Goal: Information Seeking & Learning: Learn about a topic

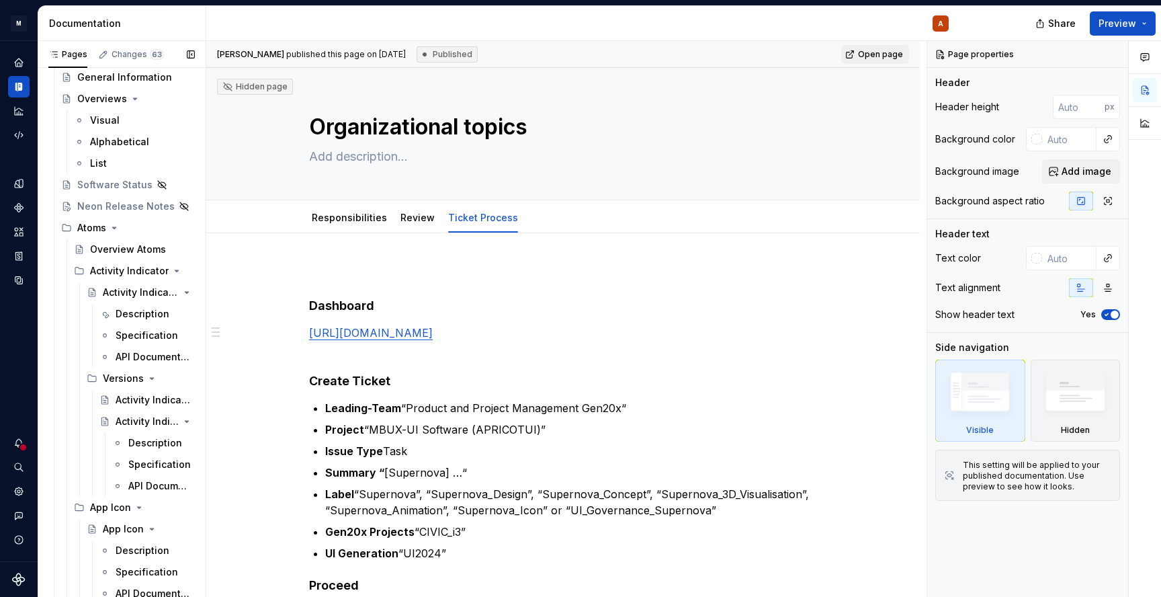
scroll to position [29806, 0]
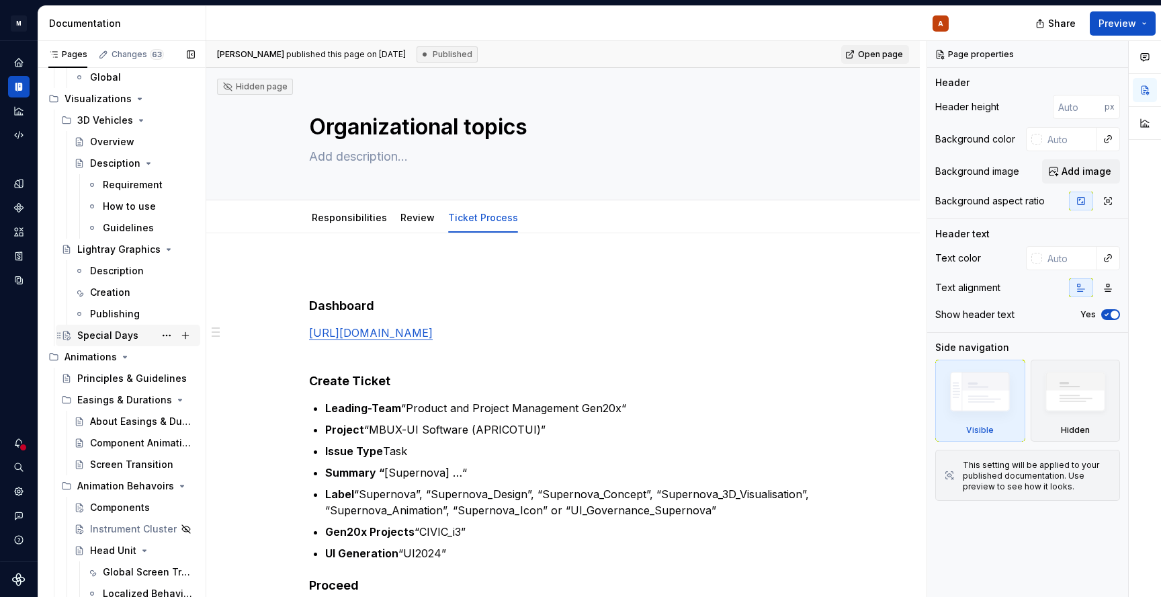
click at [120, 335] on div "Special Days" at bounding box center [107, 335] width 61 height 13
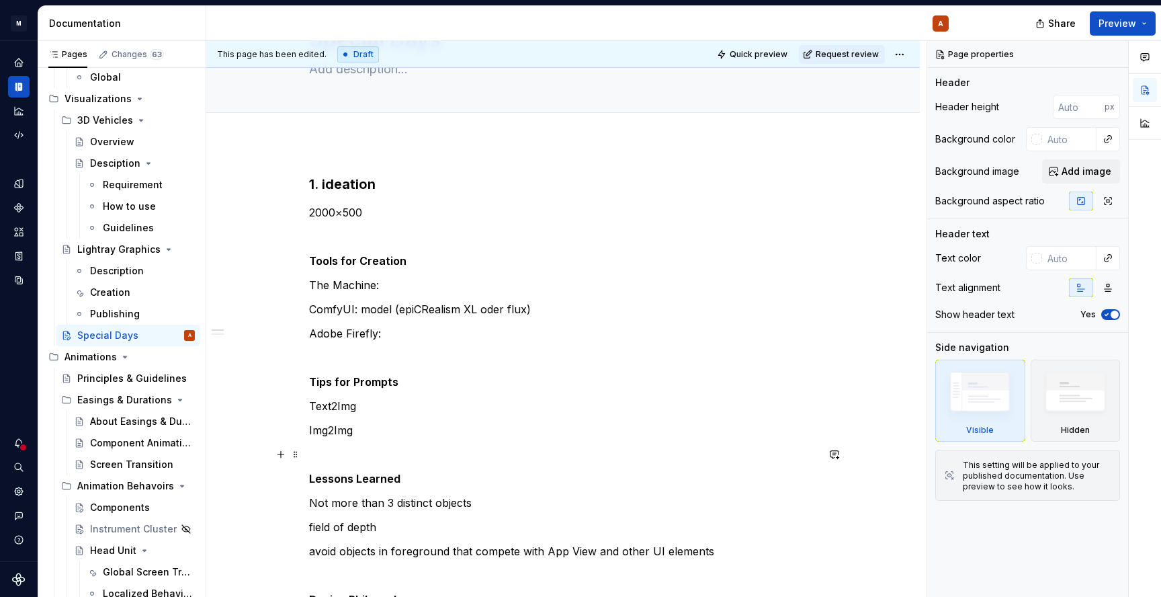
scroll to position [85, 0]
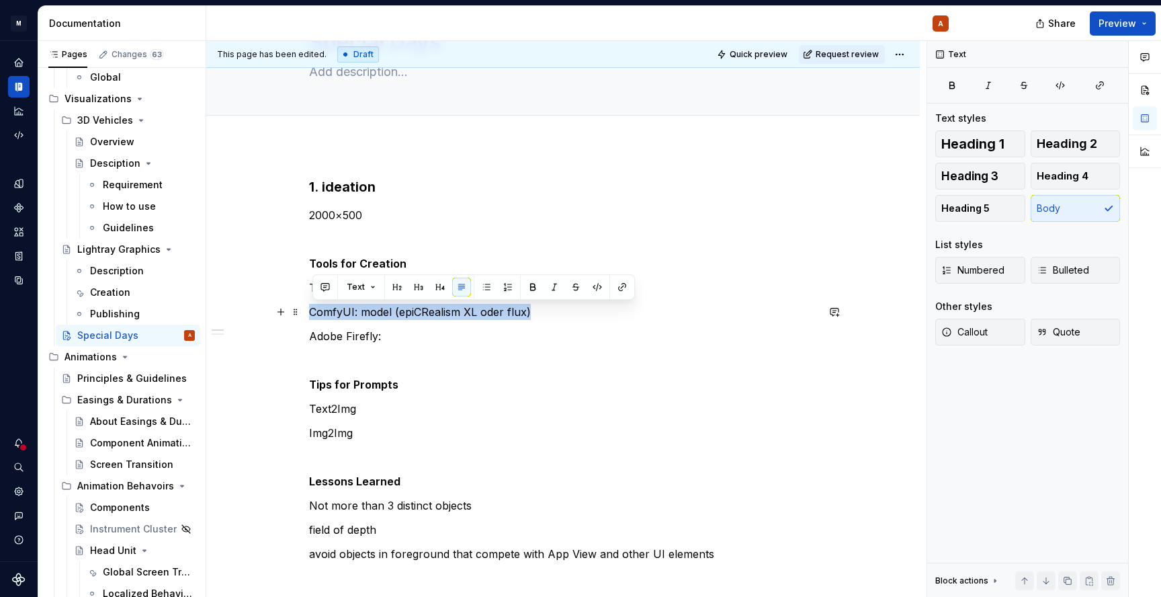
drag, startPoint x: 443, startPoint y: 314, endPoint x: 312, endPoint y: 314, distance: 131.0
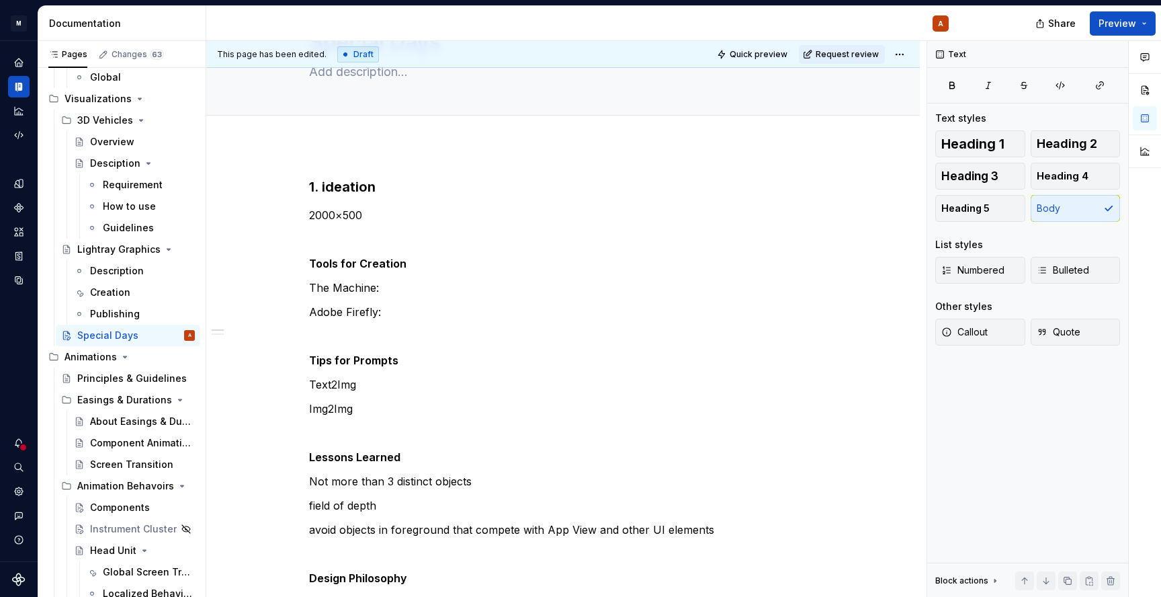
type textarea "*"
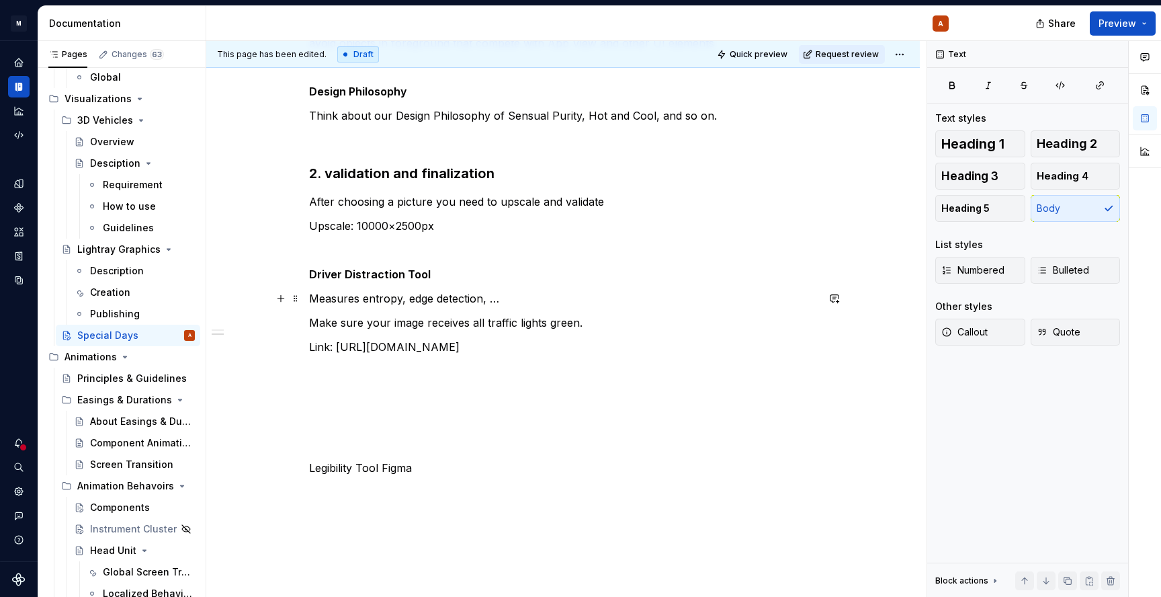
scroll to position [550, 0]
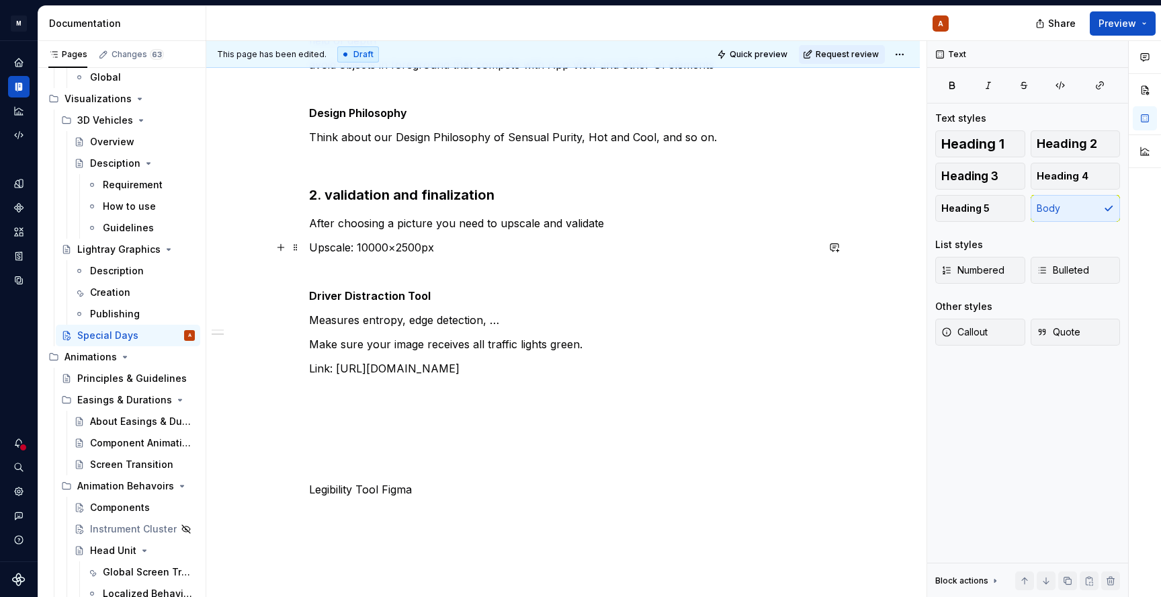
click at [566, 250] on p "Upscale: 10000×2500px" at bounding box center [563, 247] width 508 height 16
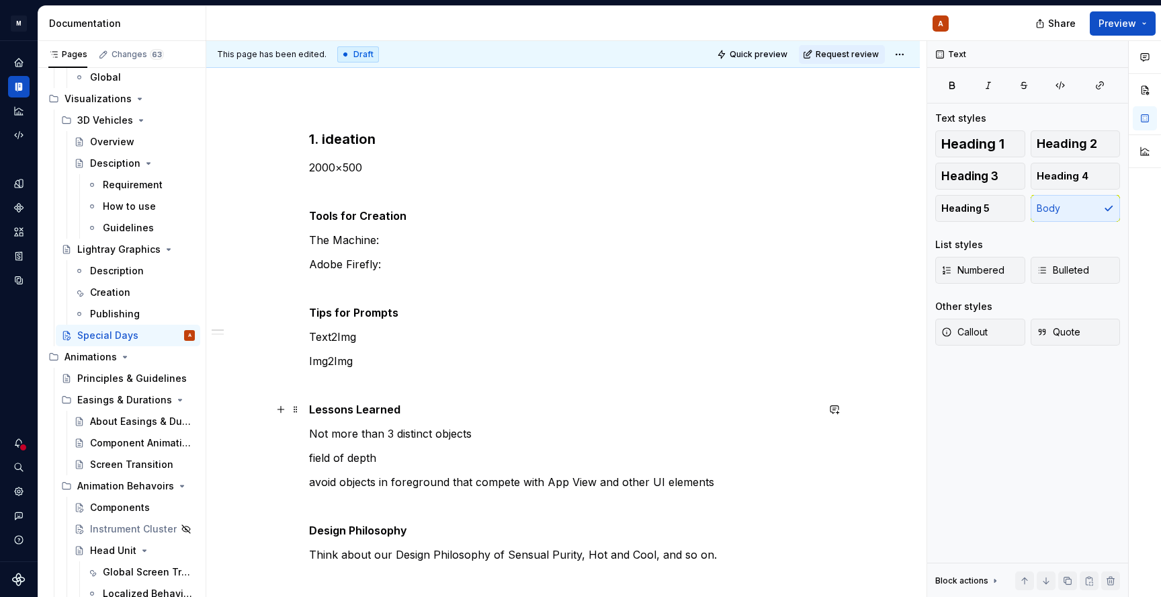
scroll to position [167, 0]
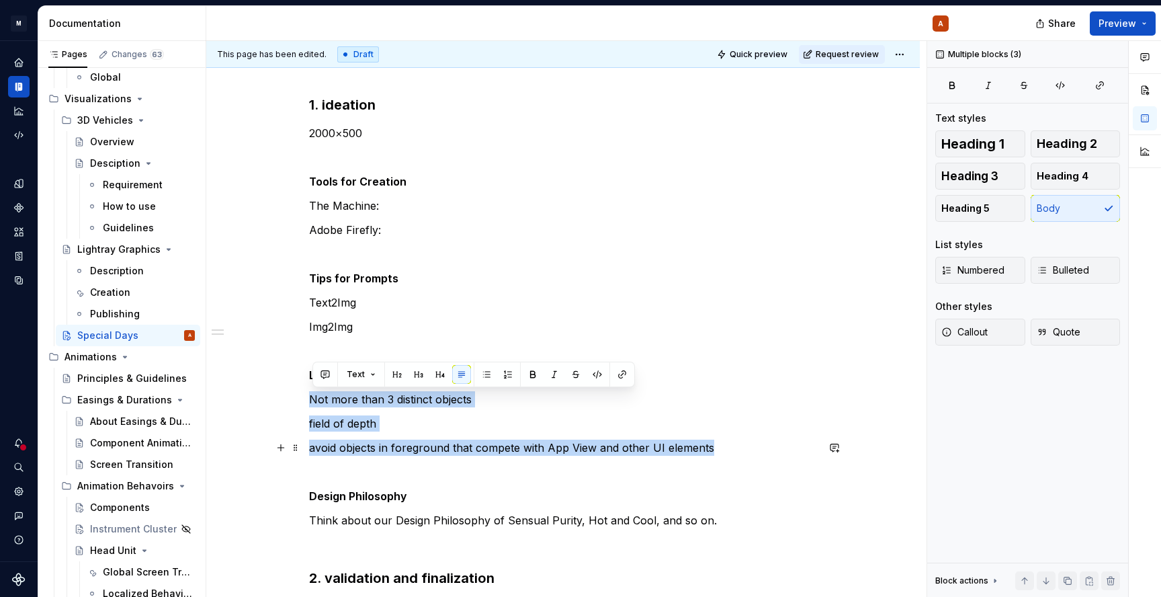
drag, startPoint x: 312, startPoint y: 399, endPoint x: 730, endPoint y: 449, distance: 421.5
click at [730, 449] on div "1. ideation 2000×500 Tools for Creation The Machine: Adobe Firefly: Tips for Pr…" at bounding box center [563, 531] width 508 height 873
copy div "Not more than 3 distinct objects field of depth avoid objects in foreground tha…"
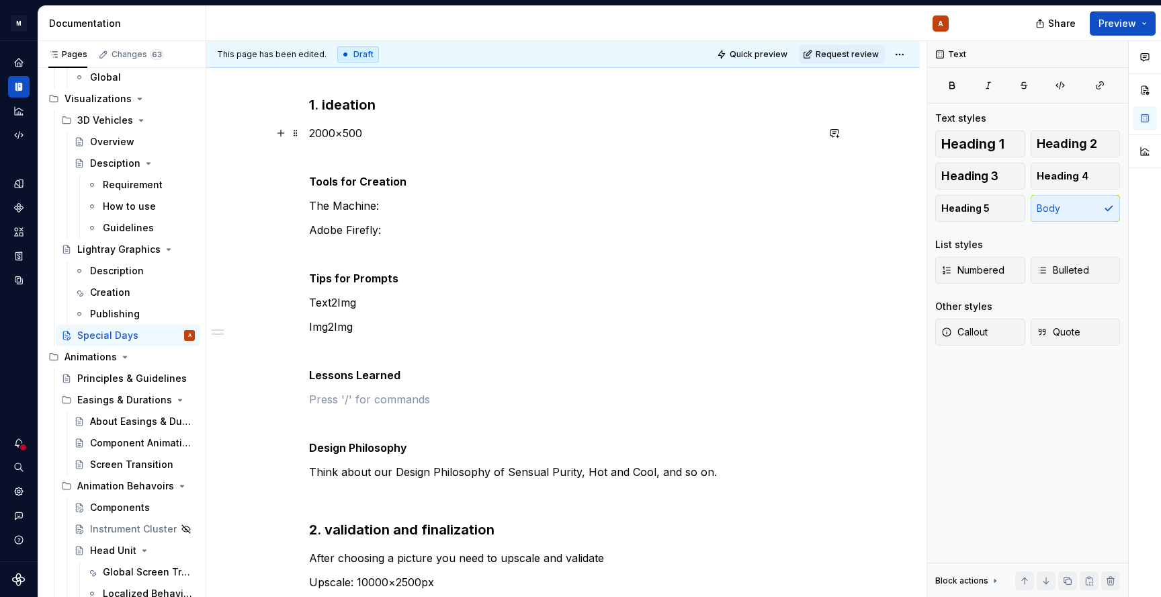
click at [398, 132] on p "2000×500" at bounding box center [563, 133] width 508 height 16
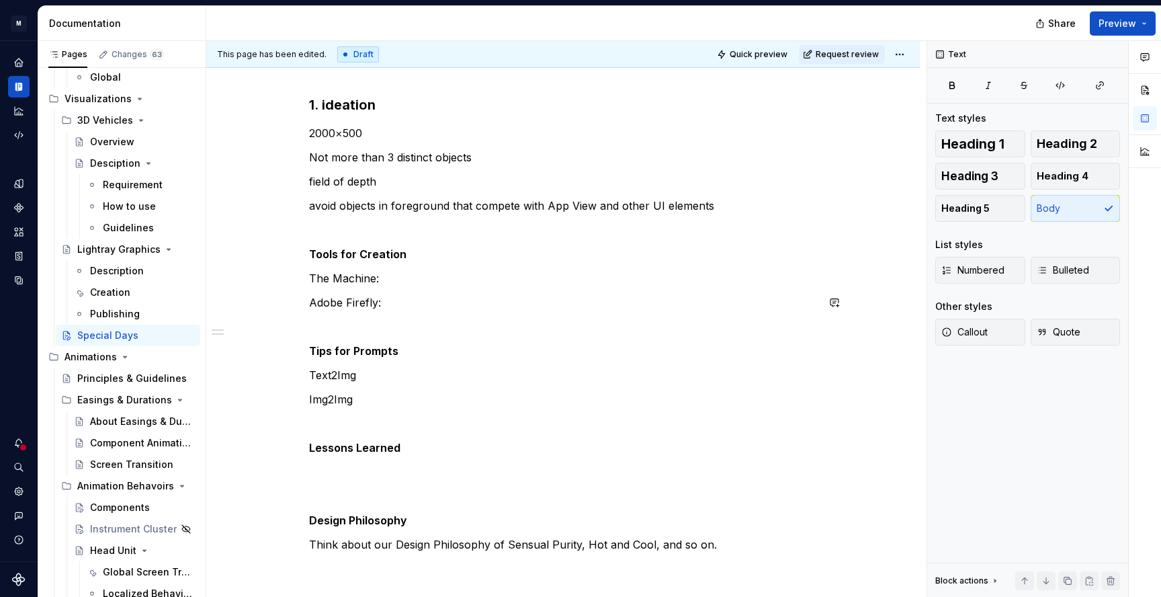
click at [395, 279] on p "The Machine:" at bounding box center [563, 278] width 508 height 16
click at [392, 281] on p "The Machine" at bounding box center [563, 278] width 508 height 16
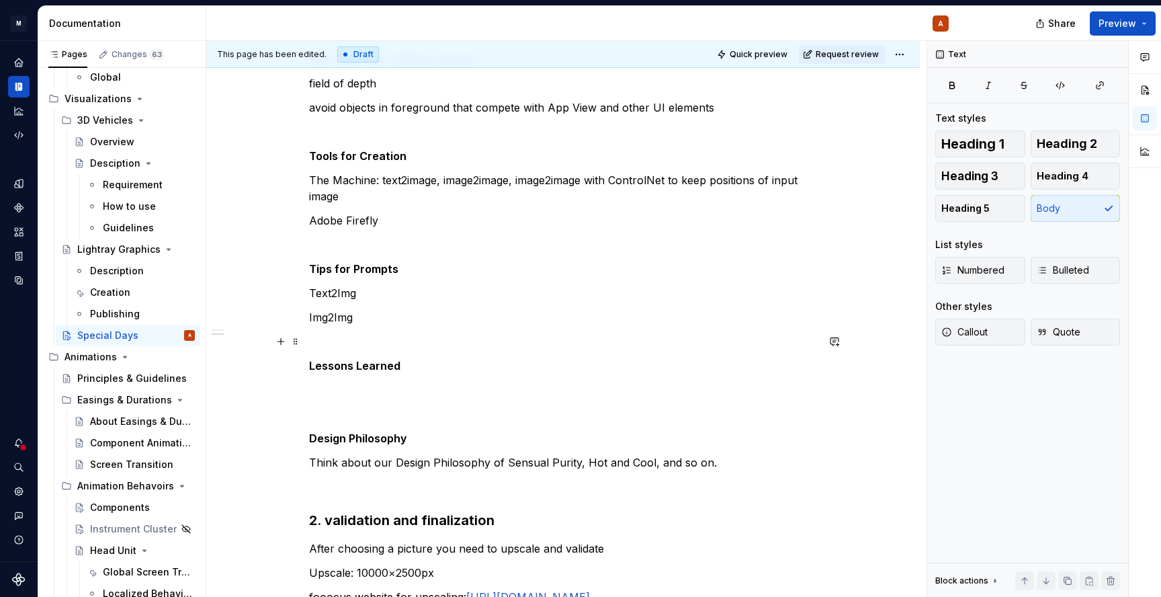
scroll to position [280, 0]
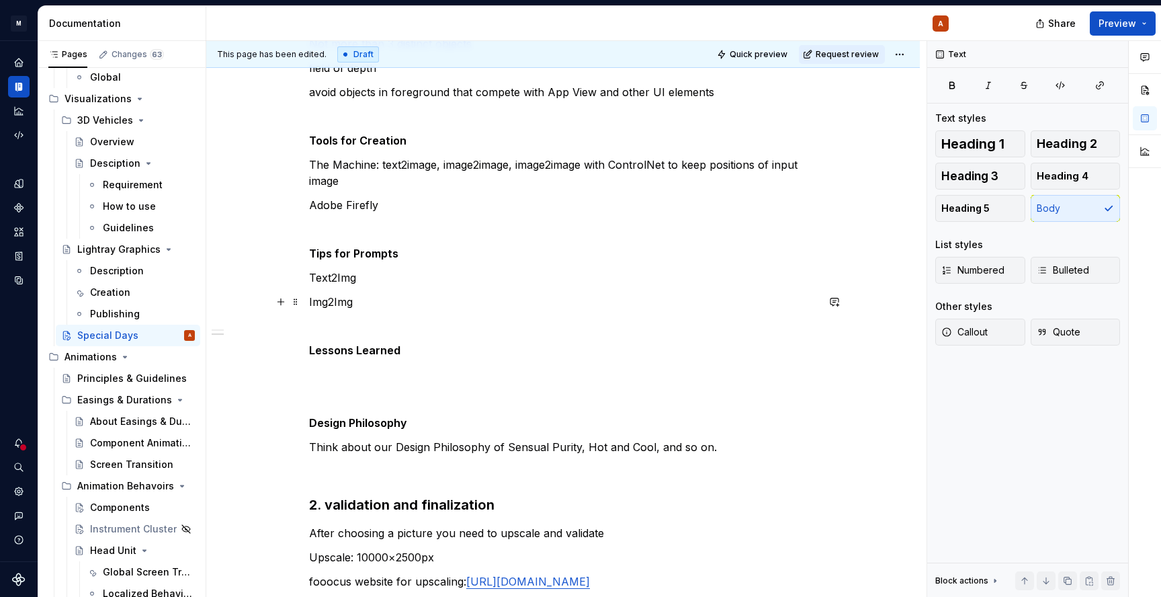
click at [363, 302] on p "Img2Img" at bounding box center [563, 302] width 508 height 16
click at [464, 329] on p at bounding box center [563, 326] width 508 height 16
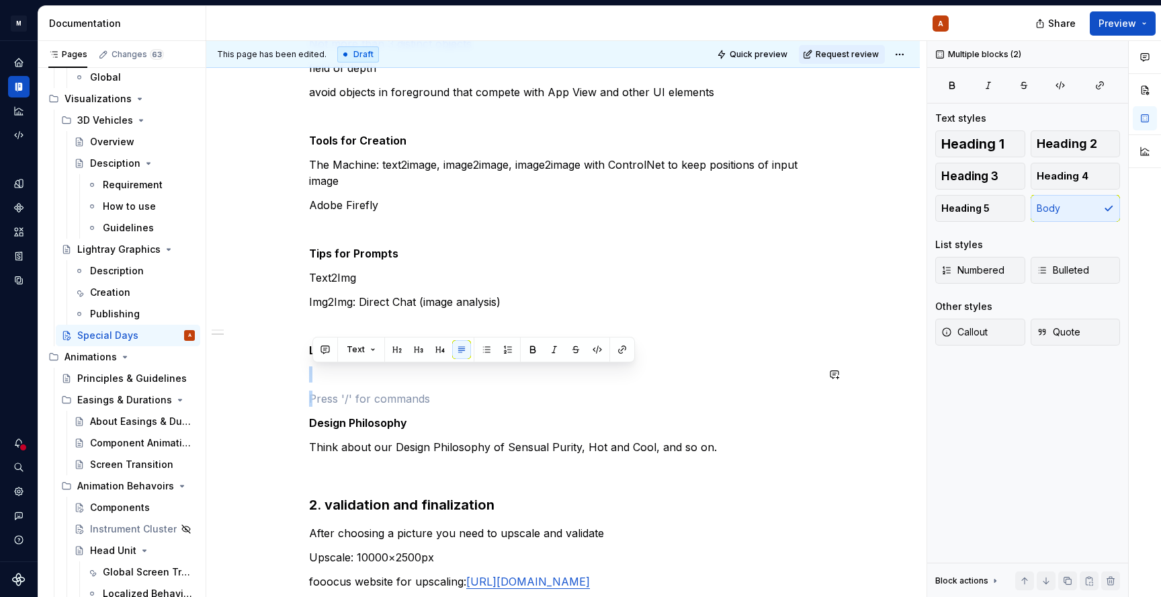
drag, startPoint x: 415, startPoint y: 383, endPoint x: 321, endPoint y: 358, distance: 97.3
click at [321, 358] on div "1. ideation 2000×500 Not more than 3 distinct objects field of depth avoid obje…" at bounding box center [563, 439] width 508 height 914
click at [495, 219] on div "1. ideation 2000×500 Not more than 3 distinct objects field of depth avoid obje…" at bounding box center [563, 439] width 508 height 914
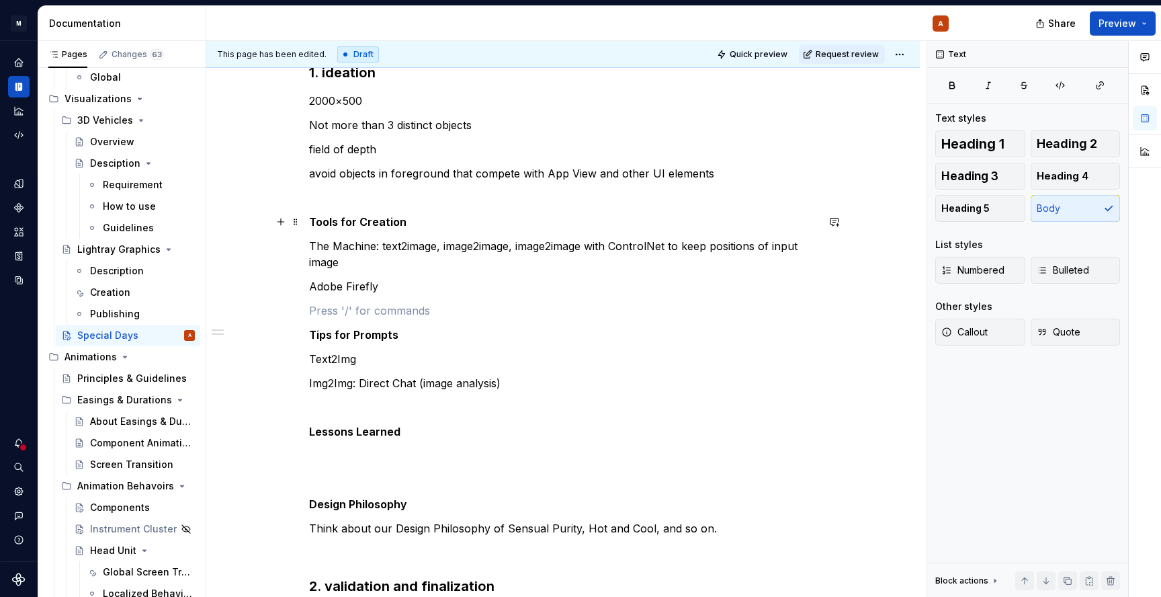
scroll to position [196, 0]
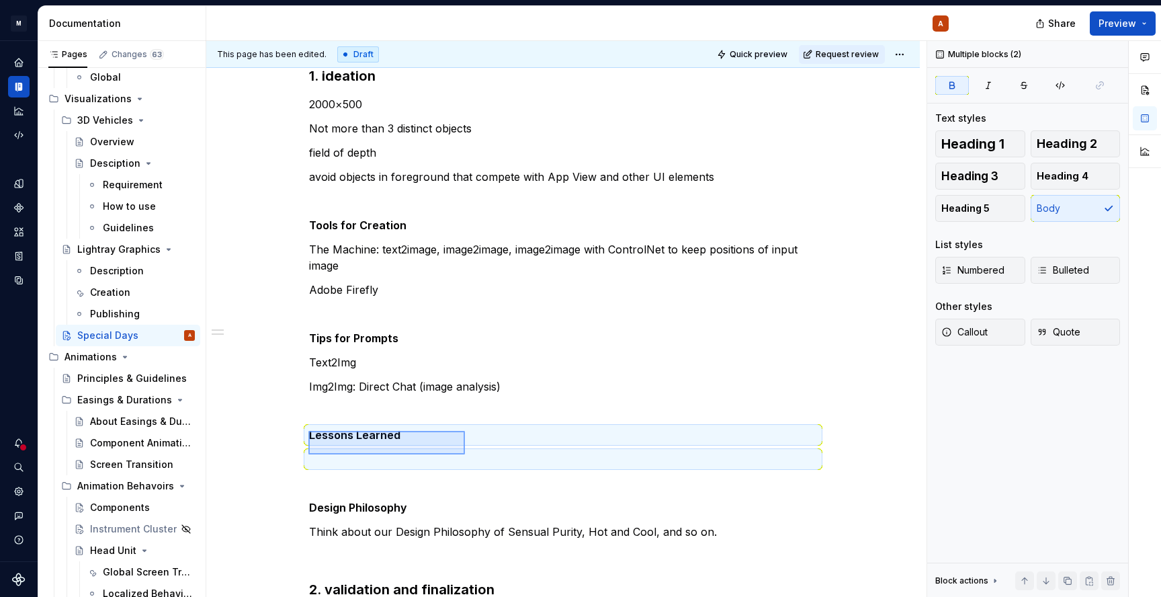
drag, startPoint x: 453, startPoint y: 447, endPoint x: 465, endPoint y: 454, distance: 13.8
click at [465, 454] on div "This page has been edited. Draft Quick preview Request review Special Days Edit…" at bounding box center [566, 319] width 720 height 556
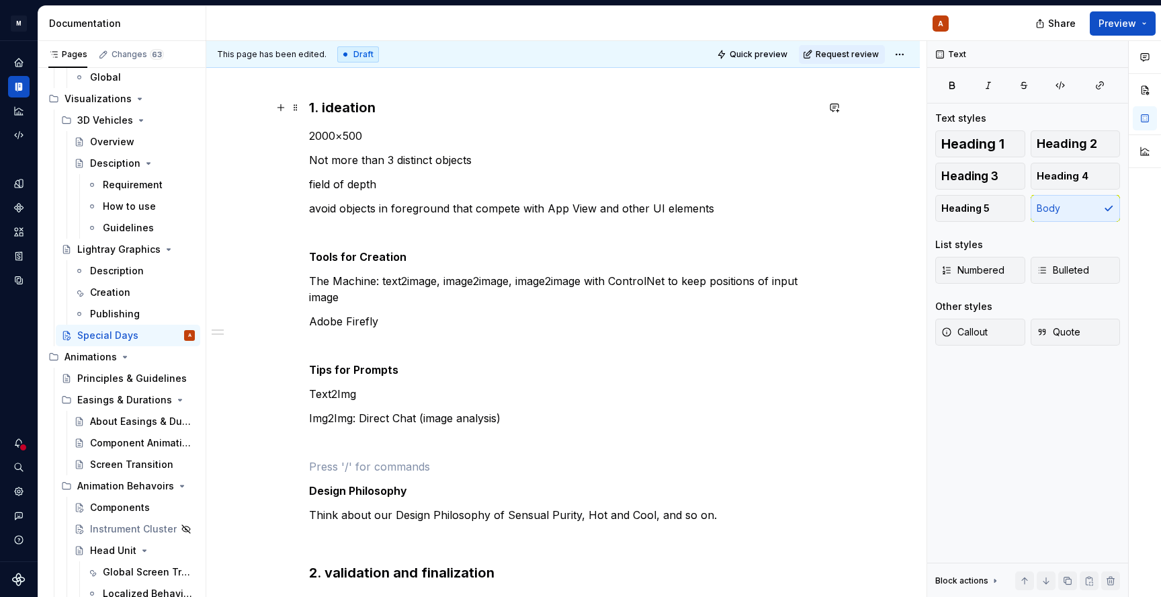
scroll to position [163, 0]
click at [420, 134] on p "2000×500" at bounding box center [563, 137] width 508 height 16
click at [433, 136] on p "2000×500" at bounding box center [563, 137] width 508 height 16
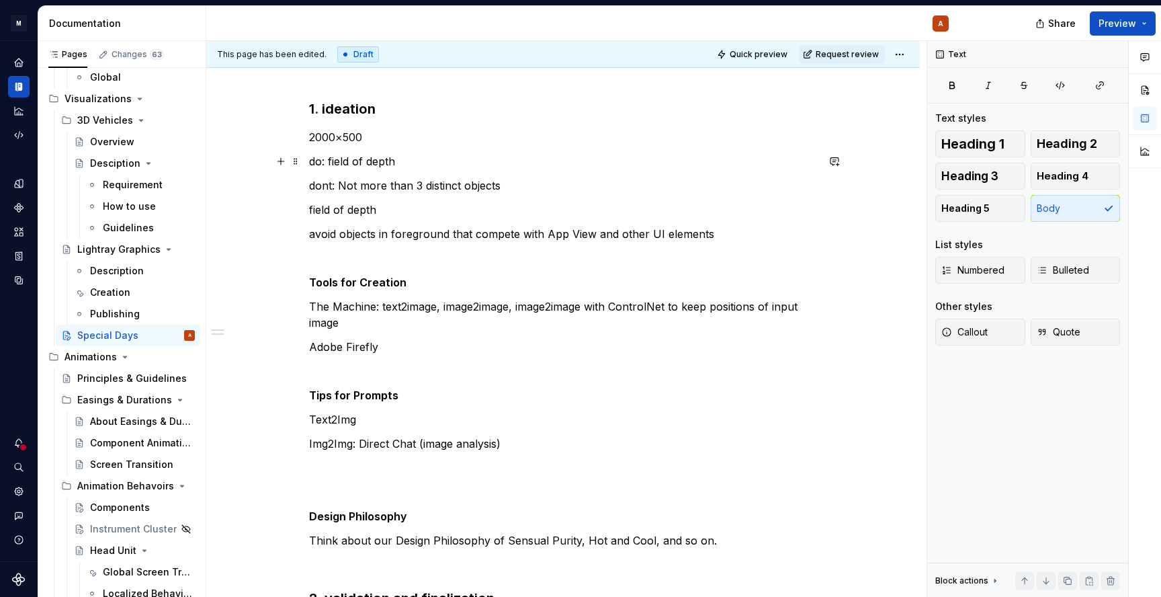
click at [439, 158] on p "do: field of depth" at bounding box center [563, 161] width 508 height 16
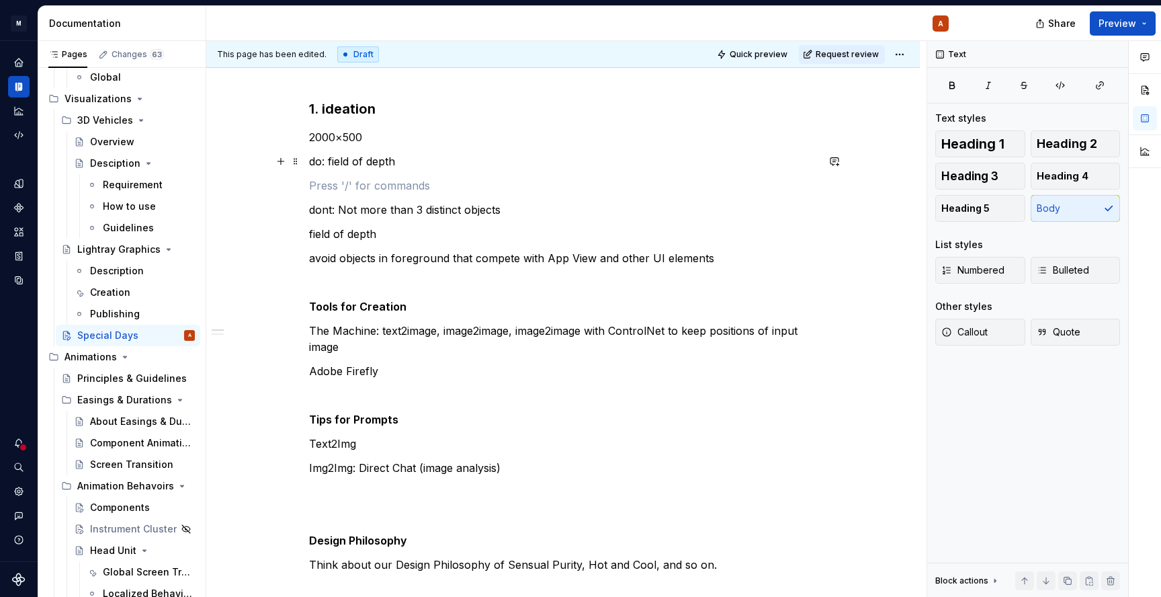
click at [414, 142] on p "2000×500" at bounding box center [563, 137] width 508 height 16
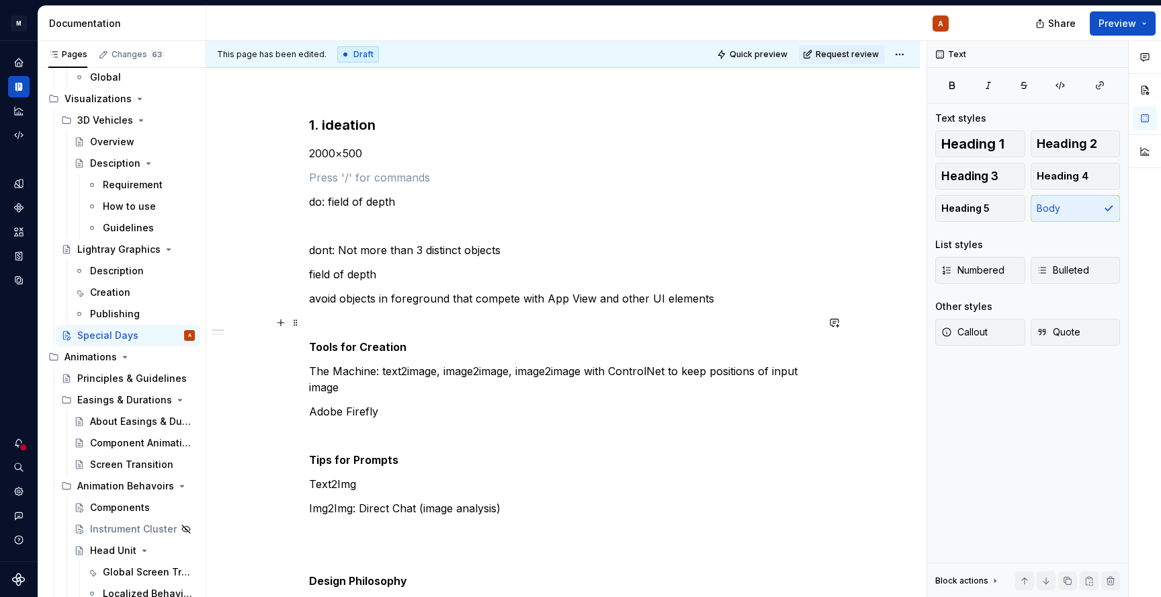
scroll to position [136, 0]
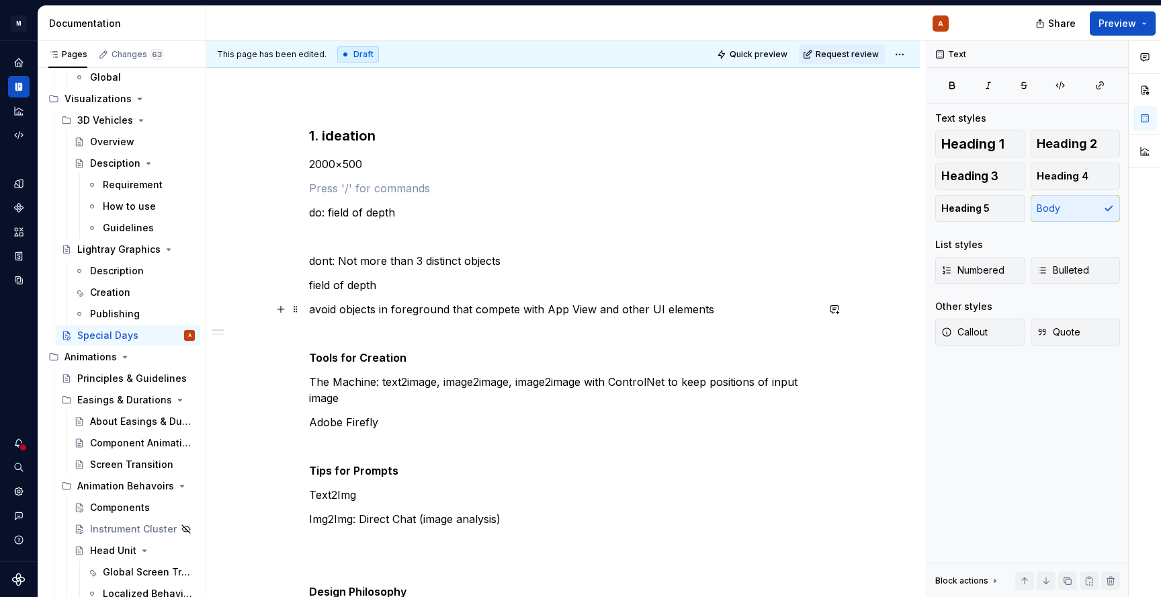
click at [763, 308] on p "avoid objects in foreground that compete with App View and other UI elements" at bounding box center [563, 309] width 508 height 16
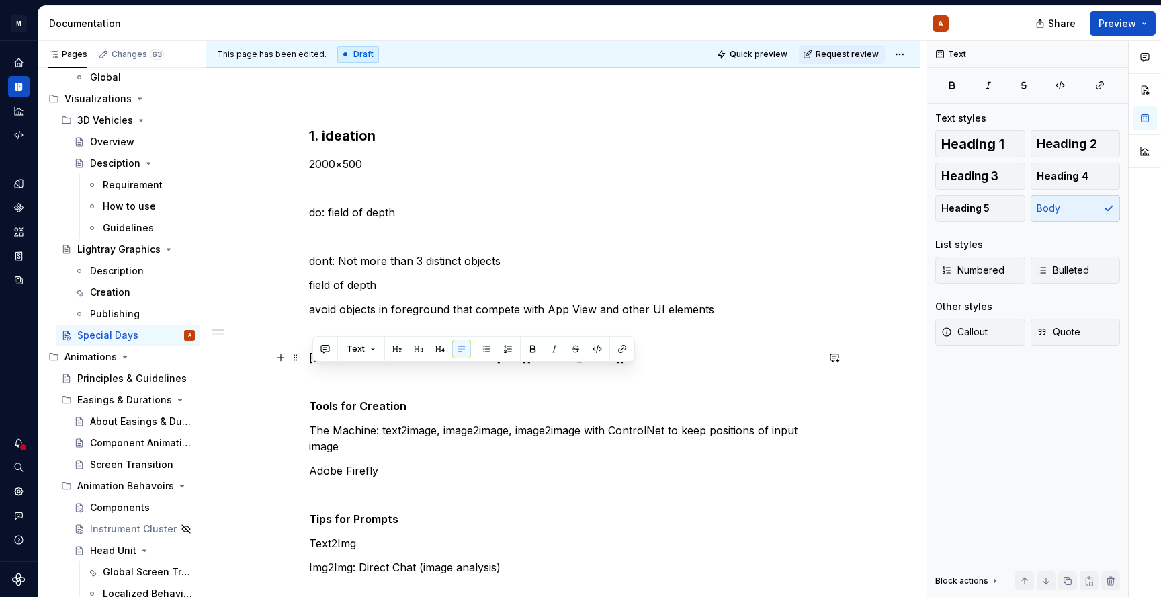
drag, startPoint x: 431, startPoint y: 388, endPoint x: 308, endPoint y: 376, distance: 123.6
click at [593, 347] on button "button" at bounding box center [597, 348] width 19 height 19
type textarea "*"
click at [617, 347] on button "button" at bounding box center [622, 348] width 19 height 19
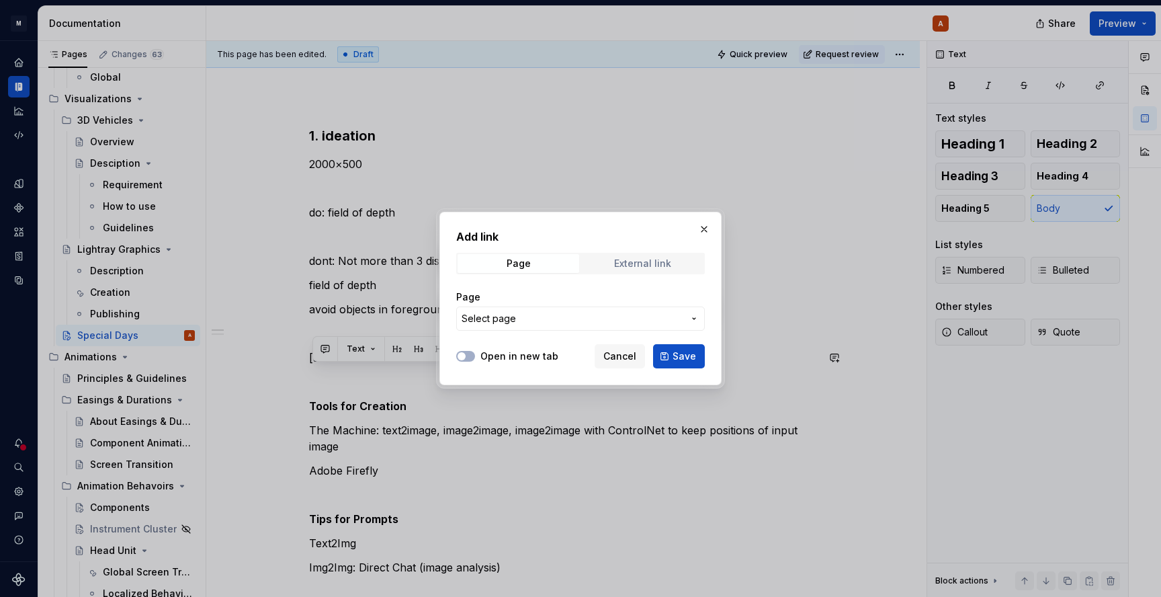
click at [638, 264] on div "External link" at bounding box center [642, 263] width 57 height 11
click at [548, 319] on input "URL" at bounding box center [580, 318] width 249 height 24
paste input "https://www.figma.com/design/yUAgqGSxgifFBRzTantA4X/Create_Background?node-id=1…"
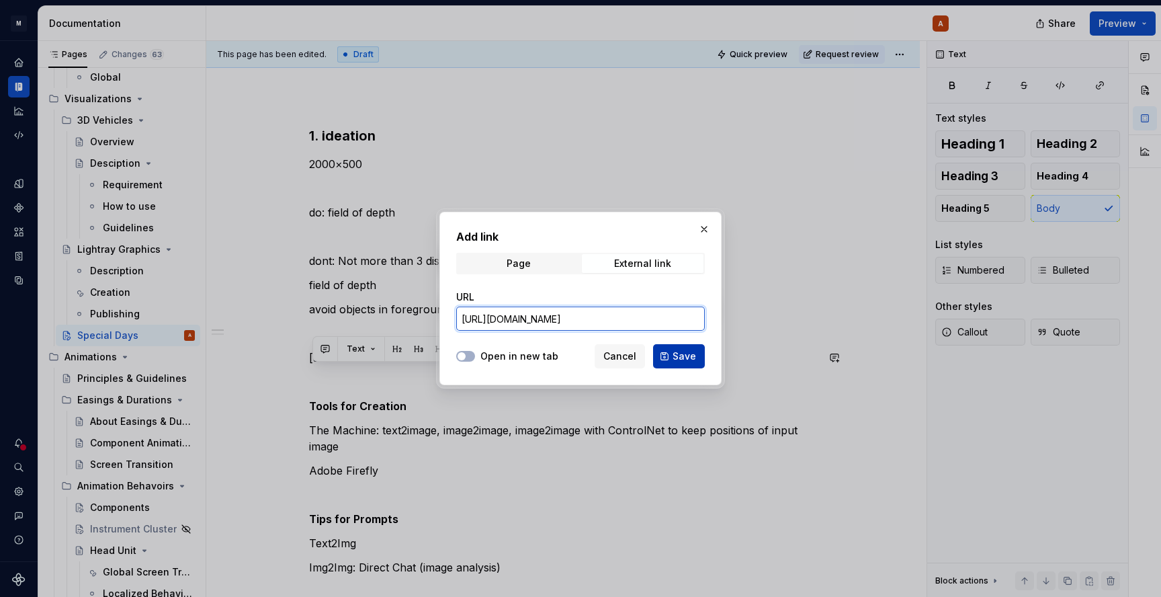
type input "https://www.figma.com/design/yUAgqGSxgifFBRzTantA4X/Create_Background?node-id=1…"
click at [672, 361] on button "Save" at bounding box center [679, 356] width 52 height 24
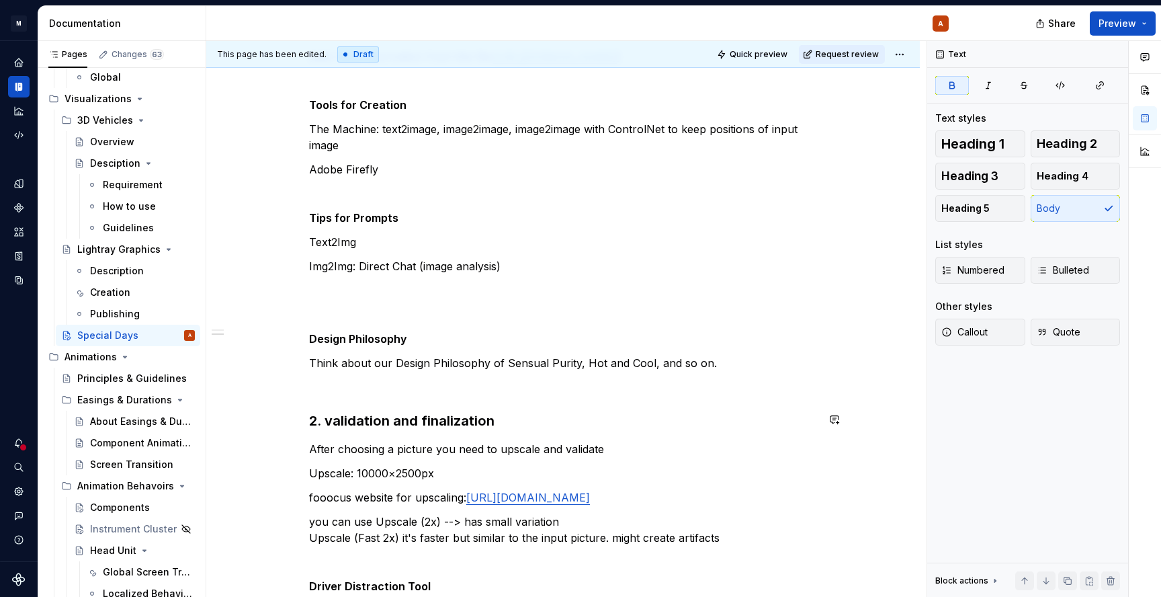
scroll to position [439, 0]
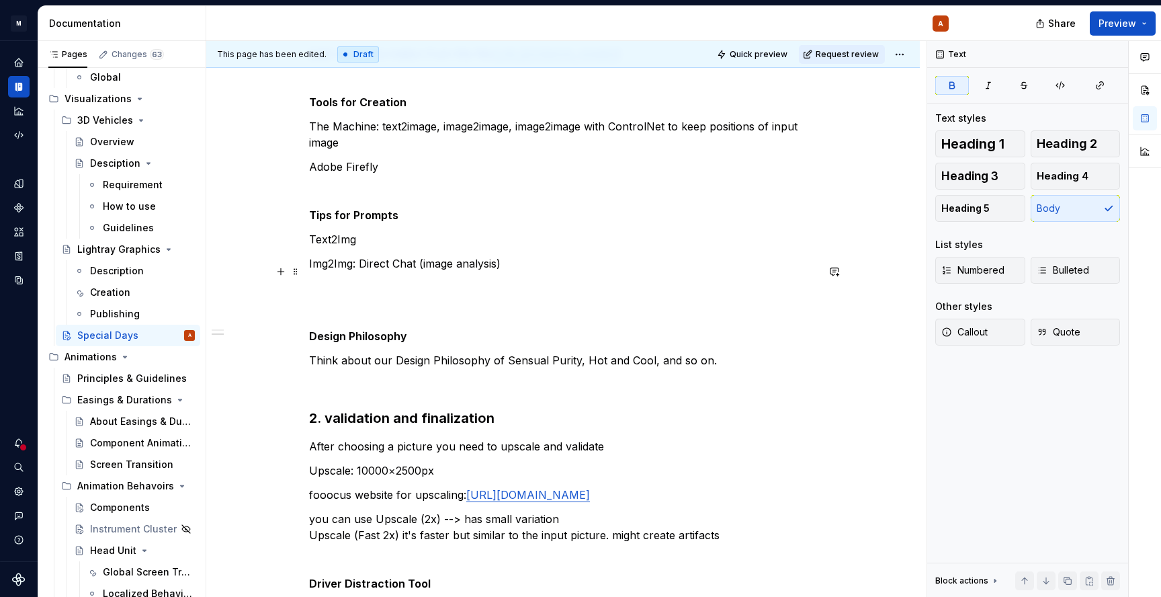
click at [405, 247] on p "Text2Img" at bounding box center [563, 239] width 508 height 16
click at [448, 344] on p "Design Philosophy" at bounding box center [563, 336] width 508 height 16
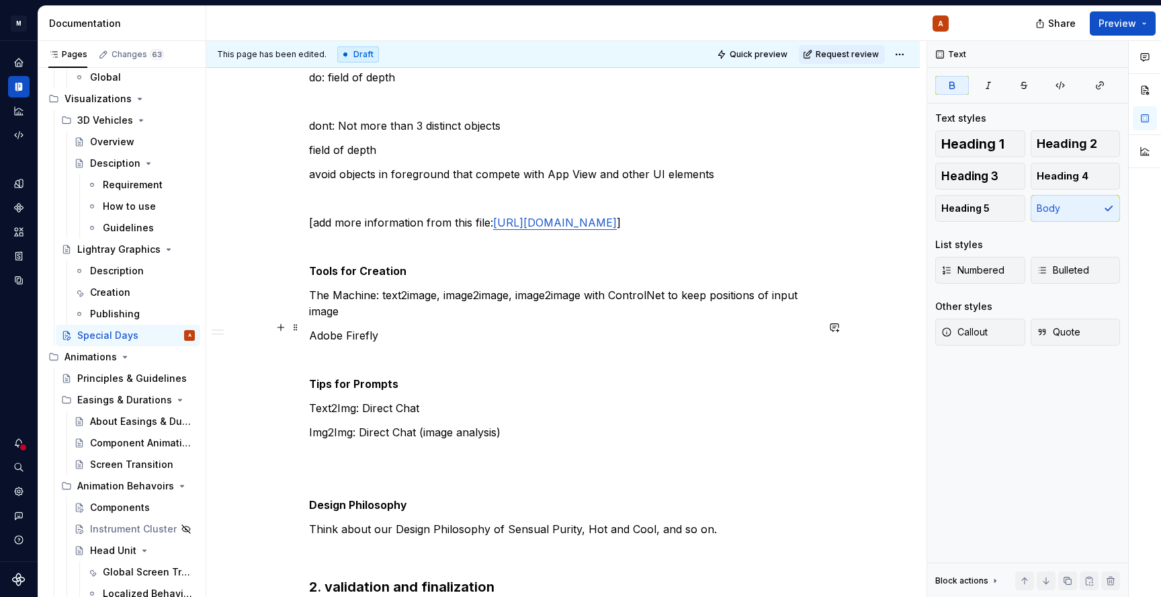
scroll to position [294, 0]
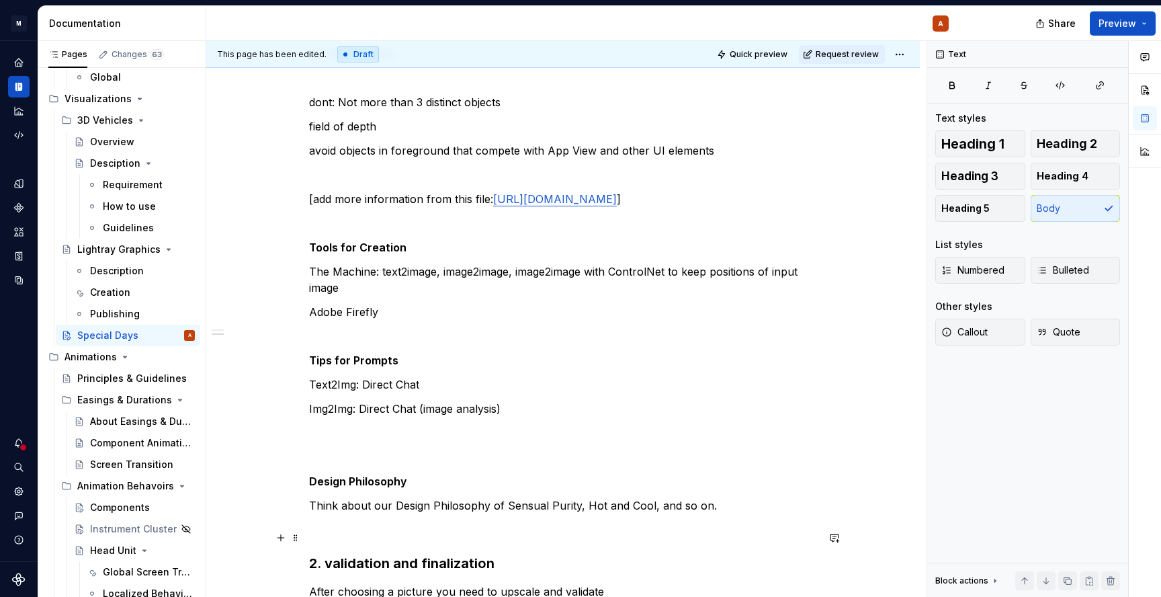
click at [626, 513] on p "Think about our Design Philosophy of Sensual Purity, Hot and Cool, and so on." at bounding box center [563, 505] width 508 height 16
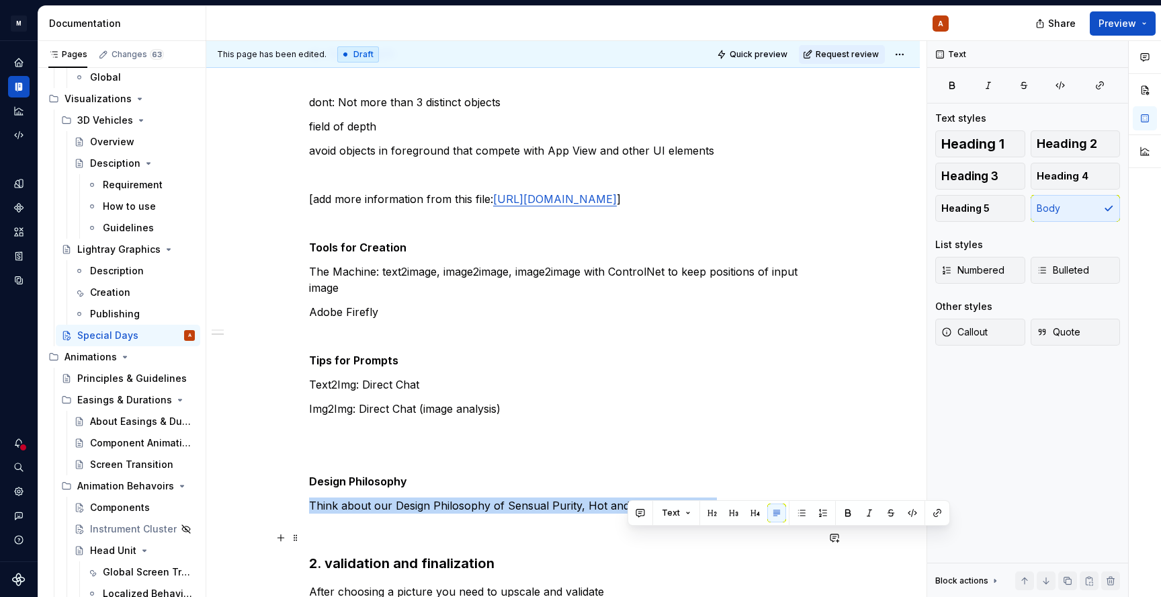
click at [626, 513] on p "Think about our Design Philosophy of Sensual Purity, Hot and Cool, and so on." at bounding box center [563, 505] width 508 height 16
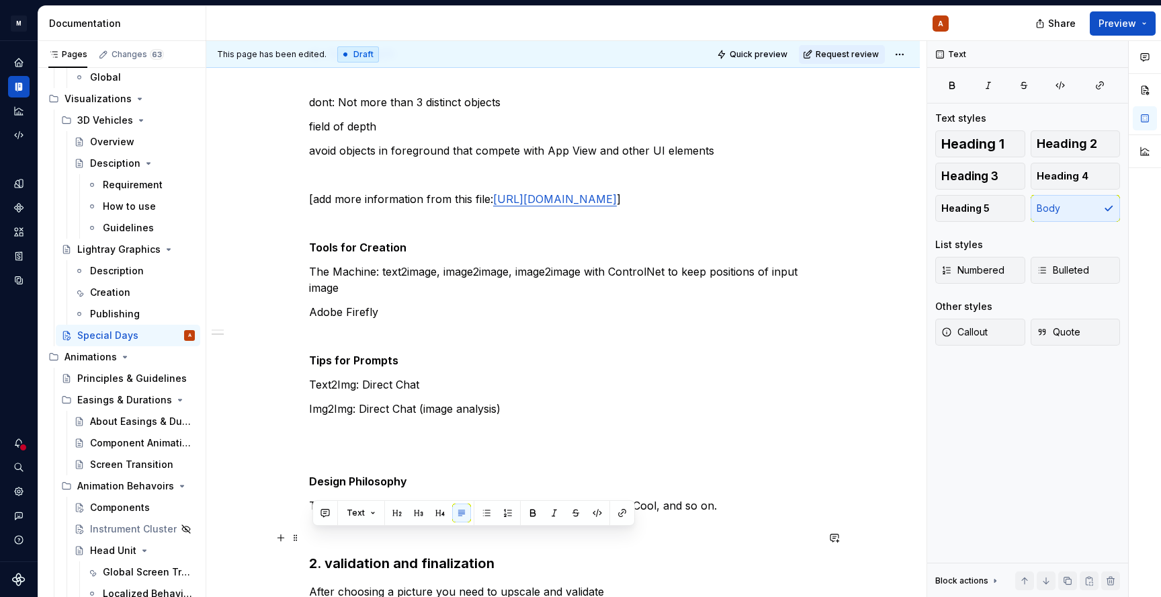
click at [673, 513] on p "Think about our Design Philosophy of Sensual Purity, Hot and Cool, and so on." at bounding box center [563, 505] width 508 height 16
click at [630, 513] on p "Think about our Design Philosophy of Sensual Purity, Hot and Cool, and so on." at bounding box center [563, 505] width 508 height 16
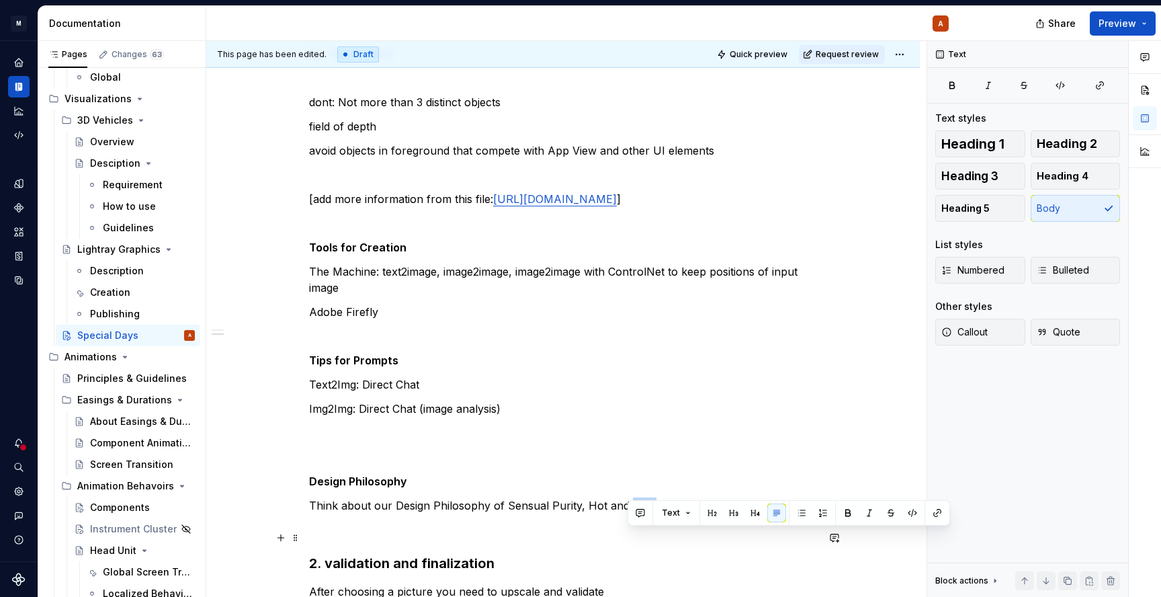
click at [630, 513] on p "Think about our Design Philosophy of Sensual Purity, Hot and Cool, and so on." at bounding box center [563, 505] width 508 height 16
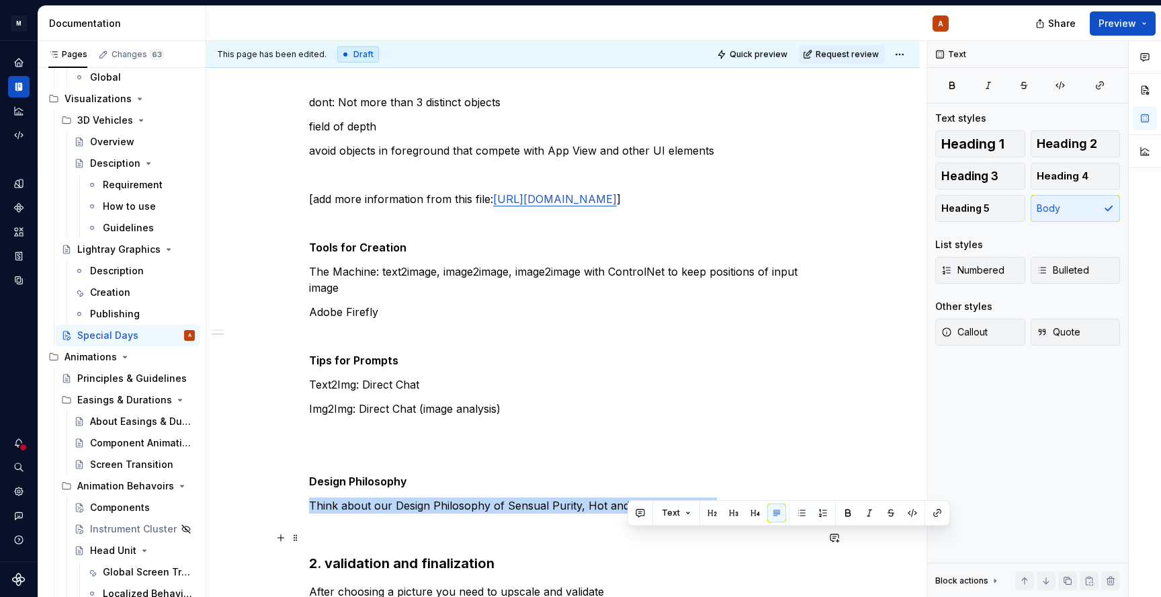
click at [630, 513] on p "Think about our Design Philosophy of Sensual Purity, Hot and Cool, and so on." at bounding box center [563, 505] width 508 height 16
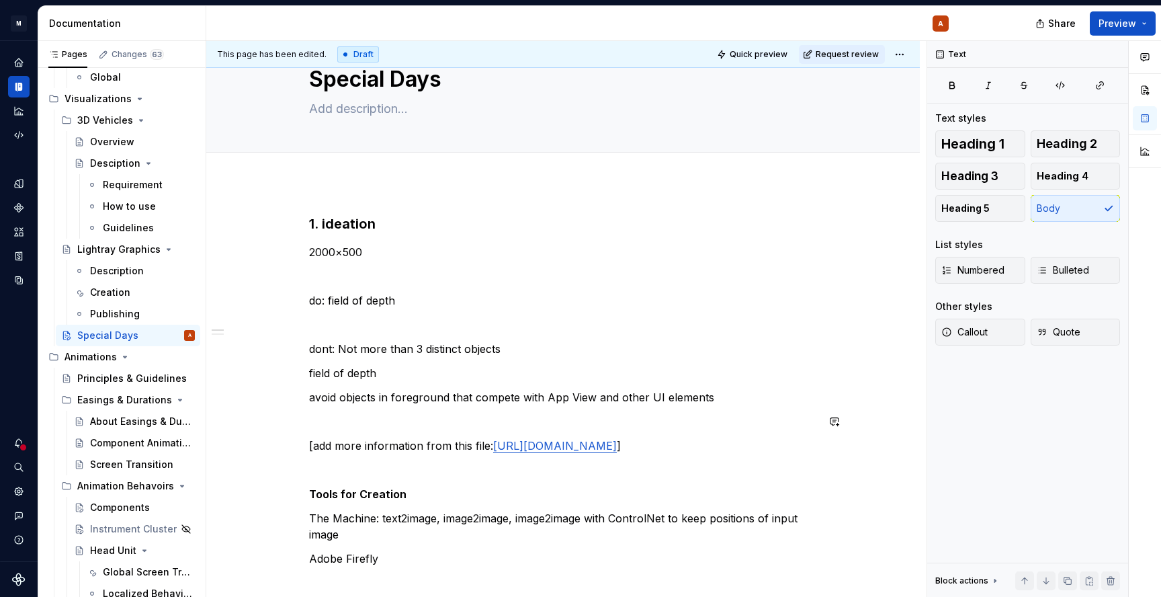
scroll to position [22, 0]
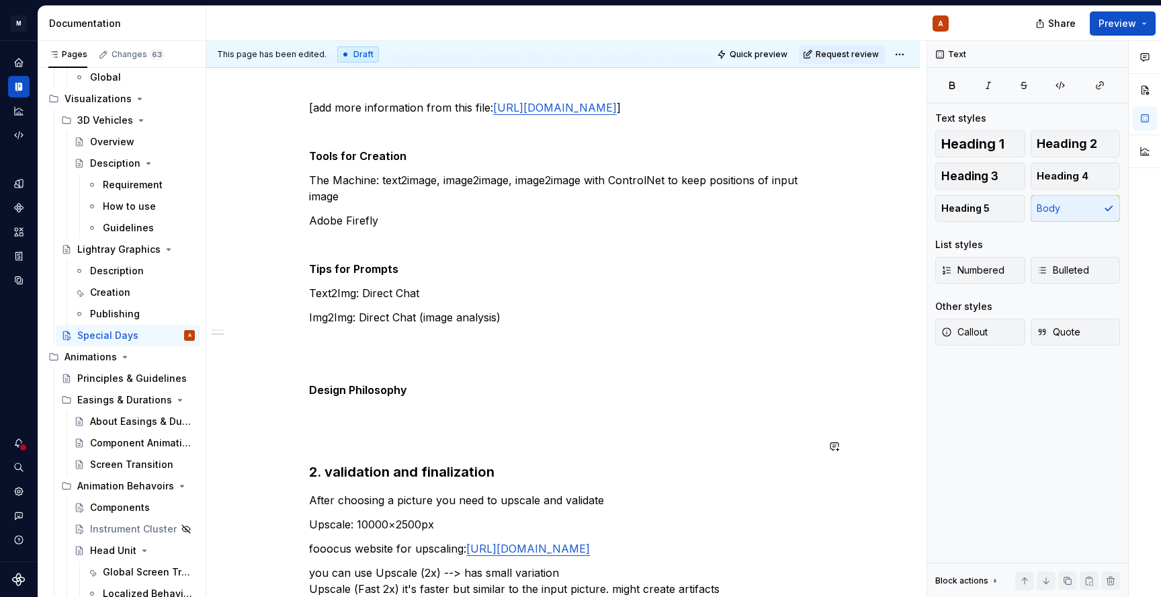
scroll to position [411, 0]
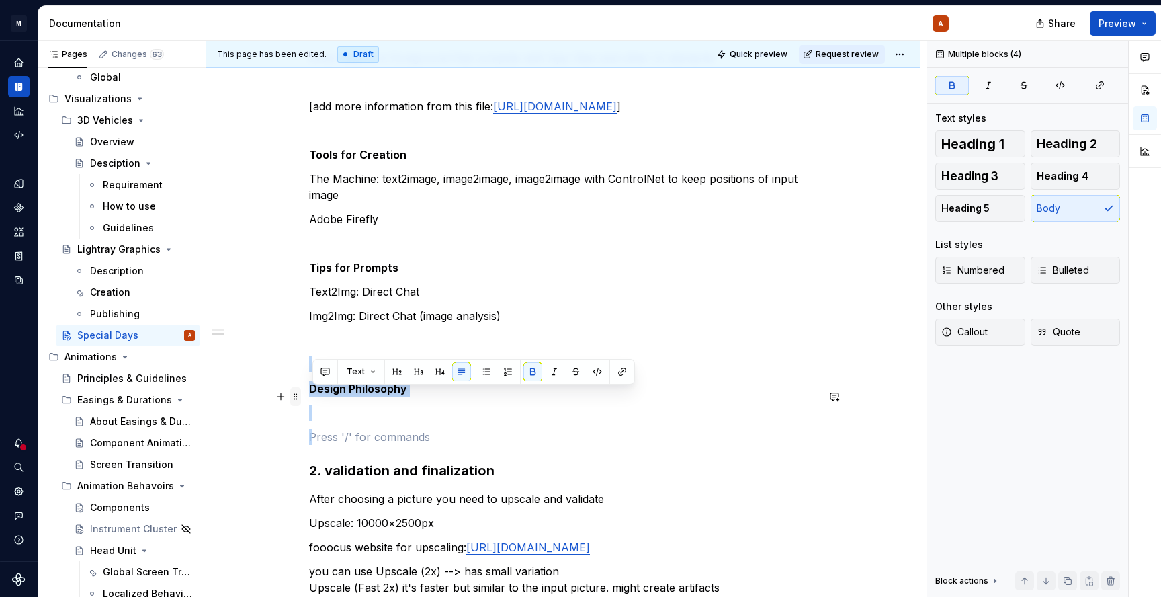
drag, startPoint x: 386, startPoint y: 460, endPoint x: 301, endPoint y: 390, distance: 110.3
click at [309, 390] on div "1. ideation 2000×500 Think about our Design Philosophy of Sensual Purity, Hot a…" at bounding box center [563, 364] width 508 height 1027
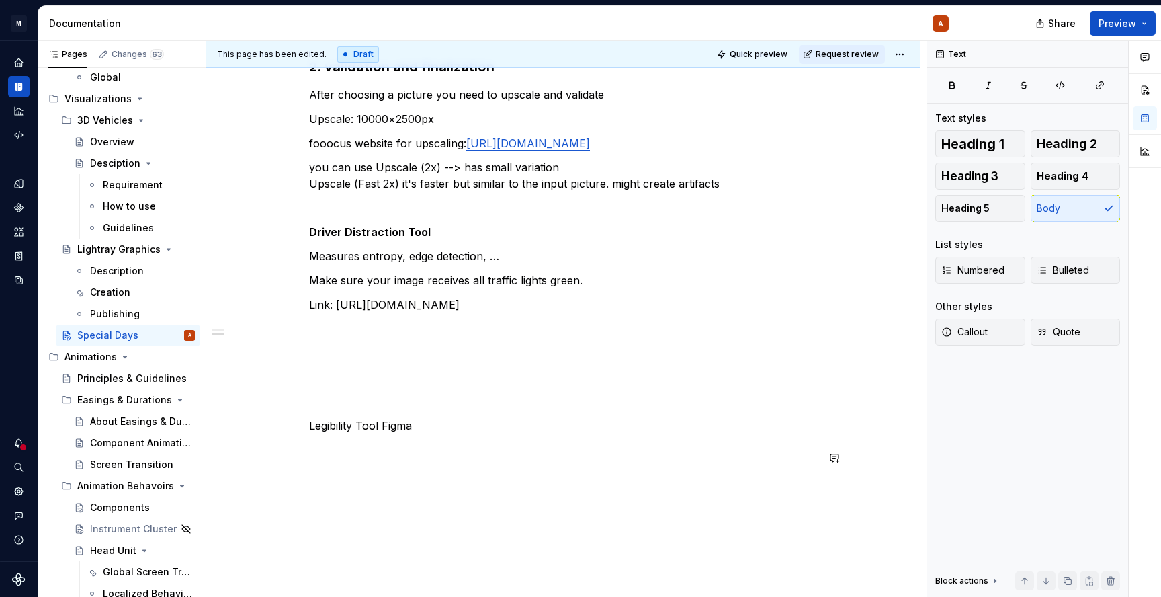
scroll to position [742, 0]
click at [435, 434] on p "Legibility Tool Figma" at bounding box center [563, 426] width 508 height 16
click at [340, 482] on p "Adding to Figma:" at bounding box center [563, 474] width 508 height 16
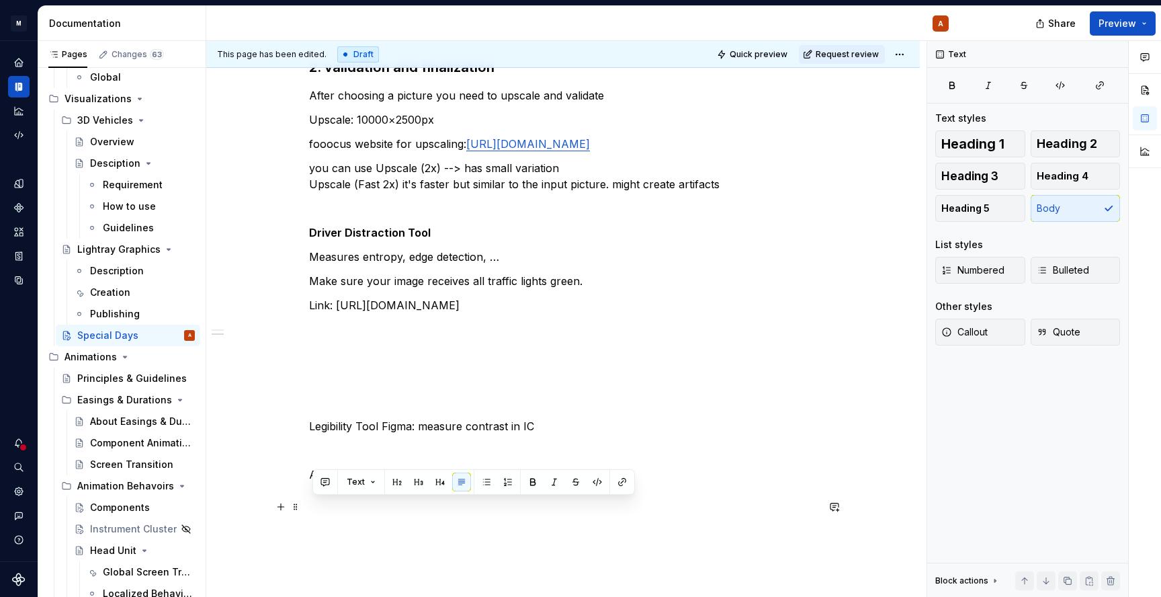
click at [404, 482] on p "Adding to Figma:" at bounding box center [563, 474] width 508 height 16
click at [380, 482] on p "Adding to Figma" at bounding box center [563, 474] width 508 height 16
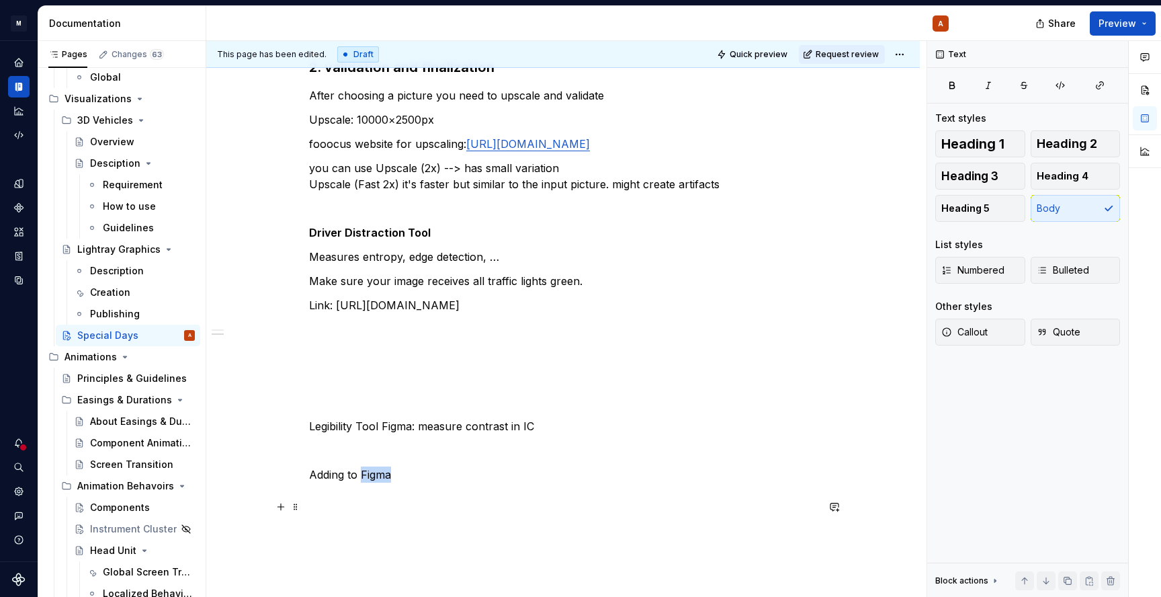
click at [380, 482] on p "Adding to Figma" at bounding box center [563, 474] width 508 height 16
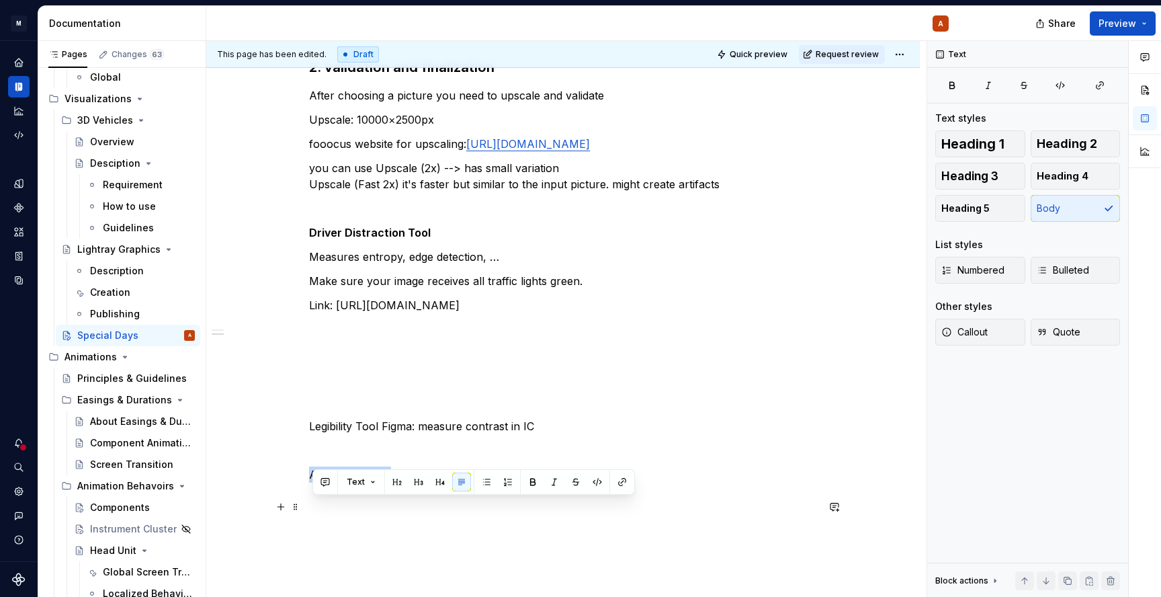
click at [380, 482] on p "Adding to Figma" at bounding box center [563, 474] width 508 height 16
click at [369, 507] on p at bounding box center [563, 498] width 508 height 16
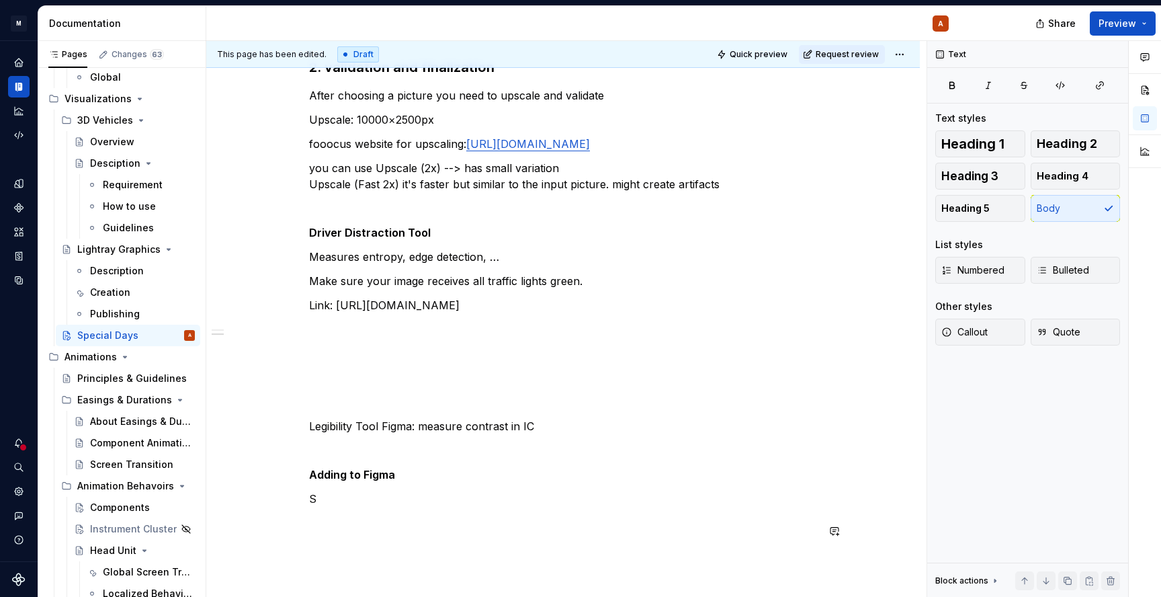
scroll to position [748, 0]
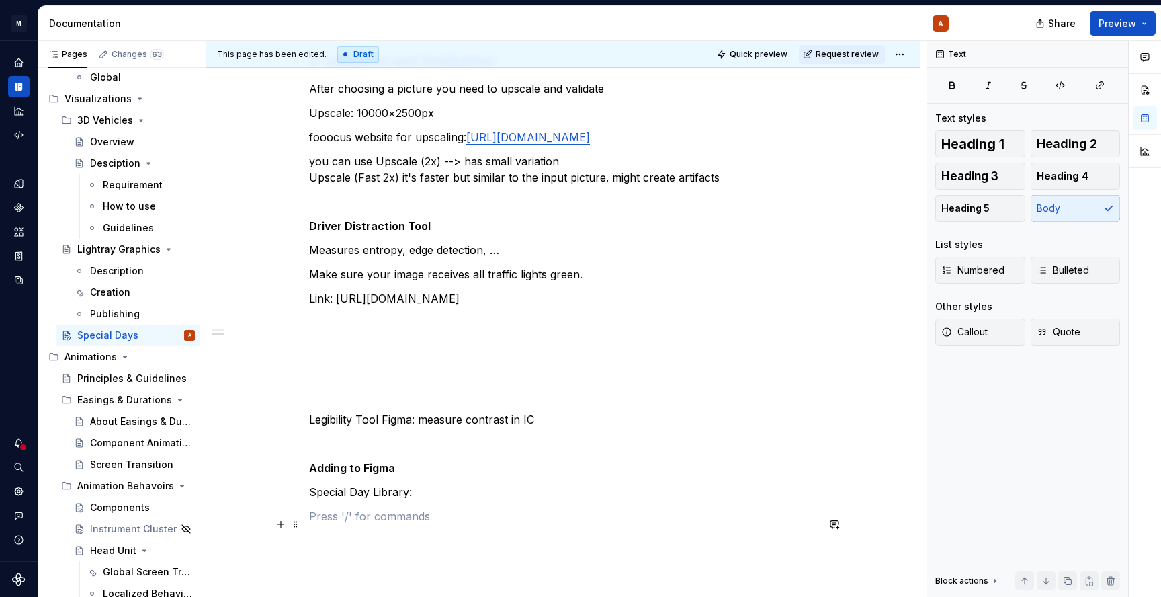
click at [429, 500] on p "Special Day Library:" at bounding box center [563, 492] width 508 height 16
drag, startPoint x: 375, startPoint y: 522, endPoint x: 448, endPoint y: 509, distance: 74.3
click at [375, 500] on p "Special Day Library: https://www.figma.com/design/3Rs9ID0CmlcadsknHOUvGE/Specia…" at bounding box center [563, 492] width 508 height 16
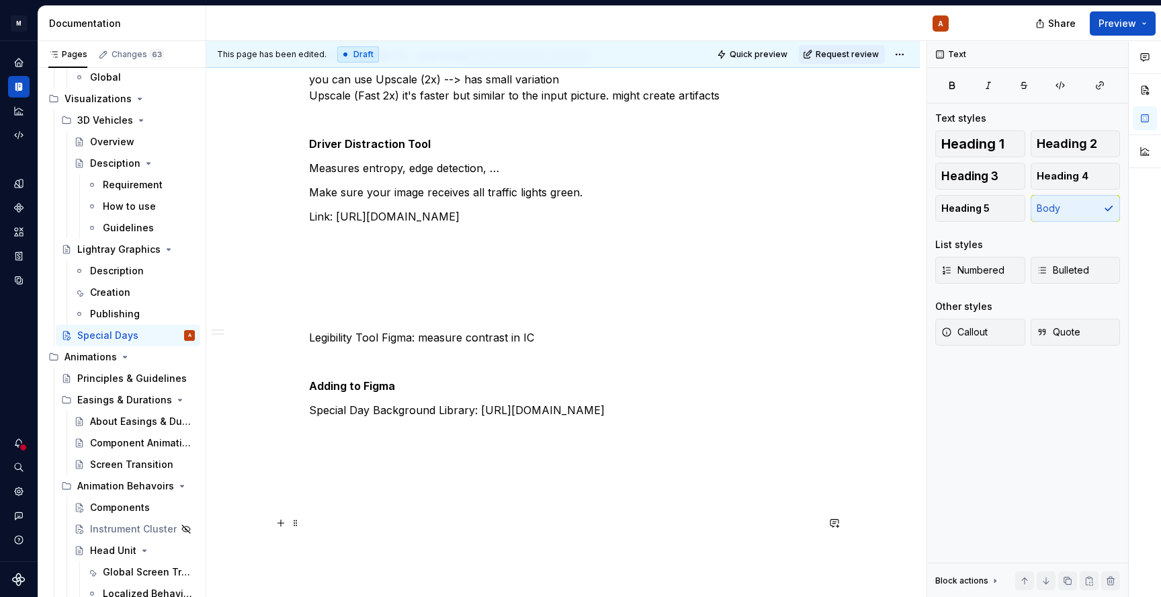
scroll to position [845, 0]
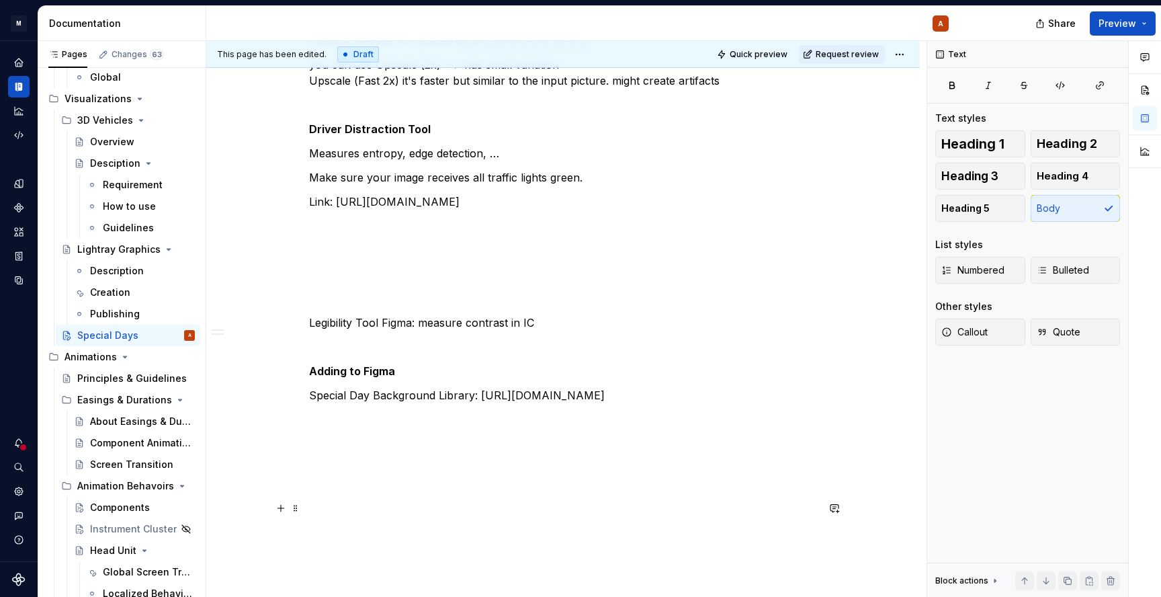
click at [433, 427] on p at bounding box center [563, 419] width 508 height 16
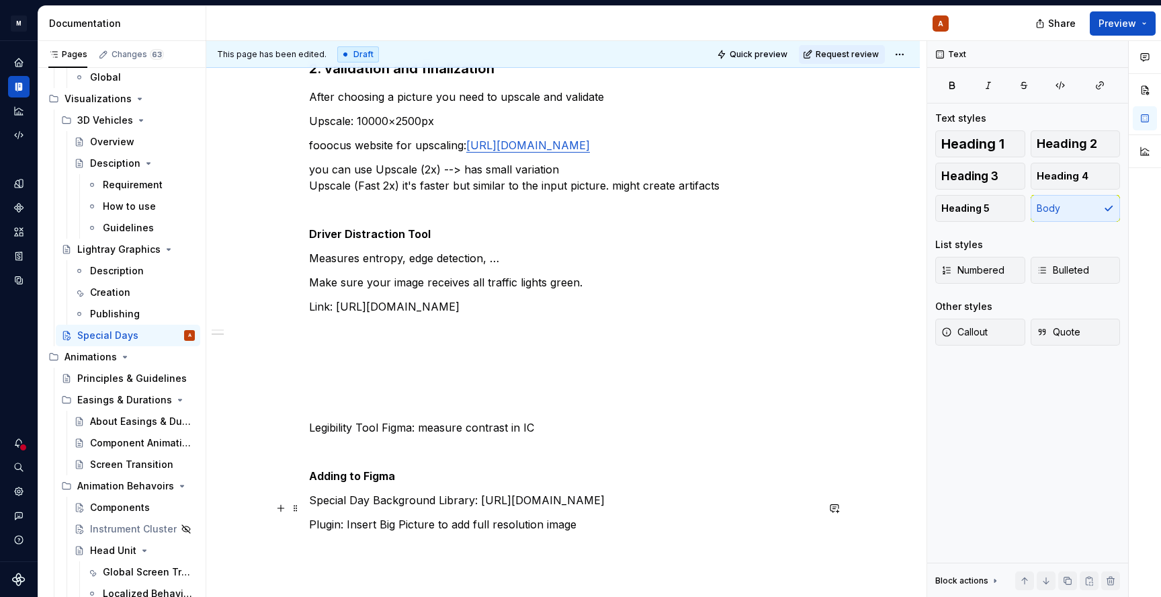
scroll to position [733, 0]
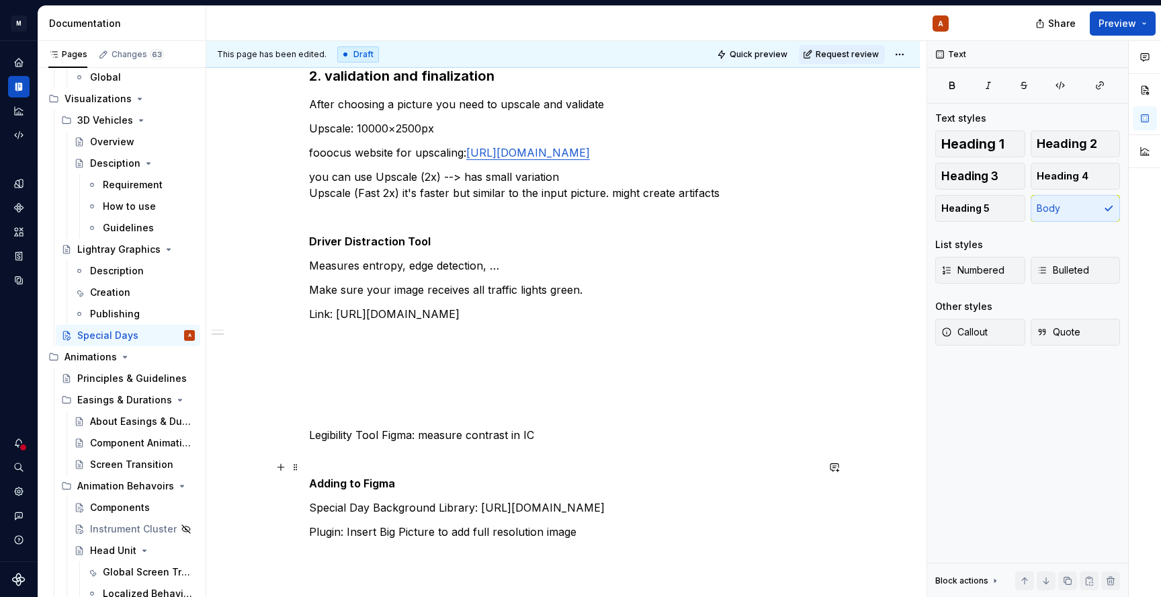
click at [312, 468] on div "1. ideation 2000×500 Think about our Design Philosophy of Sensual Purity, Hot a…" at bounding box center [562, 140] width 713 height 1286
click at [462, 443] on p "Plugin: Legibility Tool Figma: measure contrast in IC" at bounding box center [563, 435] width 508 height 16
click at [312, 443] on p "Plugin: Legibility Tool Figma to measure contrast in IC" at bounding box center [563, 435] width 508 height 16
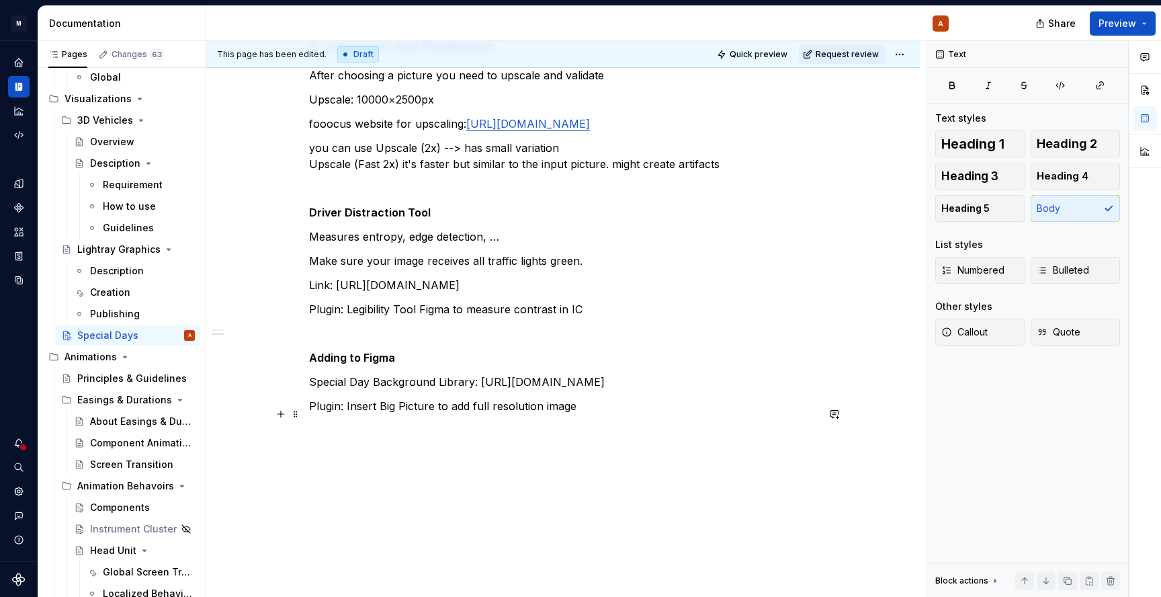
scroll to position [766, 0]
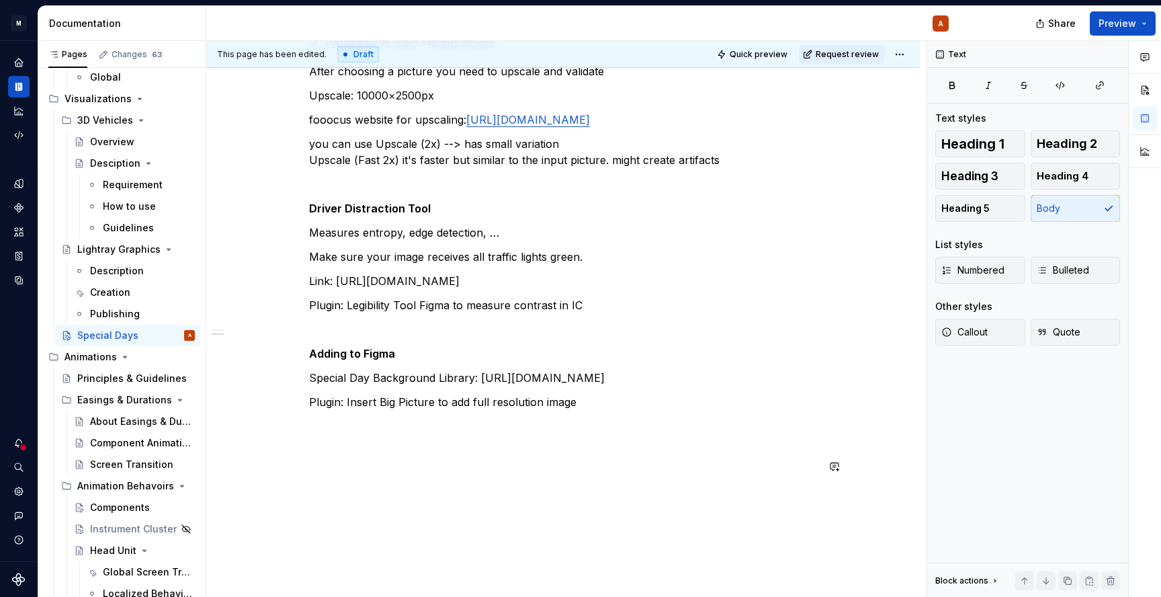
click at [607, 410] on p "Plugin: Insert Big Picture to add full resolution image" at bounding box center [563, 402] width 508 height 16
click at [402, 434] on p "Choosing an Ambient Style" at bounding box center [563, 426] width 508 height 16
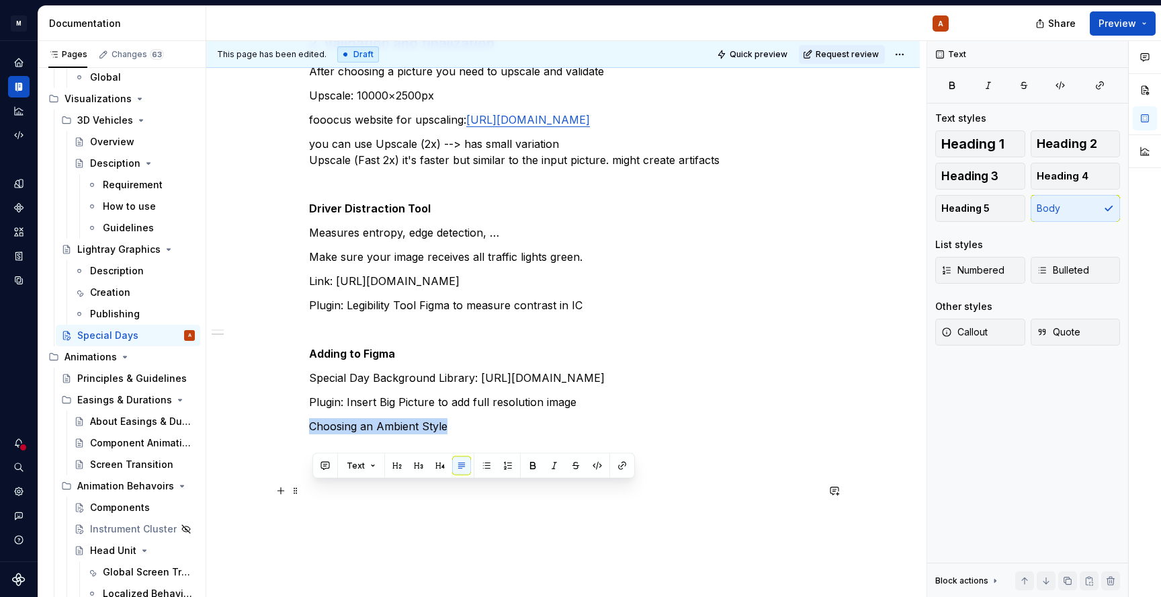
click at [402, 434] on p "Choosing an Ambient Style" at bounding box center [563, 426] width 508 height 16
click at [384, 458] on p at bounding box center [563, 450] width 508 height 16
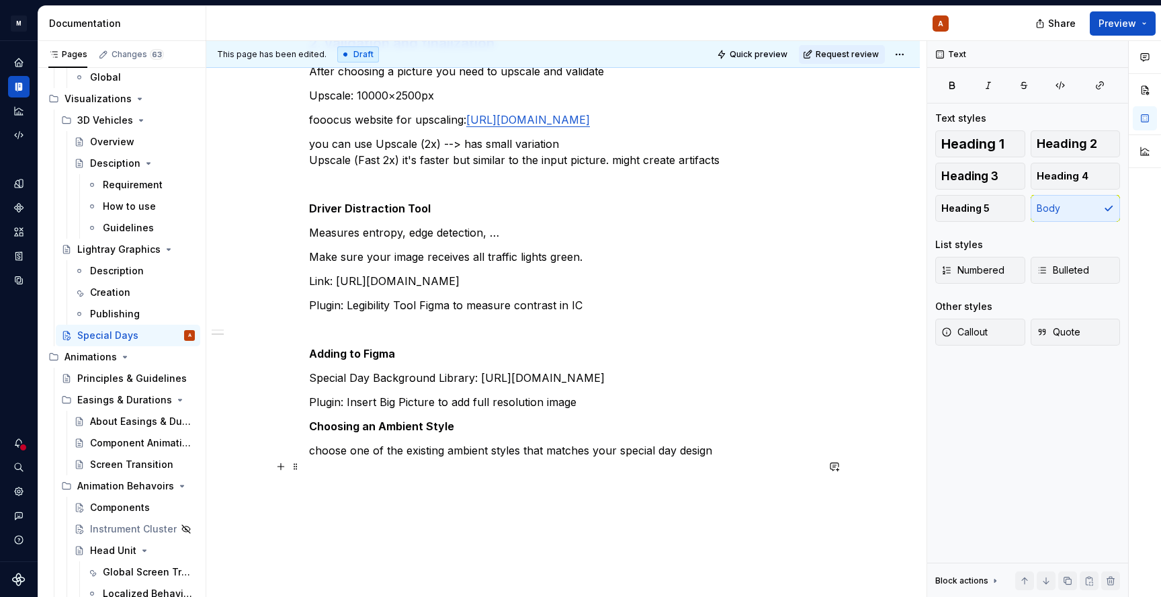
click at [606, 410] on p "Plugin: Insert Big Picture to add full resolution image" at bounding box center [563, 402] width 508 height 16
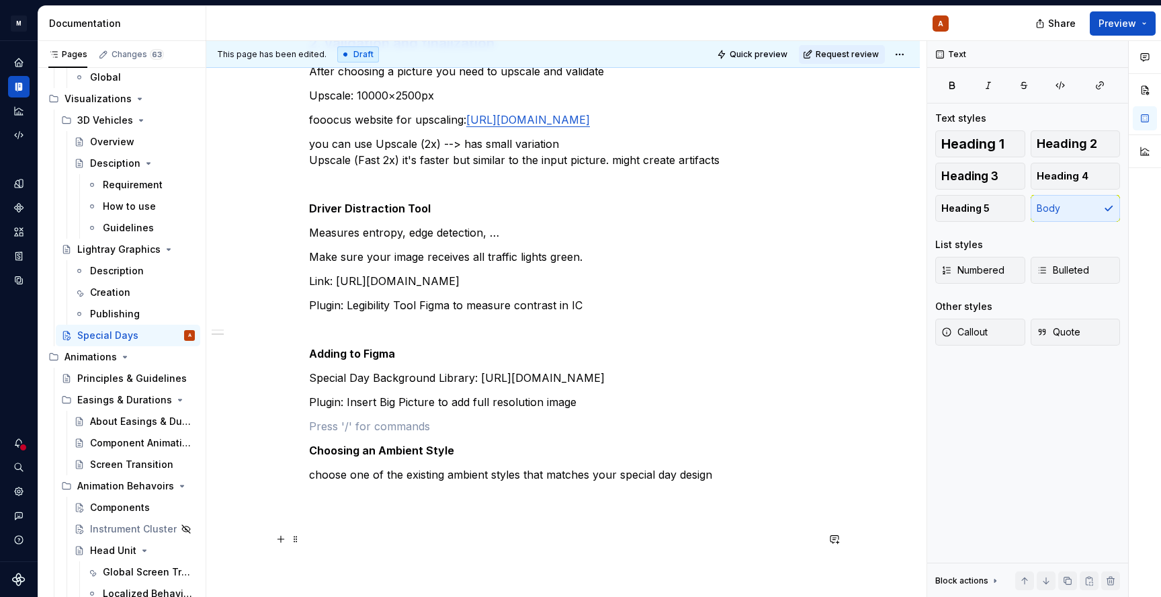
click at [731, 482] on p "choose one of the existing ambient styles that matches your special day design" at bounding box center [563, 474] width 508 height 16
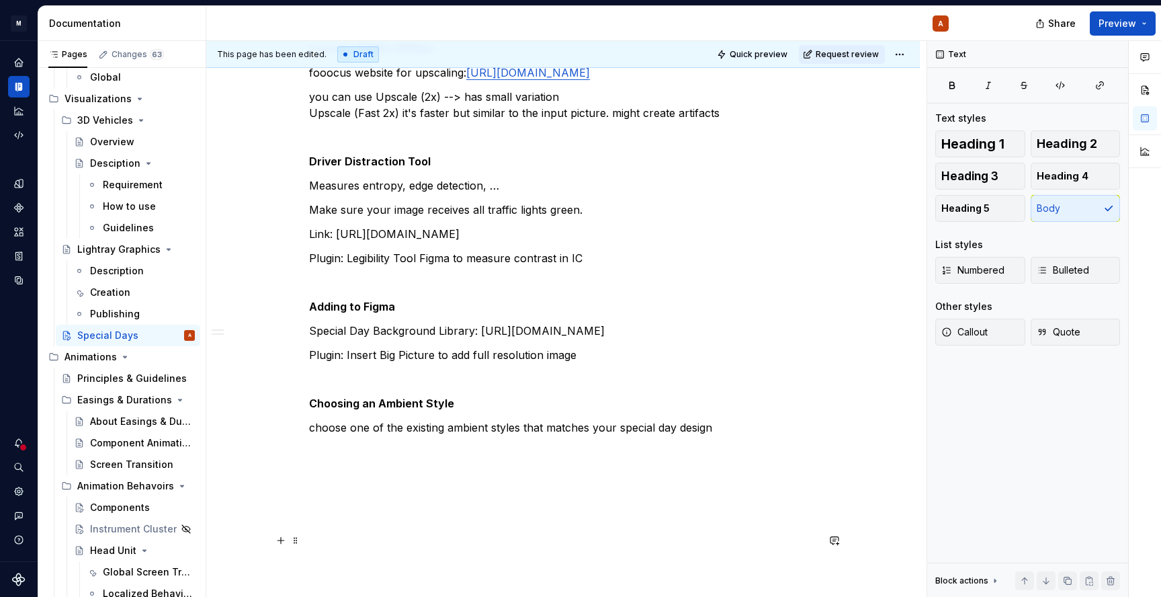
scroll to position [816, 0]
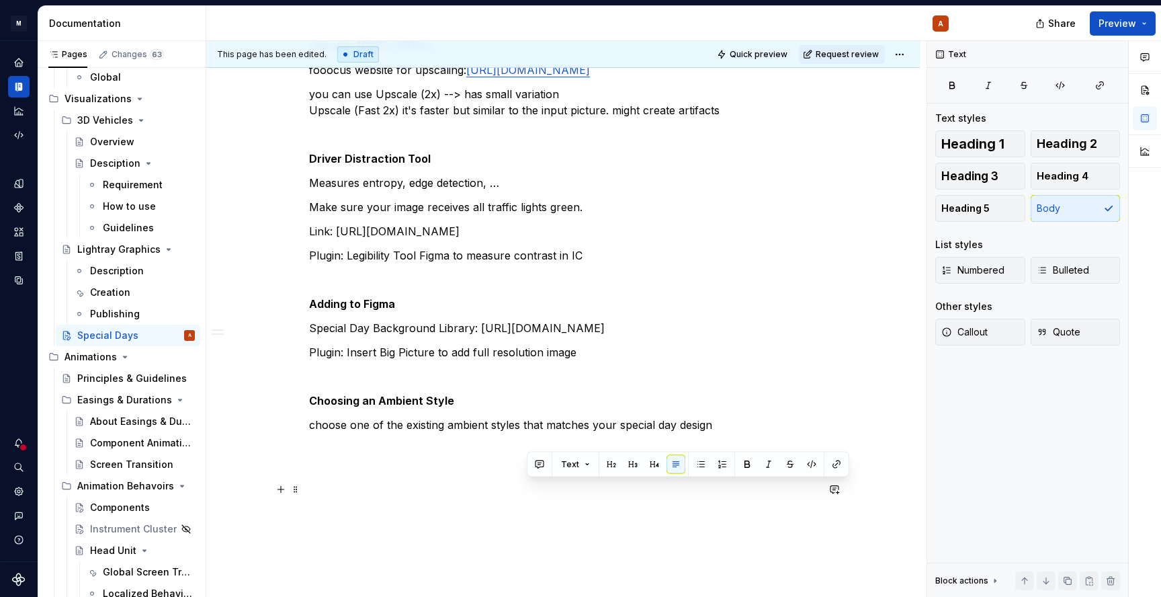
drag, startPoint x: 525, startPoint y: 485, endPoint x: 722, endPoint y: 489, distance: 196.2
click at [722, 433] on p "choose one of the existing ambient styles that matches your special day design" at bounding box center [563, 425] width 508 height 16
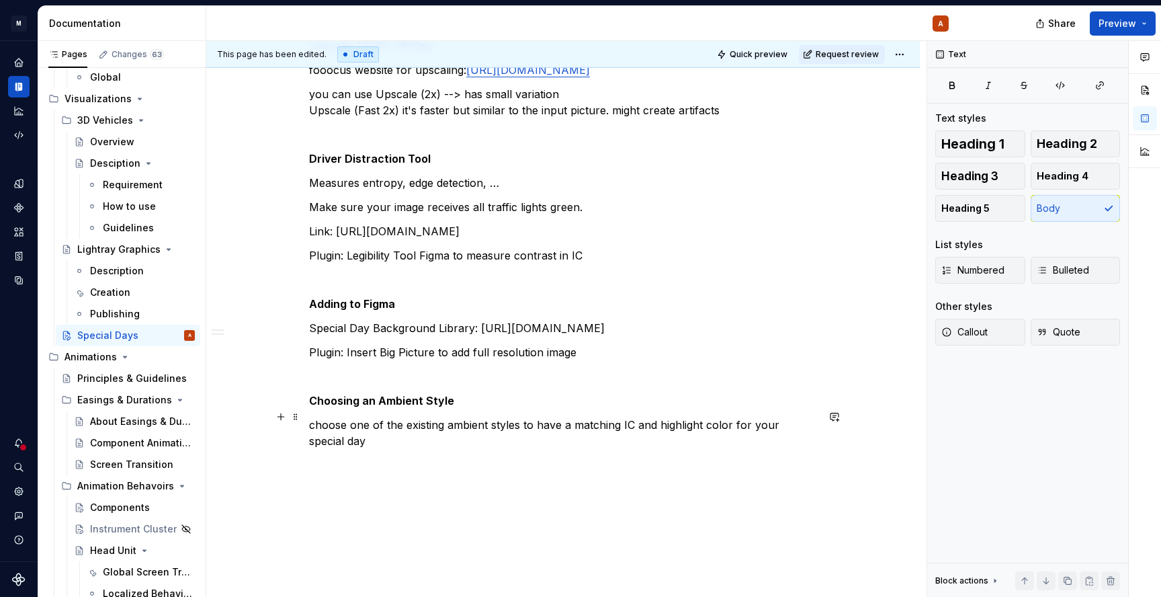
click at [555, 360] on p "Plugin: Insert Big Picture to add full resolution image" at bounding box center [563, 352] width 508 height 16
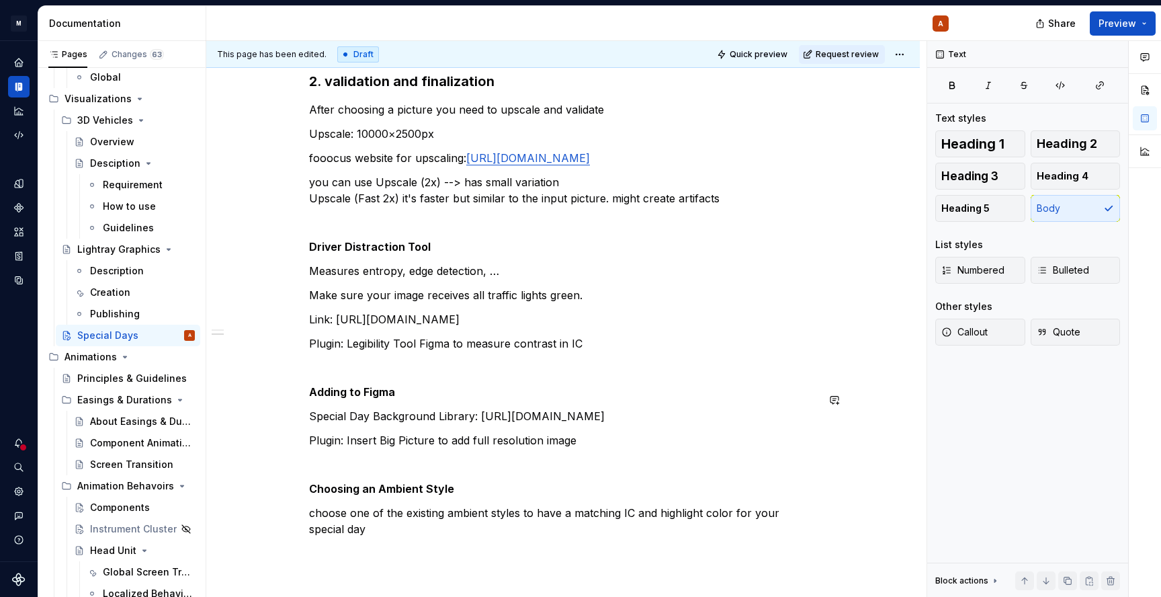
scroll to position [740, 0]
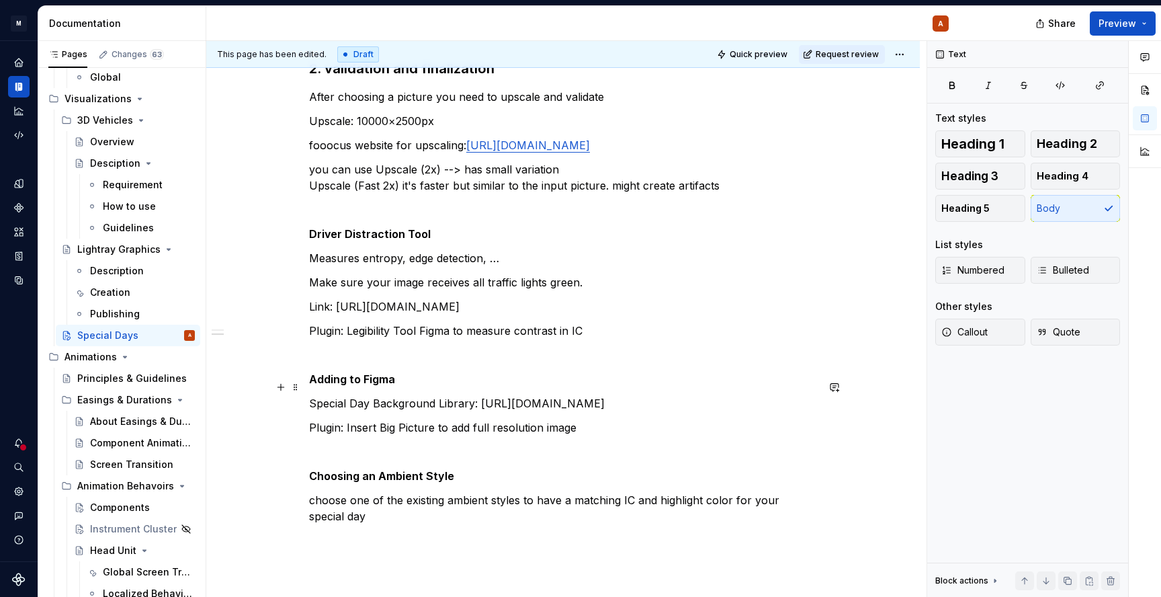
click at [414, 363] on p at bounding box center [563, 355] width 508 height 16
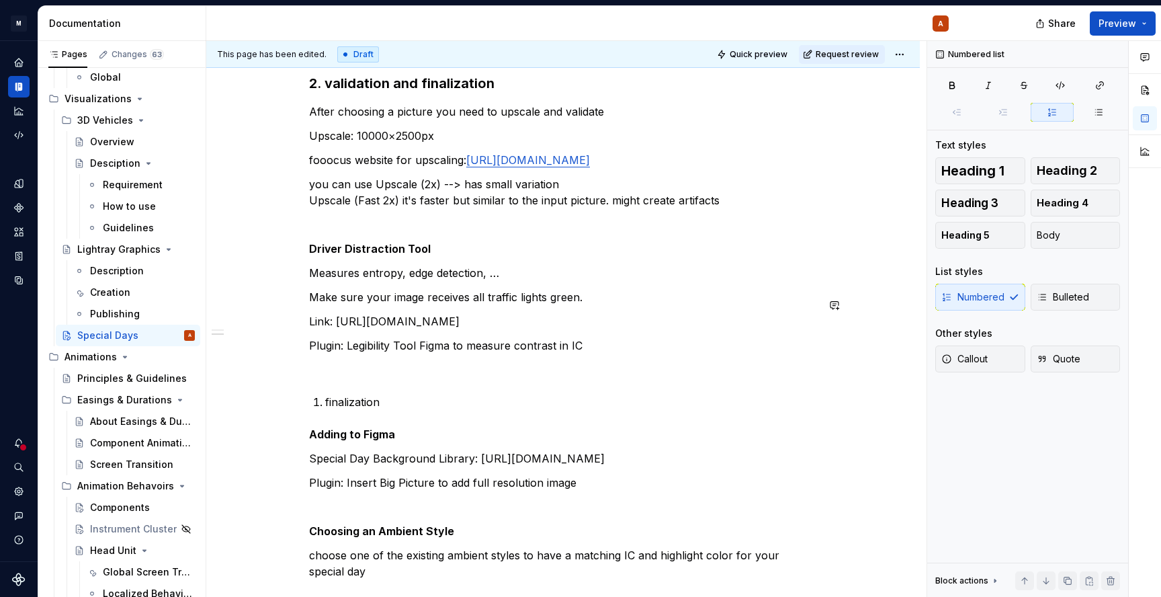
scroll to position [727, 0]
click at [437, 91] on h3 "2. validation and finalization" at bounding box center [563, 82] width 508 height 19
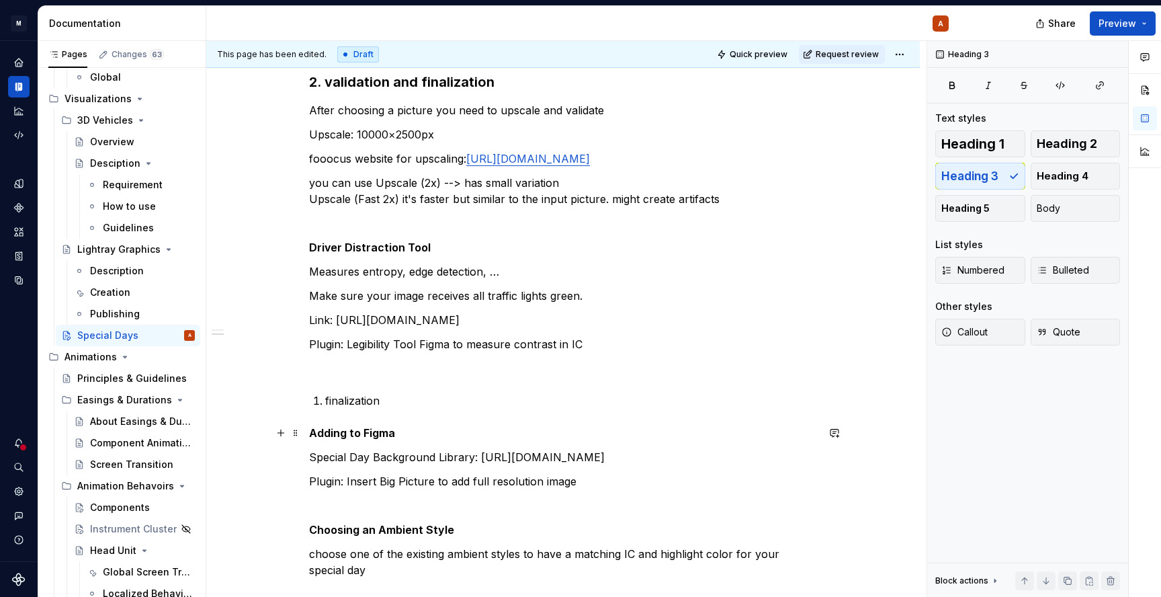
click at [376, 408] on p "finalization" at bounding box center [571, 400] width 492 height 16
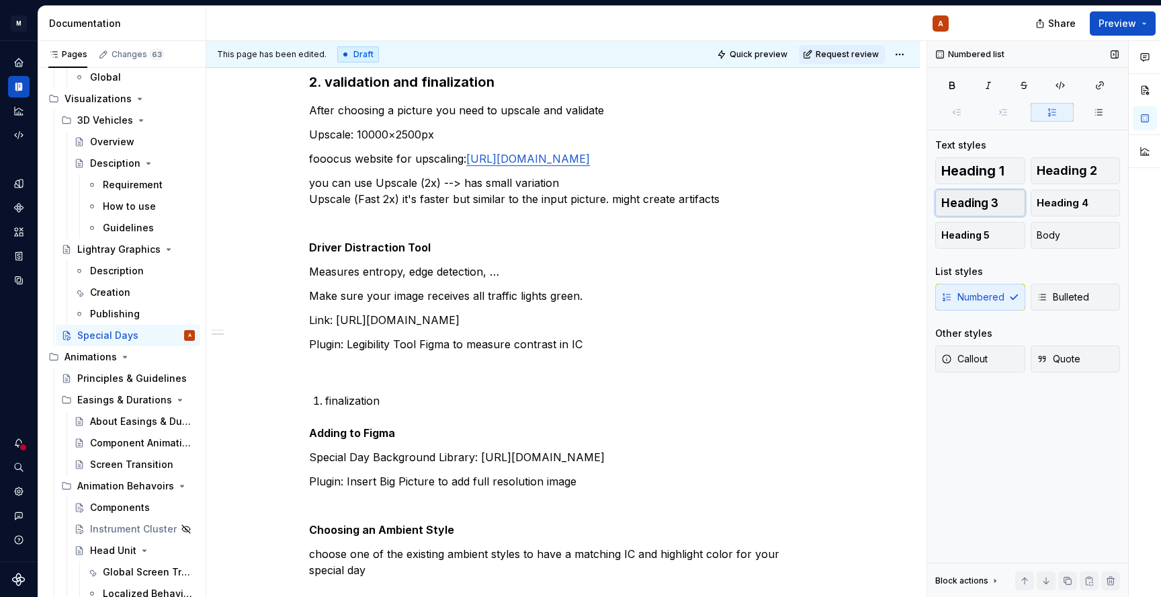
click at [999, 202] on button "Heading 3" at bounding box center [980, 202] width 90 height 27
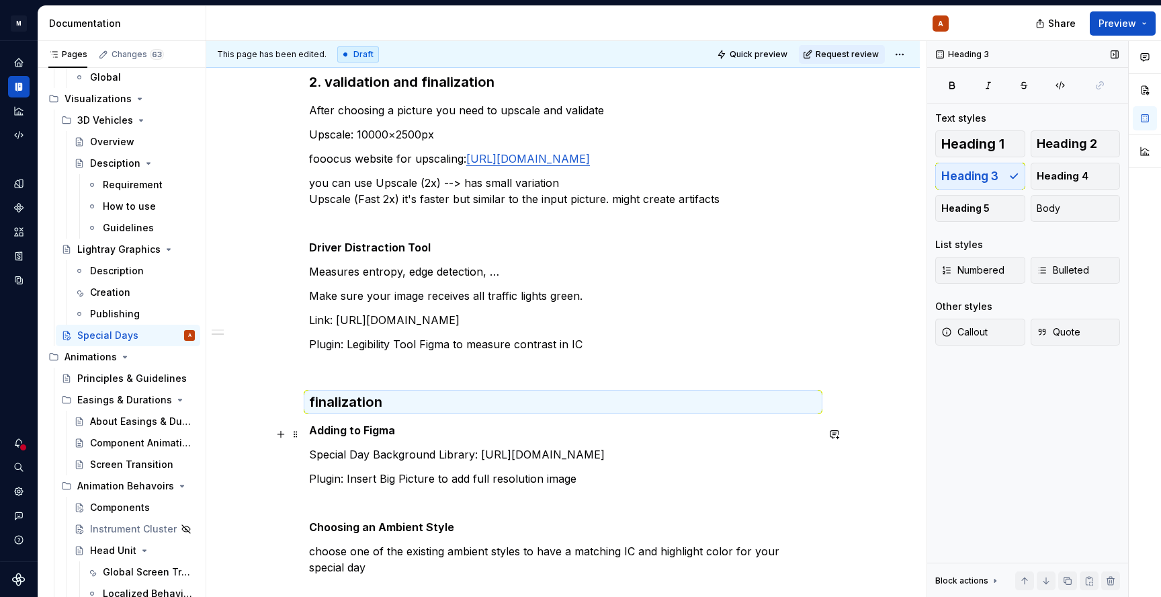
click at [309, 411] on h3 "finalization" at bounding box center [563, 401] width 508 height 19
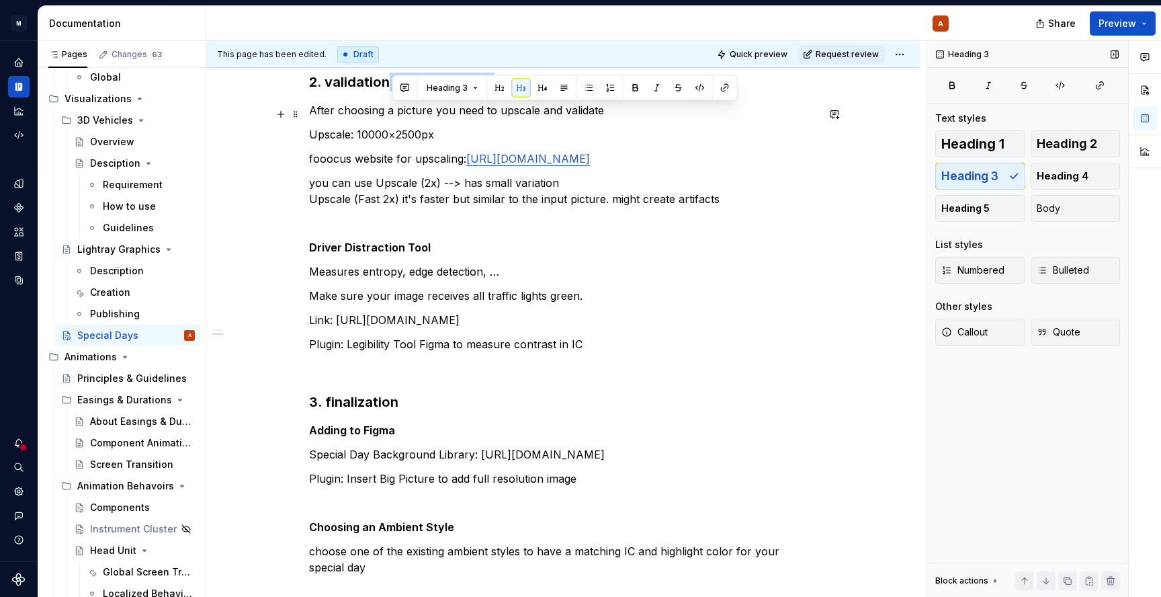
drag, startPoint x: 390, startPoint y: 112, endPoint x: 494, endPoint y: 112, distance: 104.8
click at [494, 91] on h3 "2. validation and finalization" at bounding box center [563, 82] width 508 height 19
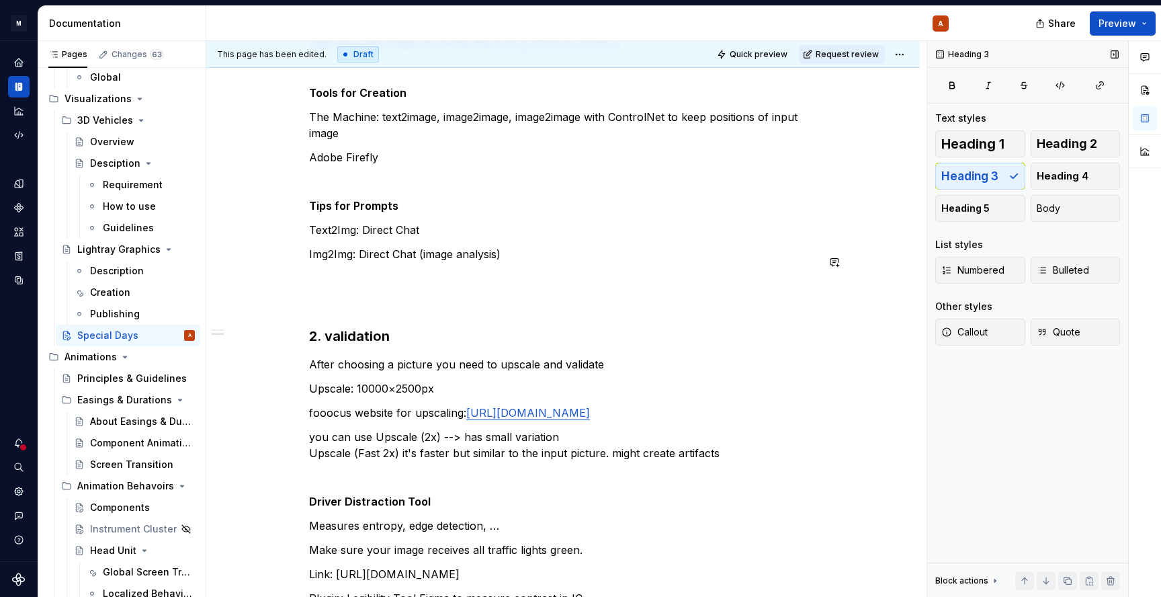
scroll to position [470, 0]
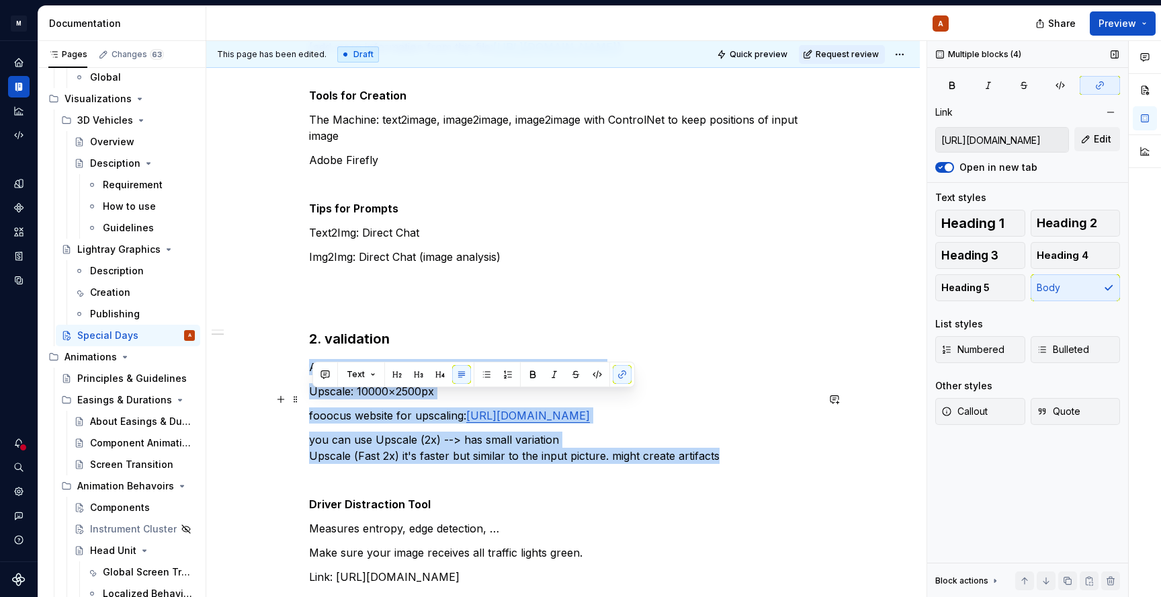
drag, startPoint x: 735, startPoint y: 494, endPoint x: 312, endPoint y: 398, distance: 433.5
click at [312, 398] on div "1. ideation 2000×500 Think about our Design Philosophy of Sensual Purity, Hot a…" at bounding box center [563, 336] width 508 height 1088
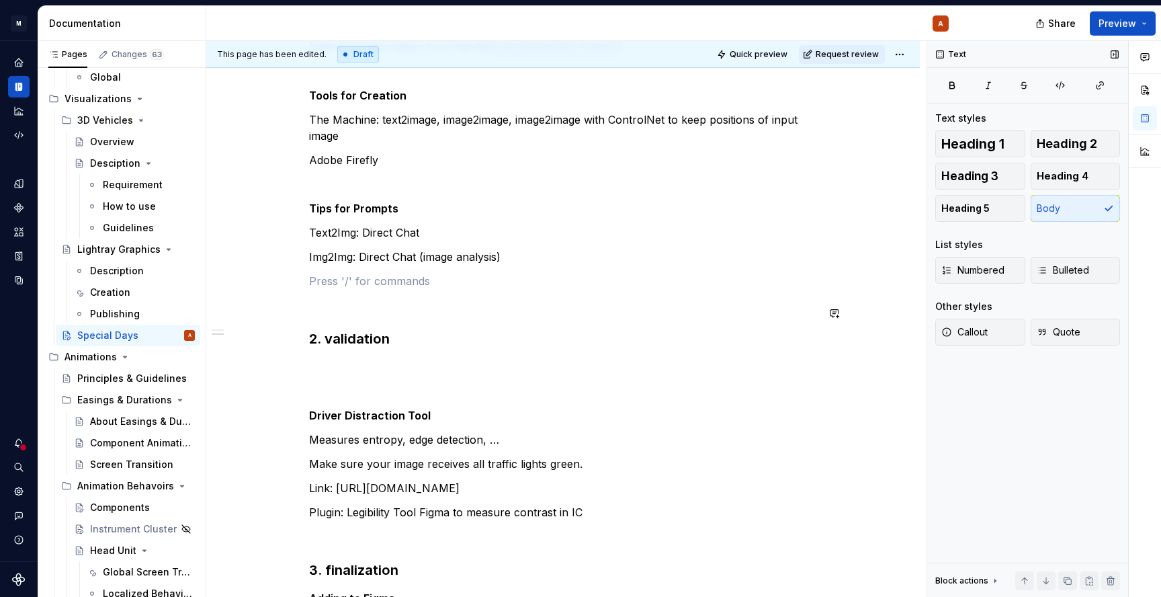
click at [583, 302] on div "1. ideation 2000×500 Think about our Design Philosophy of Sensual Purity, Hot a…" at bounding box center [563, 292] width 508 height 1000
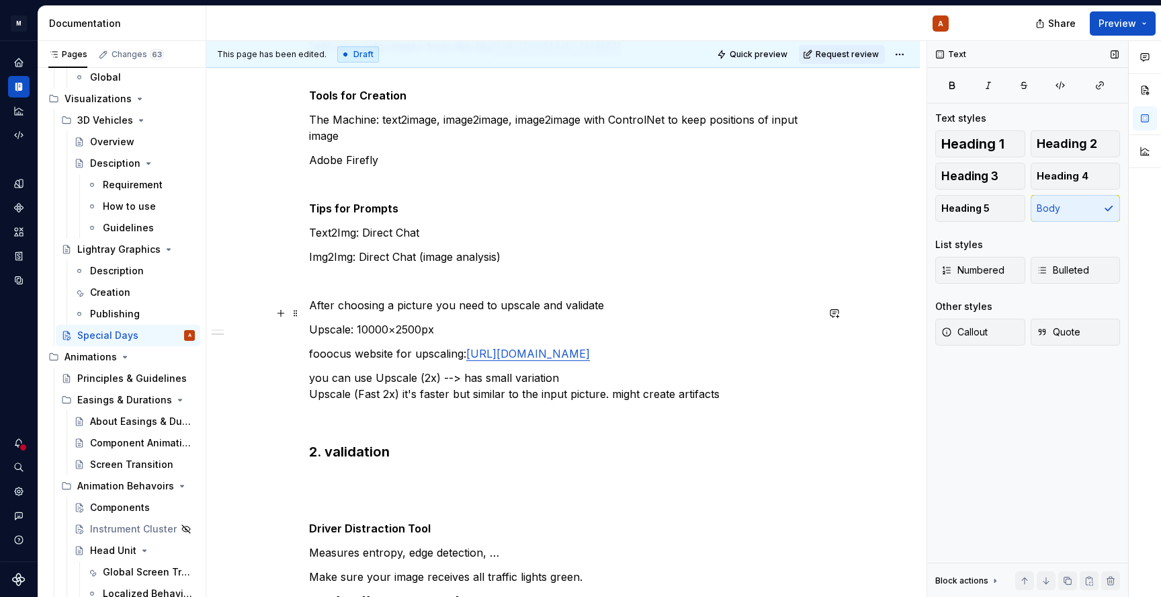
click at [437, 289] on p at bounding box center [563, 281] width 508 height 16
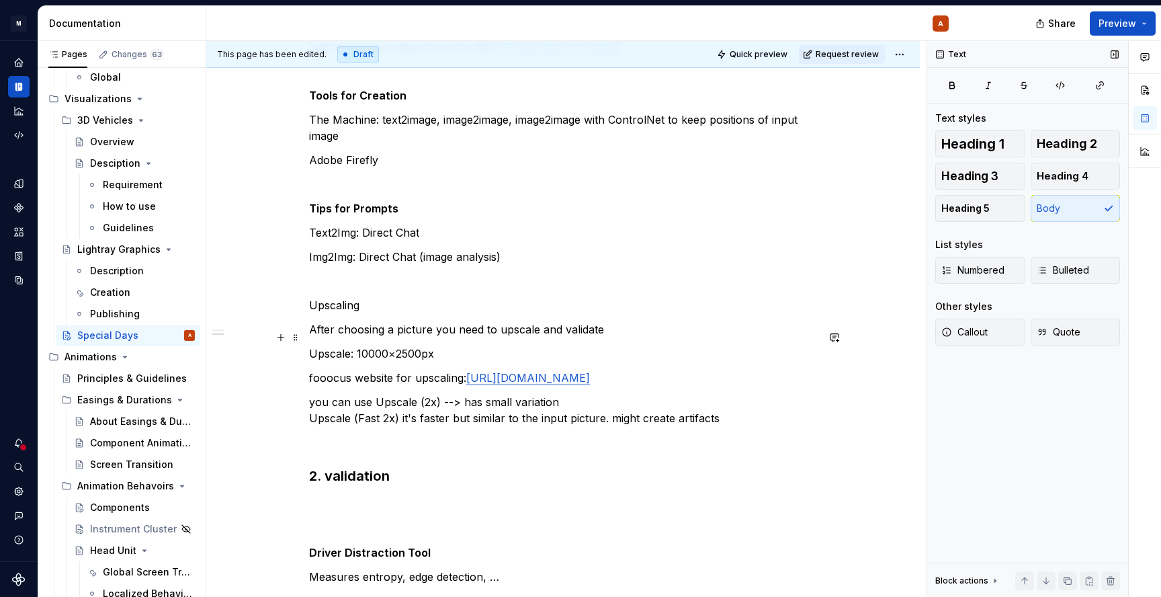
click at [342, 313] on p "Upscaling" at bounding box center [563, 305] width 508 height 16
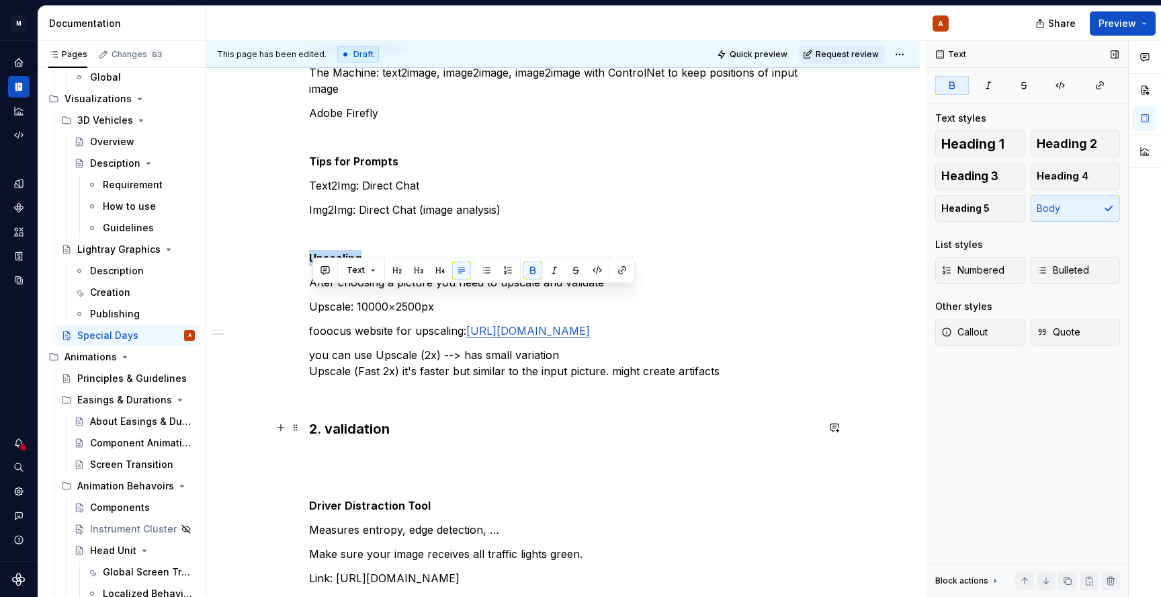
scroll to position [520, 0]
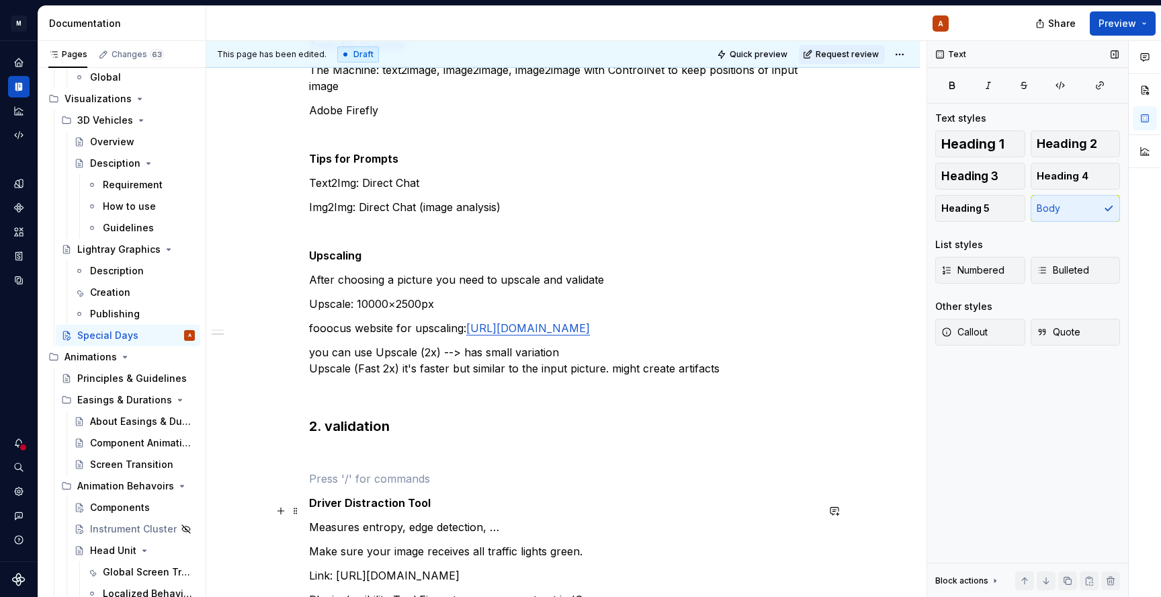
click at [343, 486] on p at bounding box center [563, 478] width 508 height 16
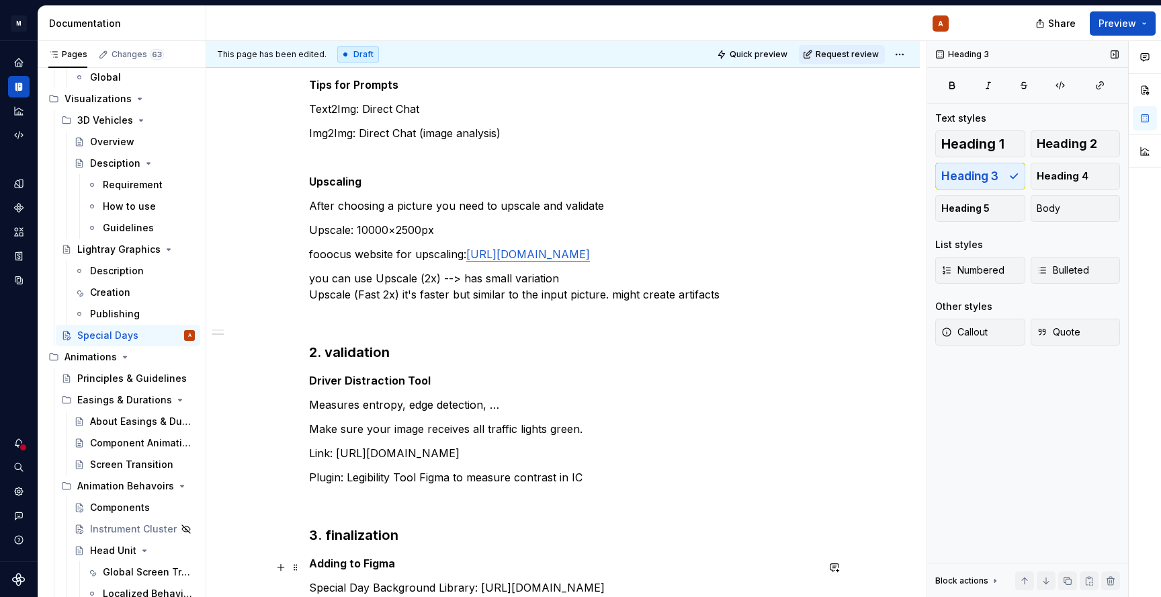
scroll to position [597, 0]
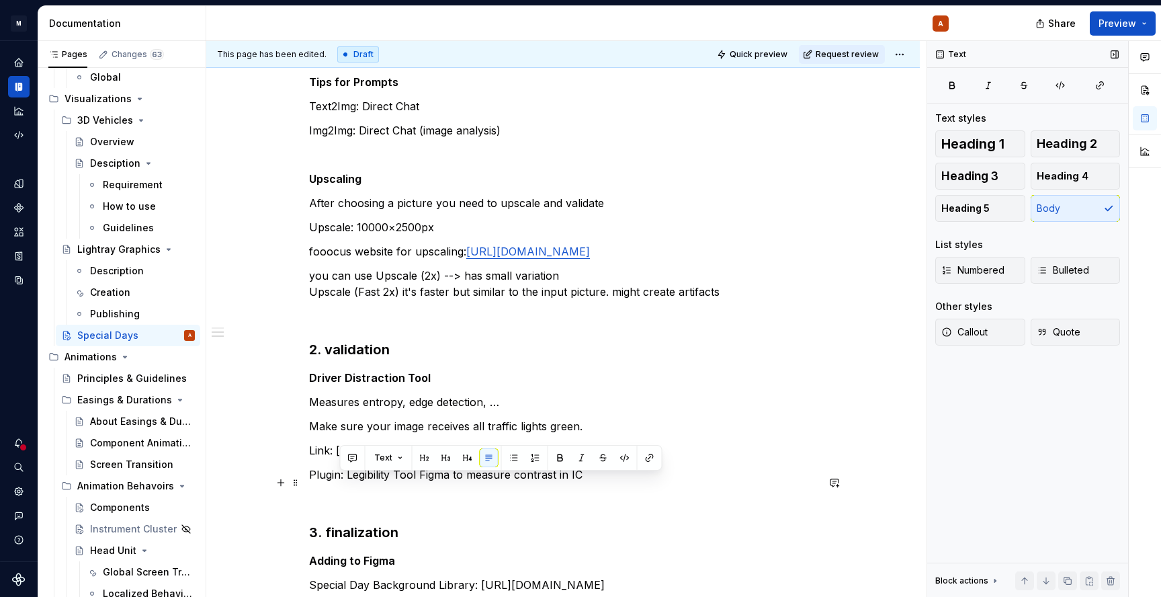
drag, startPoint x: 372, startPoint y: 478, endPoint x: 659, endPoint y: 479, distance: 287.5
click at [659, 458] on p "Link: http://cmtcdeu90326339.rd.corpintra.net:8080/kai/comfyui1/" at bounding box center [563, 450] width 508 height 16
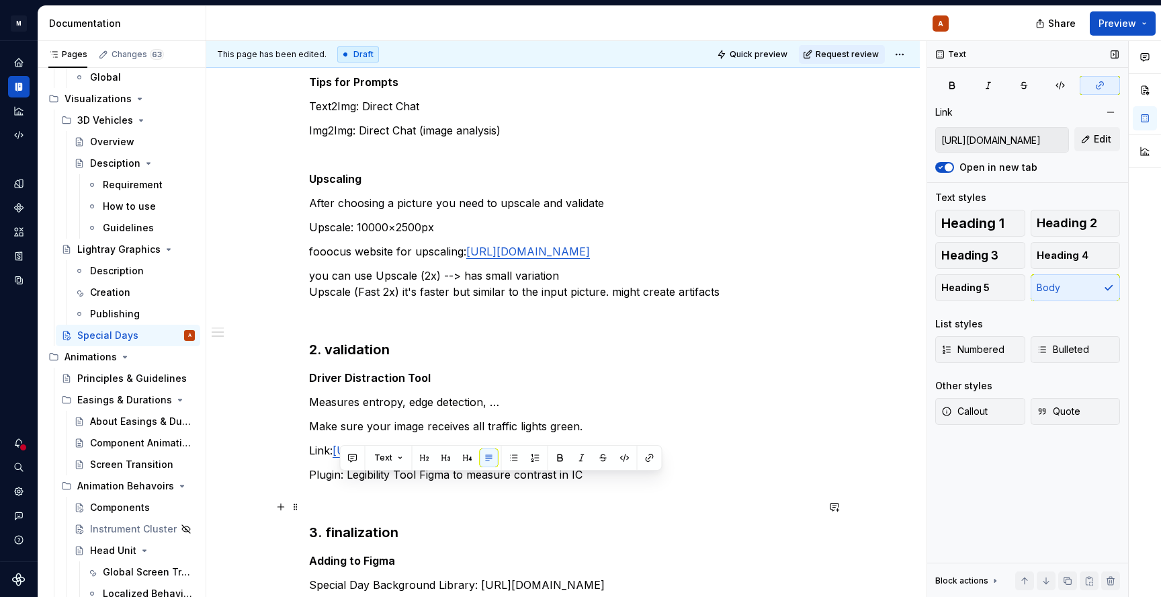
click at [641, 482] on p "Plugin: Legibility Tool Figma to measure contrast in IC" at bounding box center [563, 474] width 508 height 16
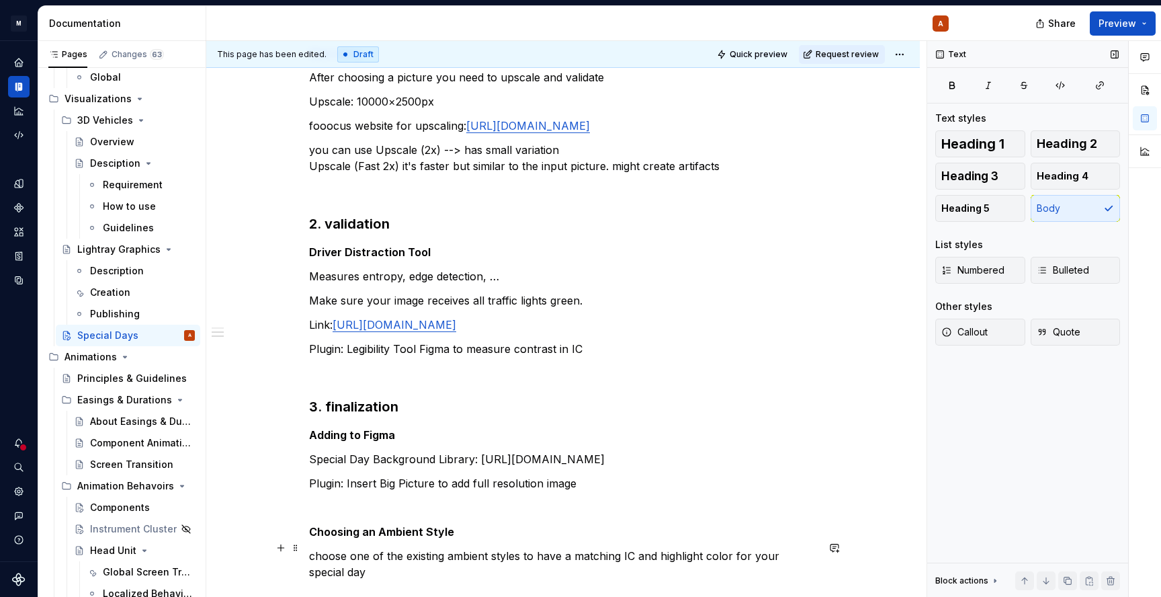
scroll to position [716, 0]
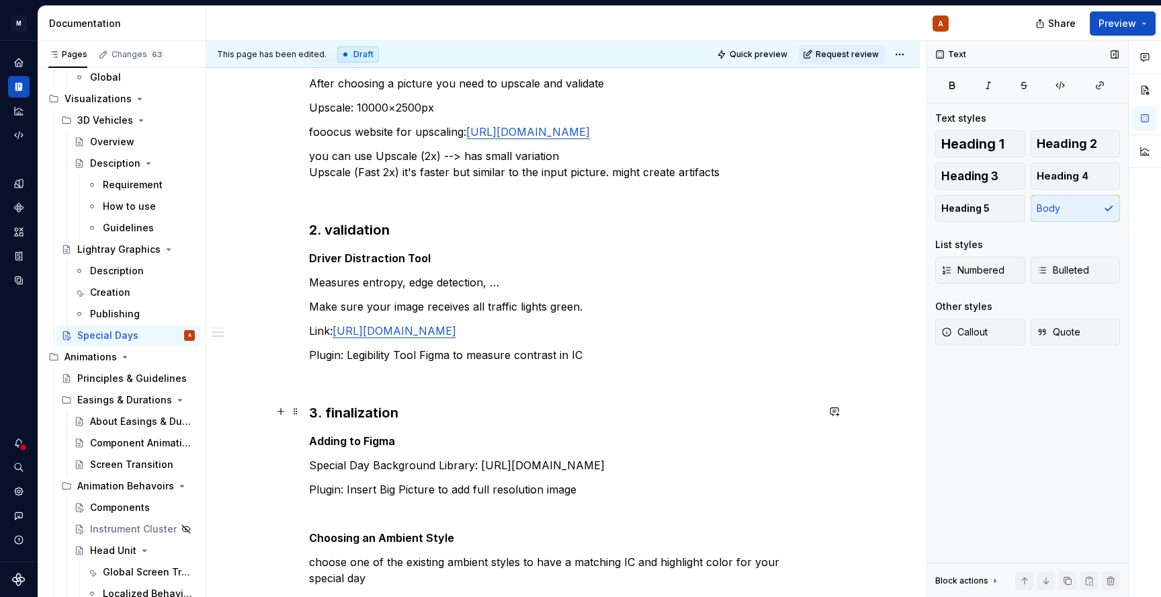
click at [374, 387] on p at bounding box center [563, 379] width 508 height 16
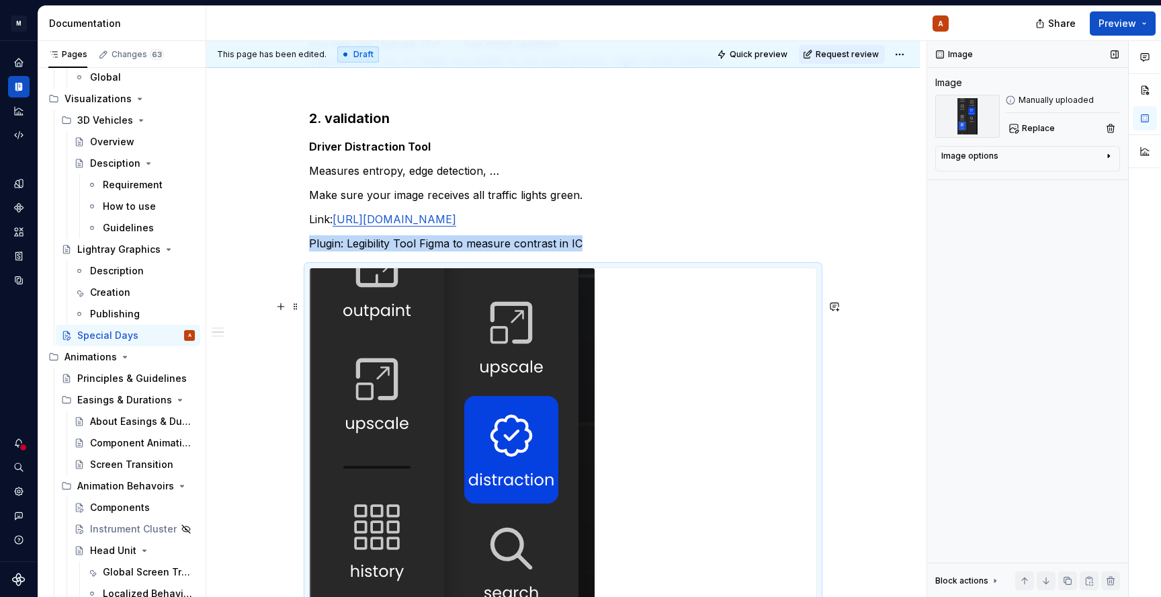
scroll to position [819, 0]
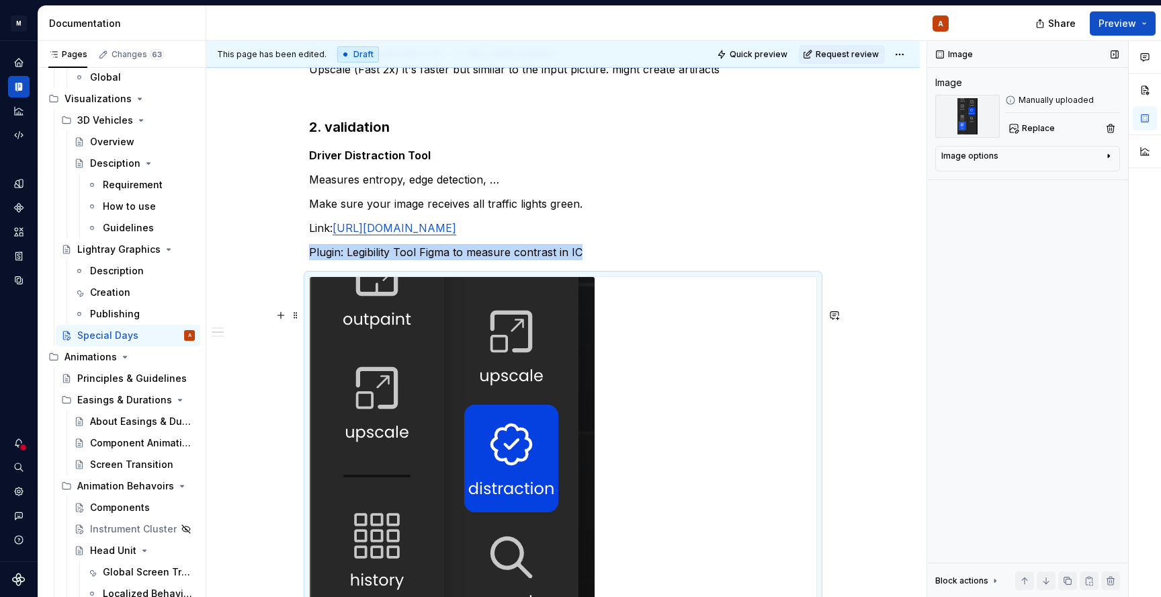
click at [838, 361] on div "1. ideation 2000×500 Think about our Design Philosophy of Sensual Purity, Hot a…" at bounding box center [562, 318] width 713 height 1814
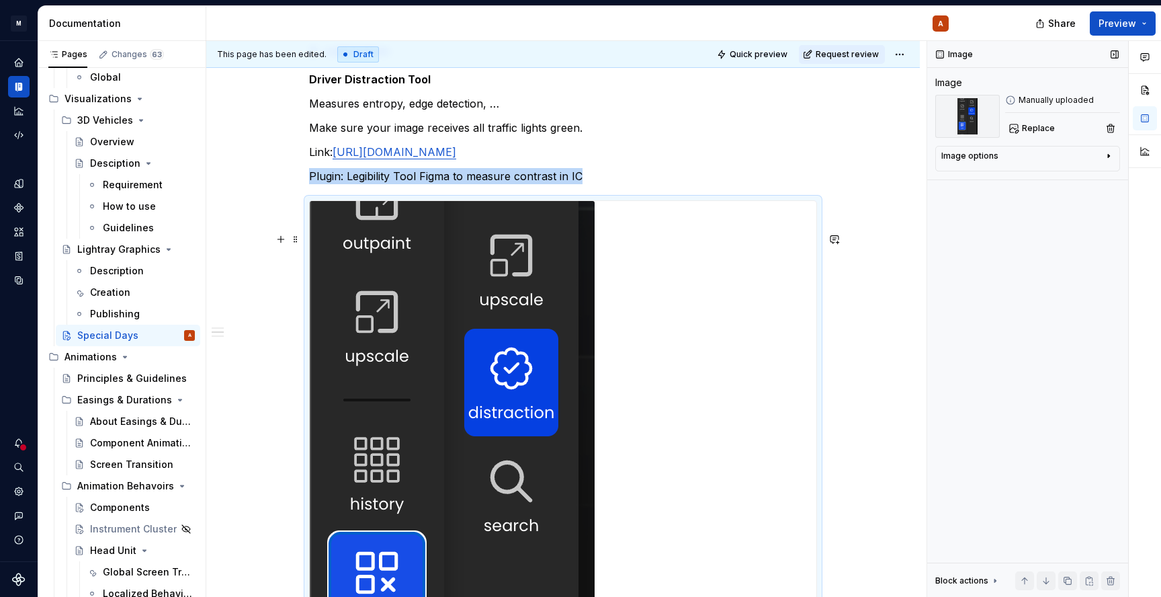
scroll to position [926, 0]
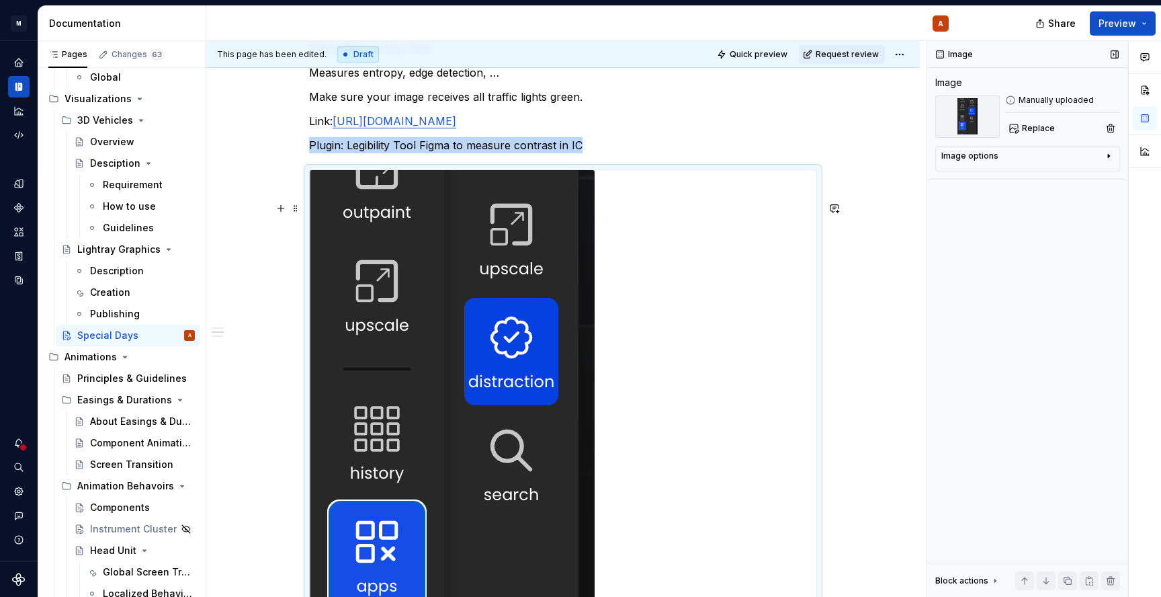
click at [859, 392] on div "1. ideation 2000×500 Think about our Design Philosophy of Sensual Purity, Hot a…" at bounding box center [562, 211] width 713 height 1814
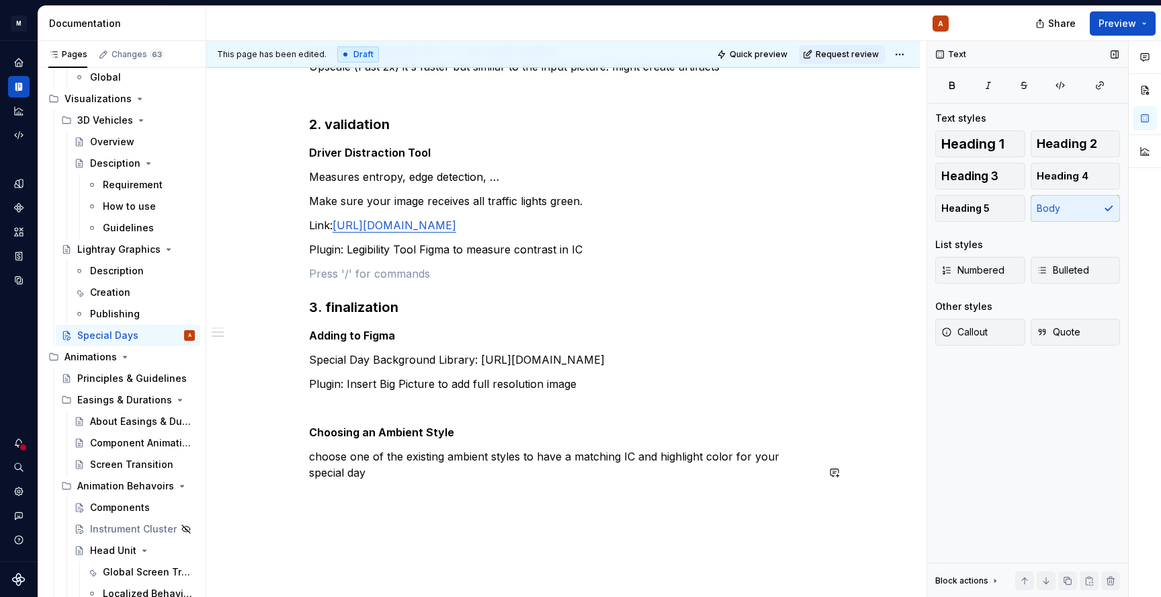
scroll to position [824, 0]
click at [510, 414] on p at bounding box center [563, 406] width 508 height 16
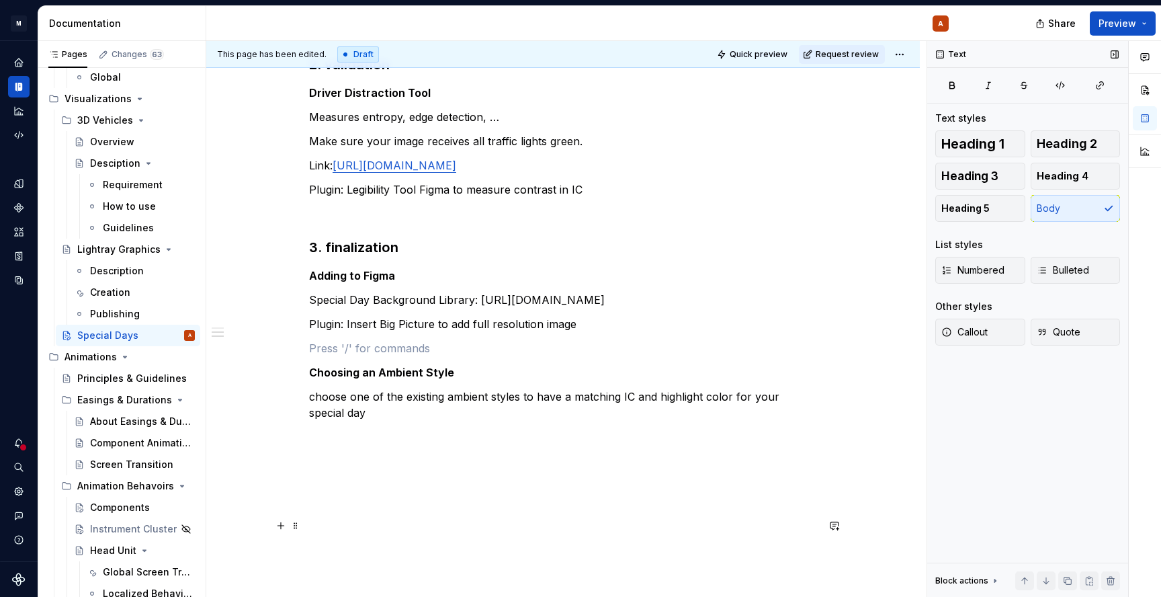
scroll to position [882, 0]
click at [431, 444] on p at bounding box center [563, 436] width 508 height 16
click at [309, 550] on div "1. ideation 2000×500 Think about our Design Philosophy of Sensual Purity, Hot a…" at bounding box center [562, 29] width 713 height 1364
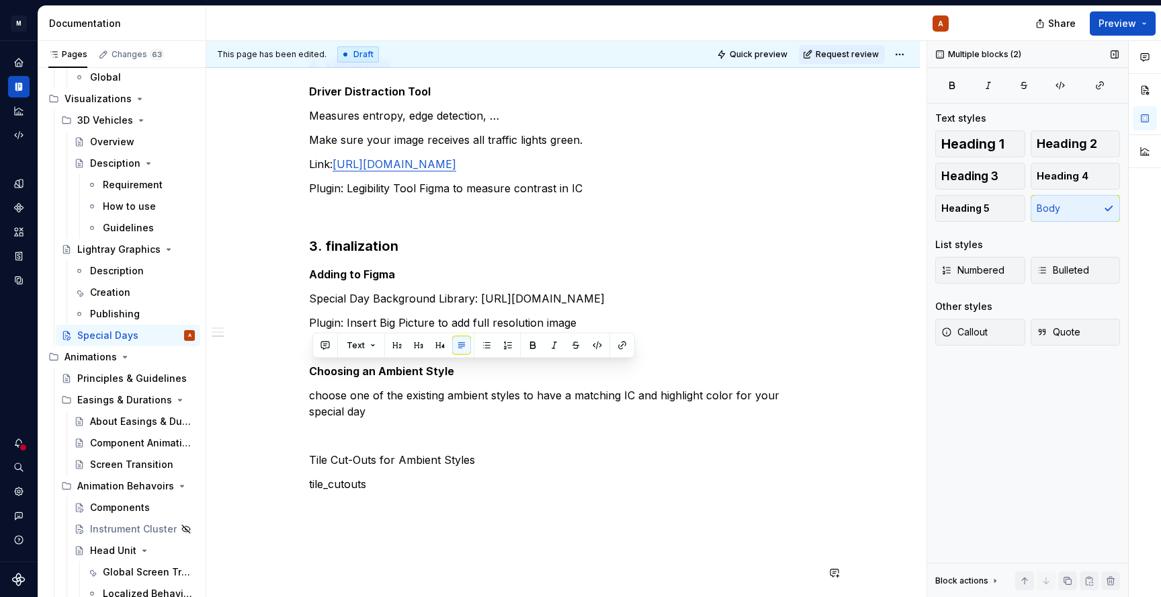
scroll to position [1061, 0]
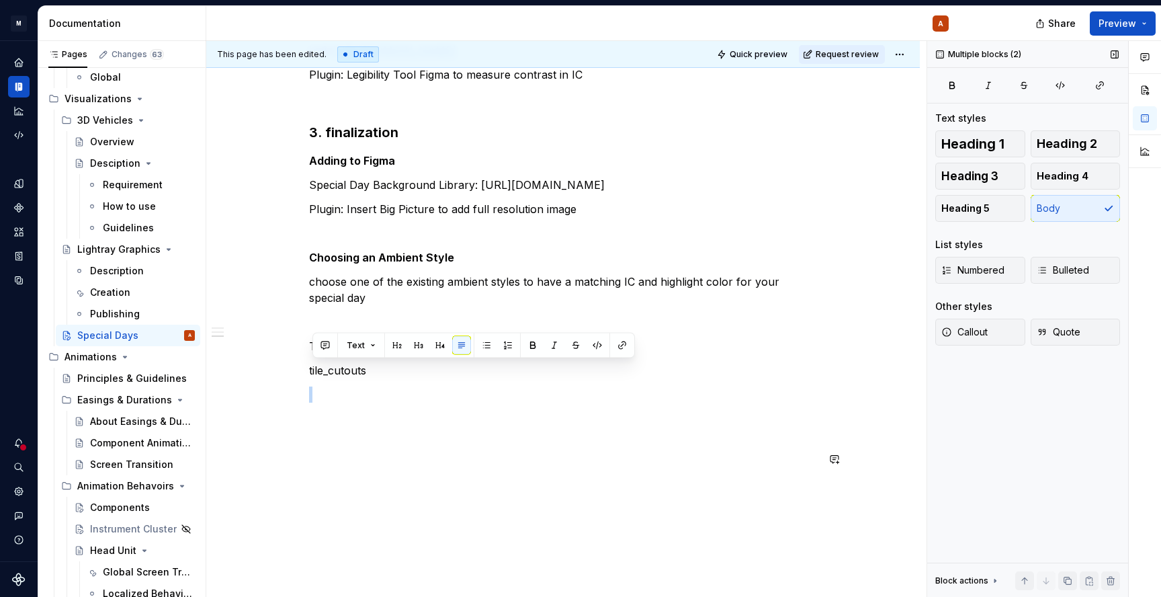
drag, startPoint x: 383, startPoint y: 549, endPoint x: 308, endPoint y: 505, distance: 86.4
drag, startPoint x: 314, startPoint y: 371, endPoint x: 385, endPoint y: 371, distance: 70.5
click at [385, 371] on p "tile_cutouts" at bounding box center [563, 370] width 508 height 16
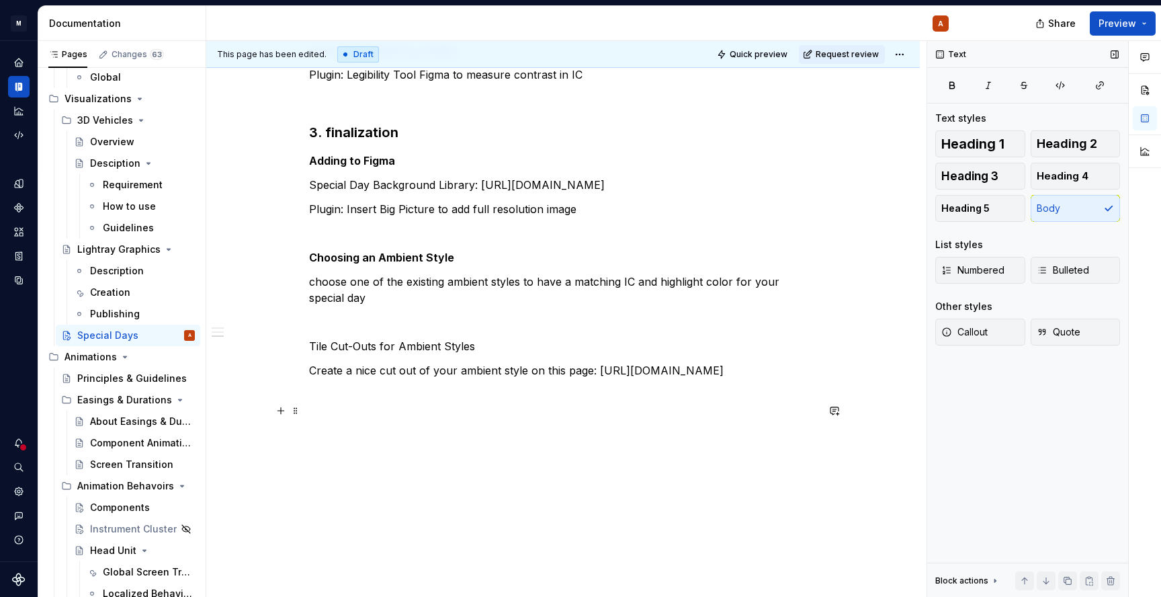
click at [349, 348] on p "Tile Cut-Outs for Ambient Styles" at bounding box center [563, 346] width 508 height 16
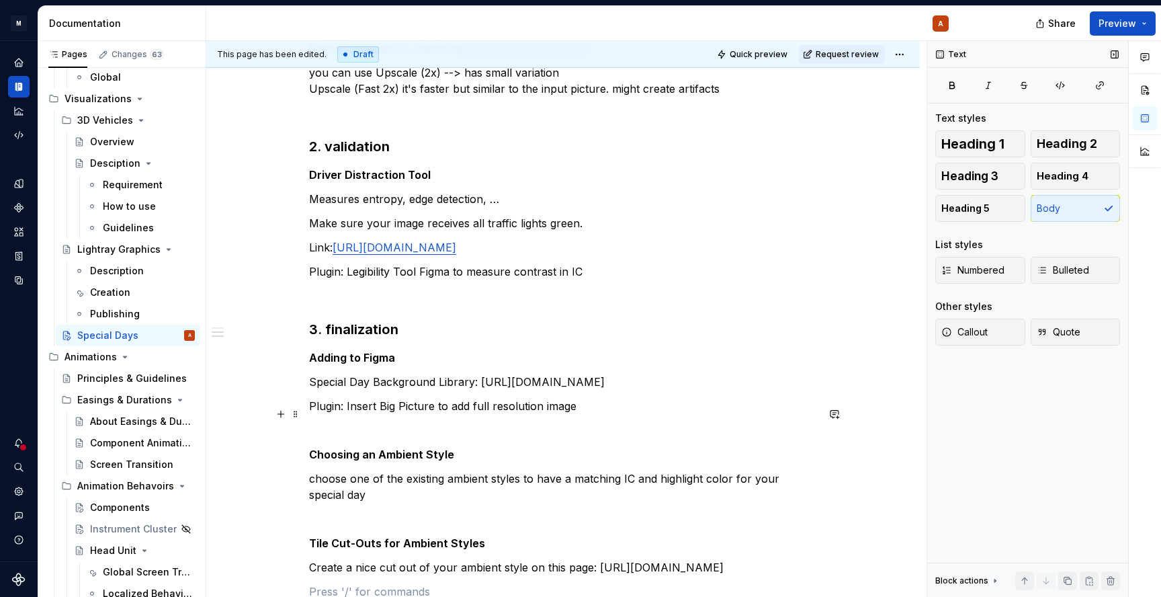
scroll to position [821, 0]
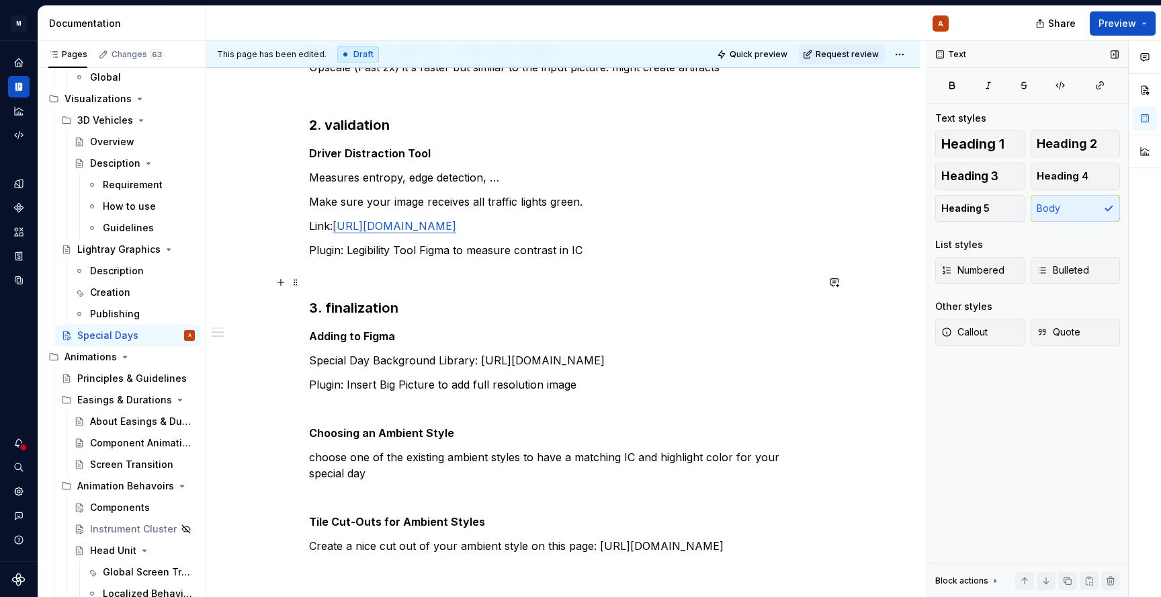
click at [314, 258] on p "Plugin: Legibility Tool Figma to measure contrast in IC" at bounding box center [563, 250] width 508 height 16
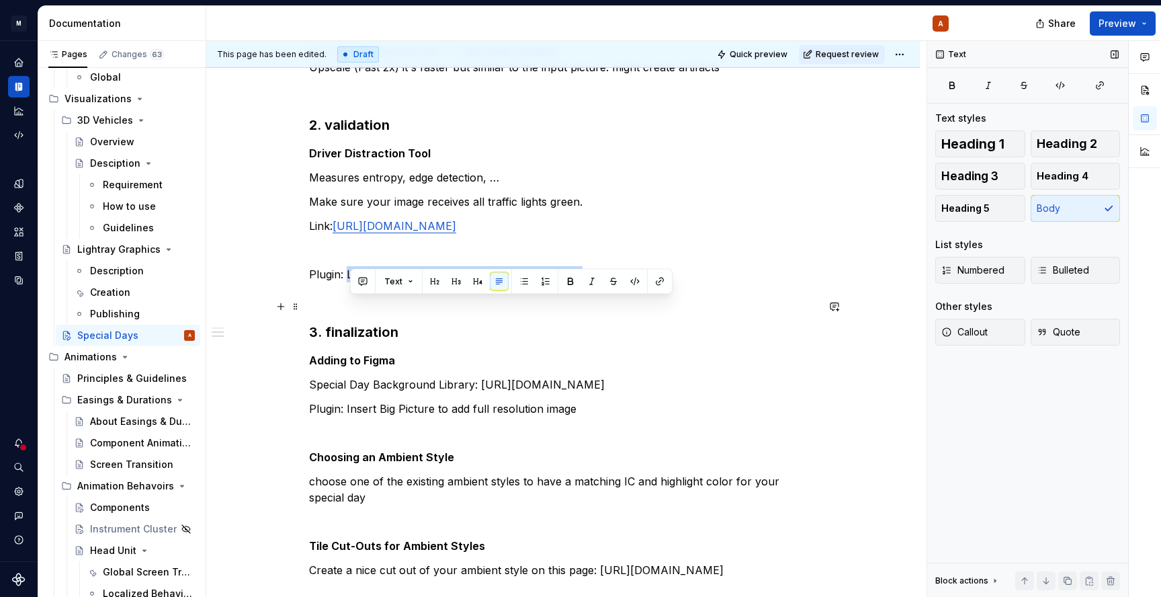
drag, startPoint x: 351, startPoint y: 305, endPoint x: 588, endPoint y: 299, distance: 237.2
click at [590, 282] on p "Plugin: Legibility Tool Figma to measure contrast in IC" at bounding box center [563, 274] width 508 height 16
click at [724, 341] on h3 "3. finalization" at bounding box center [563, 331] width 508 height 19
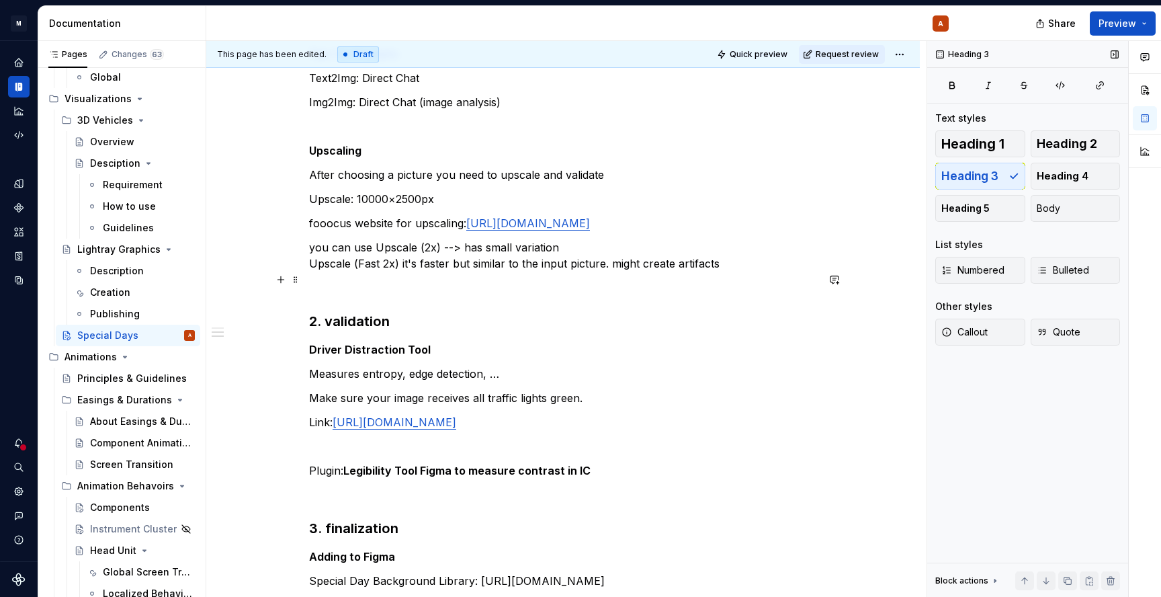
scroll to position [597, 0]
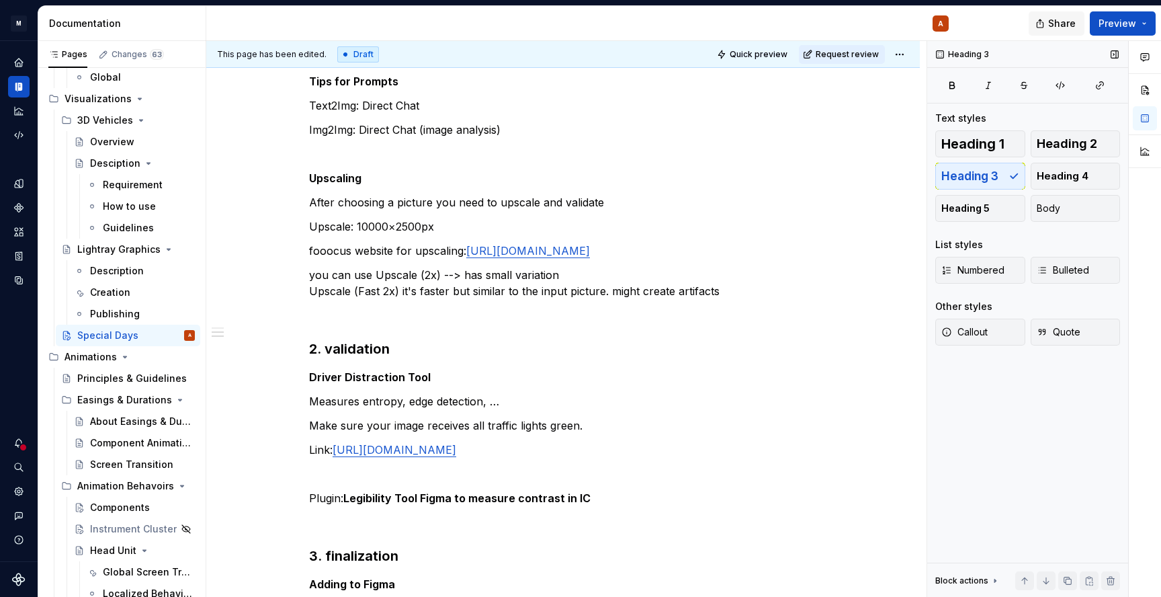
click at [1064, 17] on span "Share" at bounding box center [1062, 23] width 28 height 13
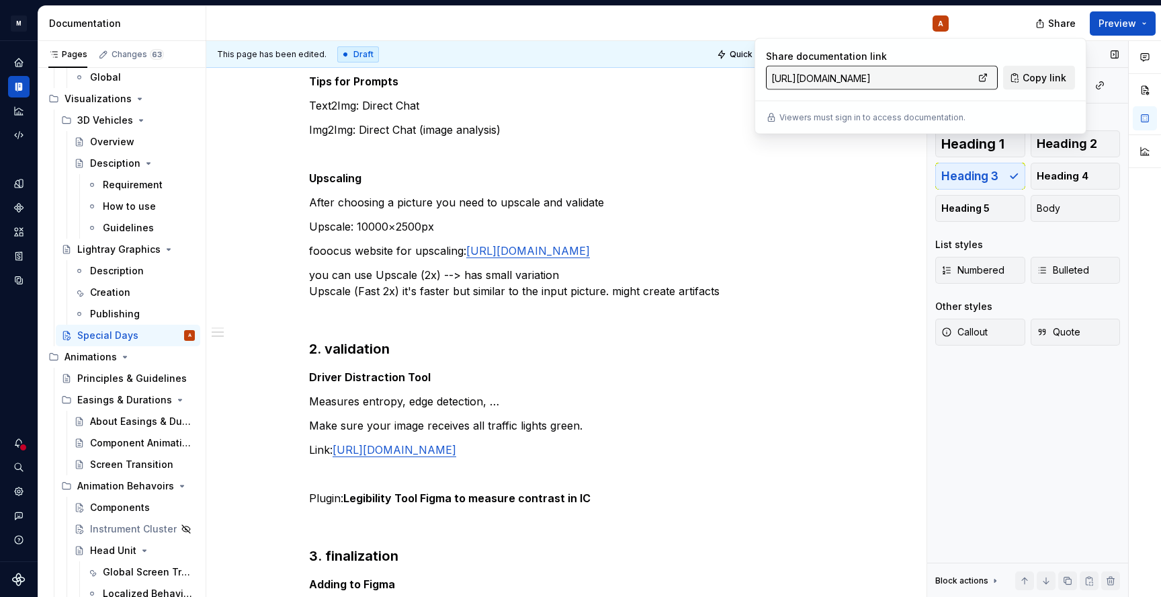
click at [1039, 73] on span "Copy link" at bounding box center [1045, 77] width 44 height 13
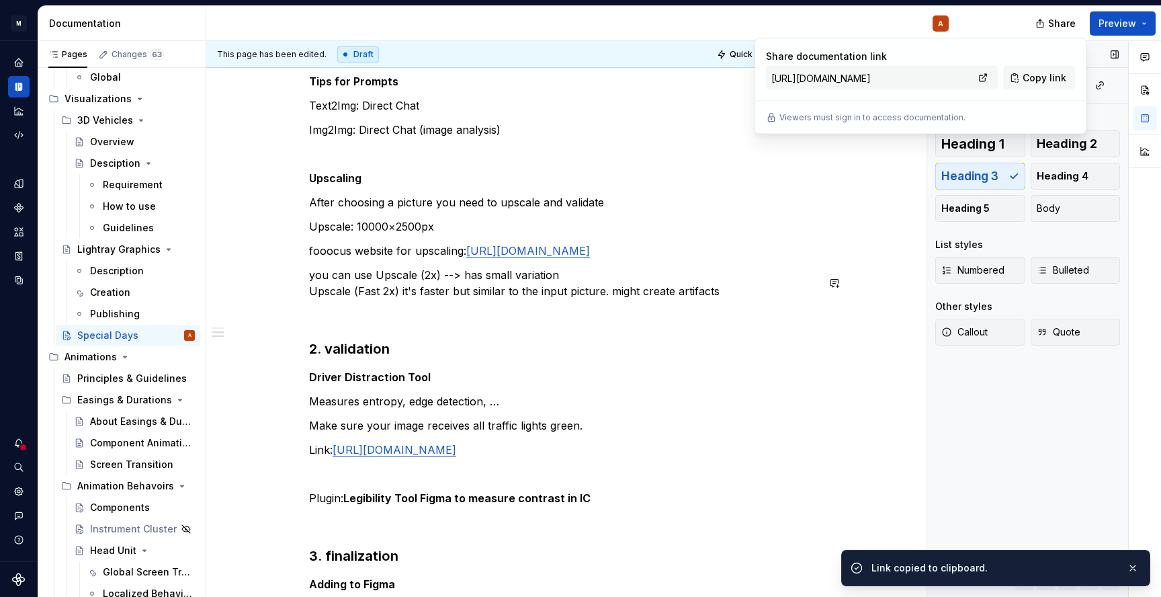
click at [596, 338] on div "1. ideation 2000×500 Think about our Design Philosophy of Sensual Purity, Hot a…" at bounding box center [563, 245] width 508 height 1161
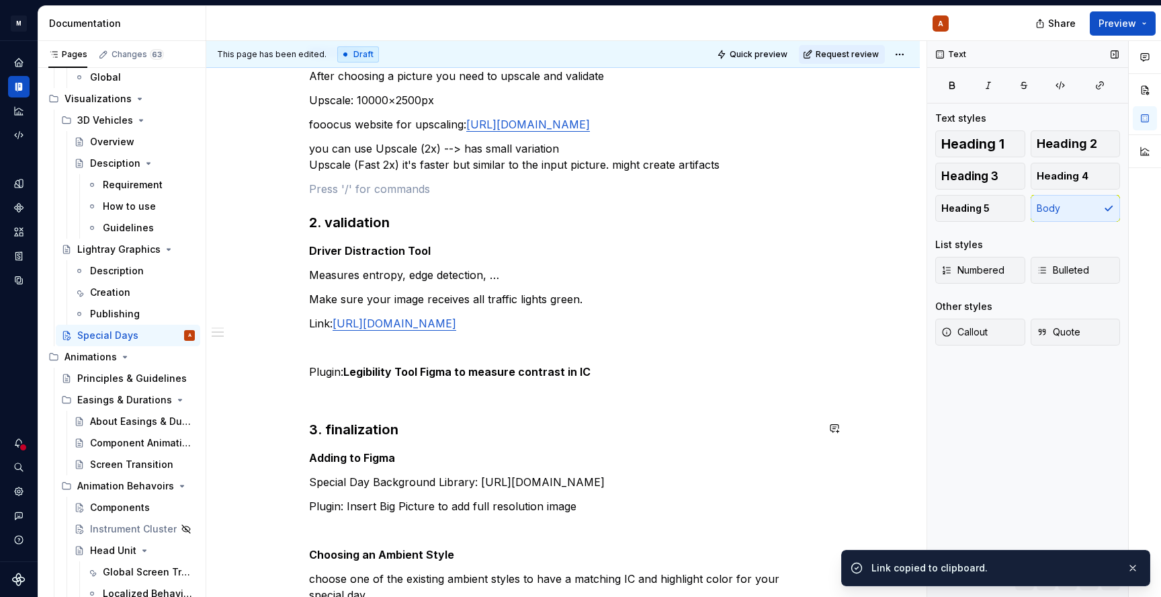
scroll to position [723, 0]
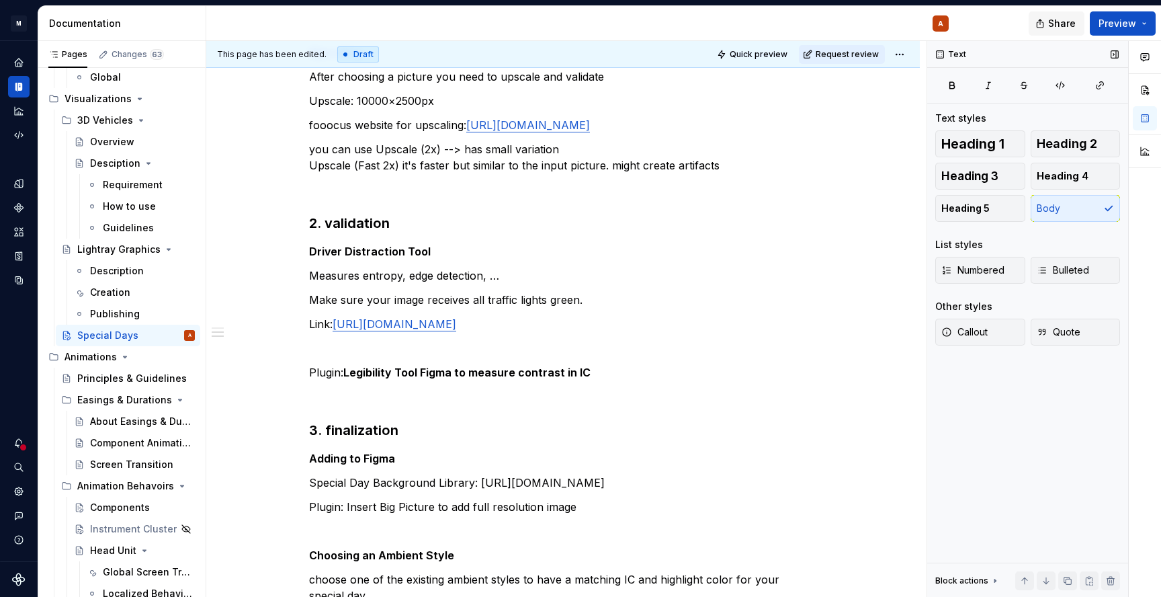
click at [1055, 31] on button "Share" at bounding box center [1057, 23] width 56 height 24
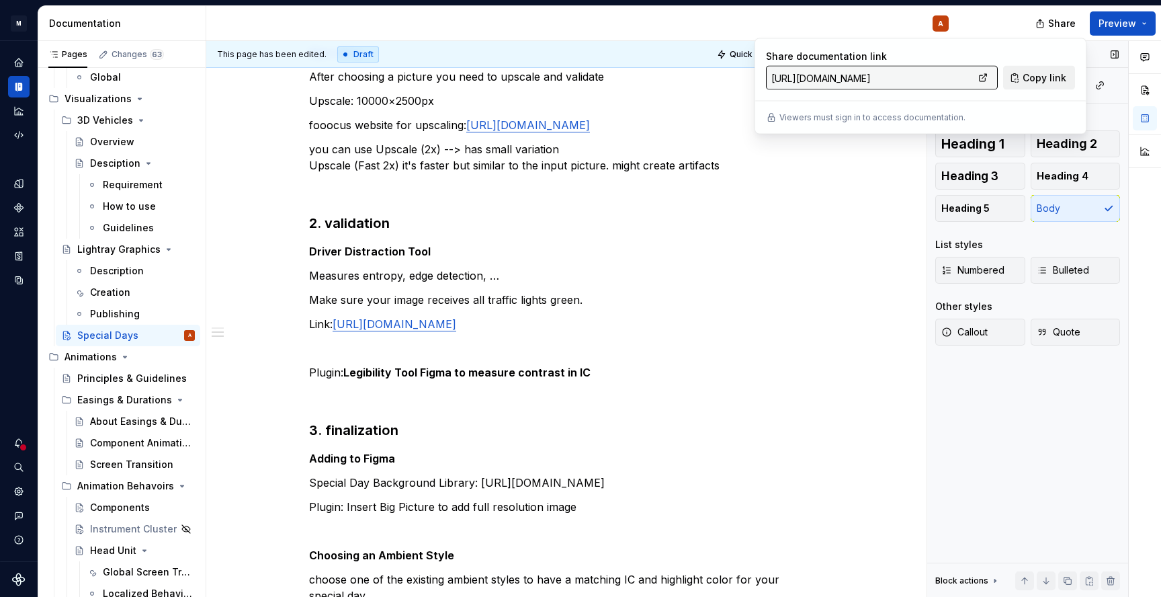
click at [1026, 77] on span "Copy link" at bounding box center [1045, 77] width 44 height 13
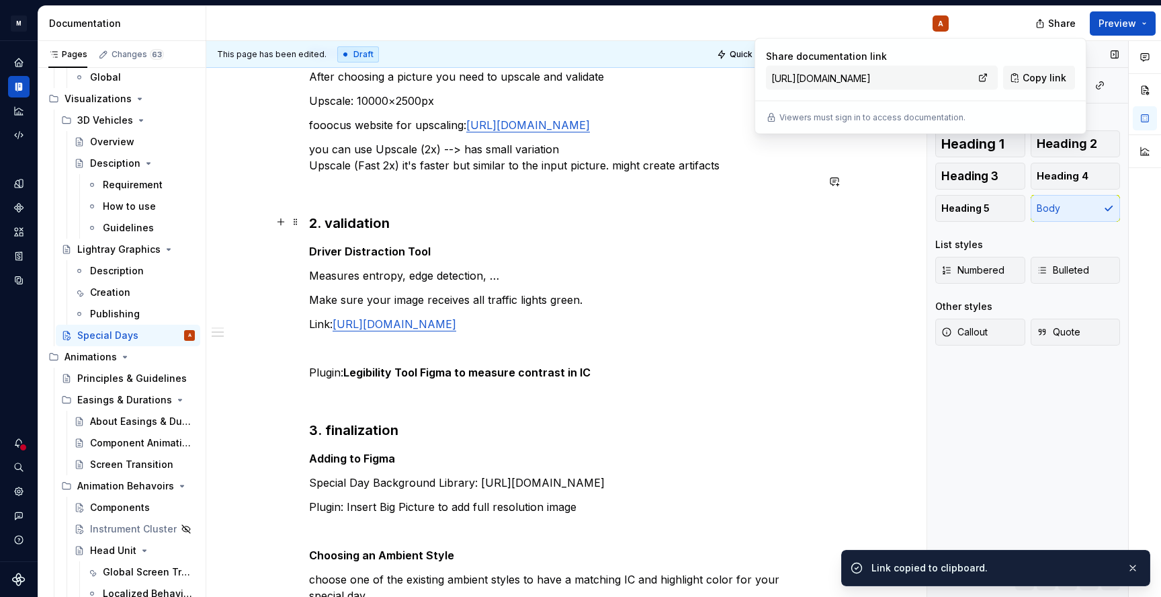
click at [774, 259] on p "Driver Distraction Tool" at bounding box center [563, 251] width 508 height 16
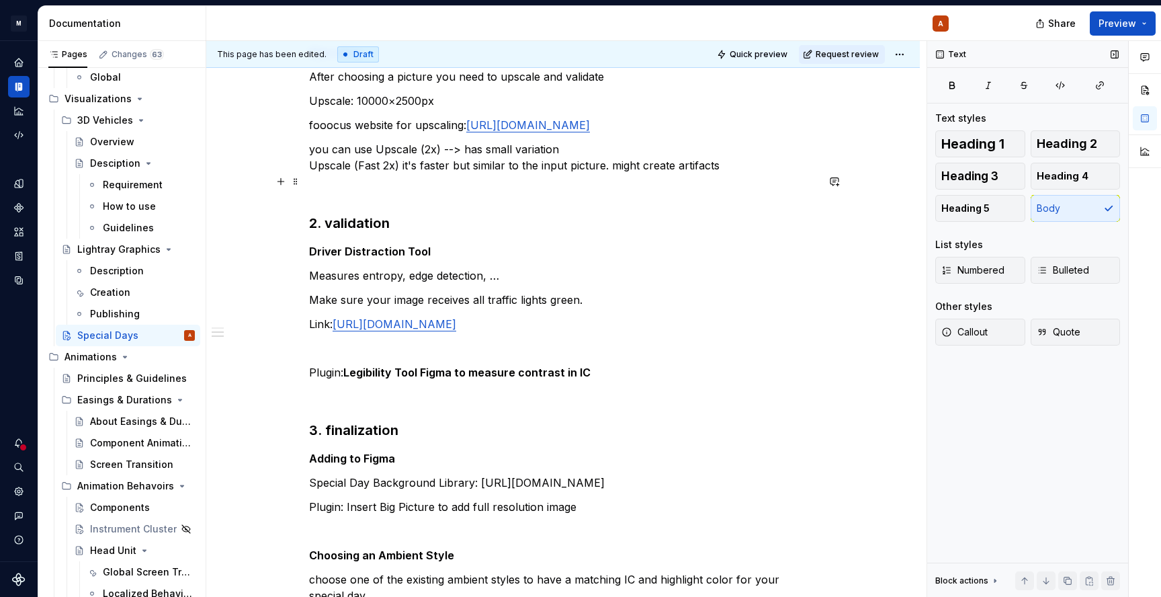
click at [736, 173] on p "you can use Upscale (2x) --> has small variation Upscale (Fast 2x) it's faster …" at bounding box center [563, 157] width 508 height 32
click at [1067, 23] on span "Share" at bounding box center [1062, 23] width 28 height 13
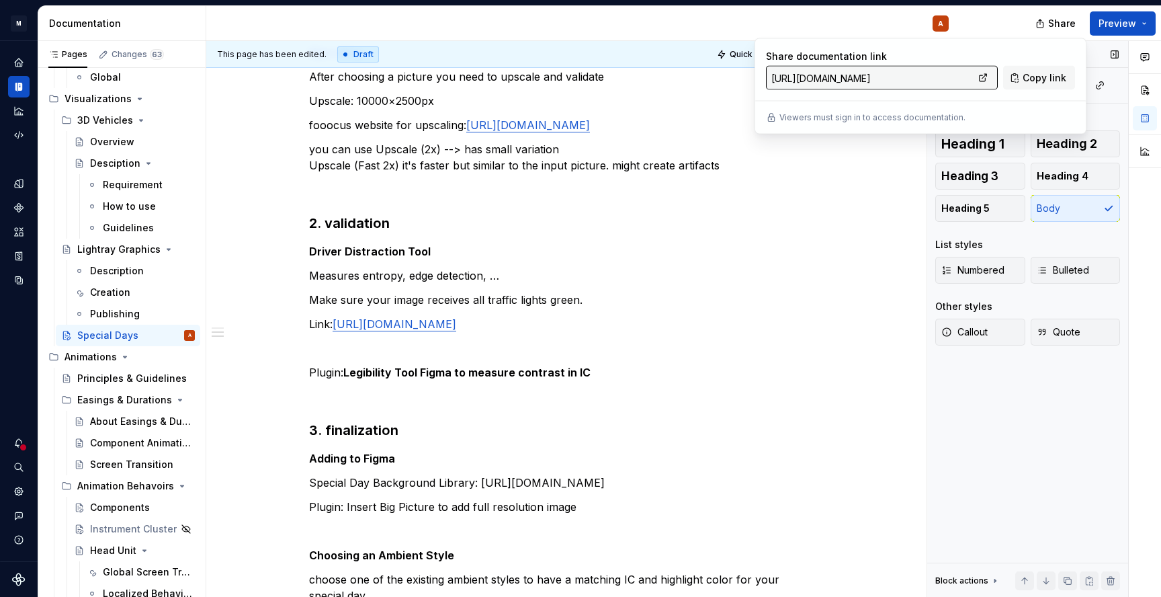
click at [951, 75] on input "https://design.mbos.mercedes-benz.com/latest" at bounding box center [870, 78] width 208 height 24
drag, startPoint x: 926, startPoint y: 75, endPoint x: 1018, endPoint y: 85, distance: 93.3
click at [1018, 85] on div "Share documentation link https://design.mbos.mercedes-benz.com/latest Copy link" at bounding box center [920, 70] width 309 height 40
click at [781, 206] on div "1. ideation 2000×500 Think about our Design Philosophy of Sensual Purity, Hot a…" at bounding box center [563, 119] width 508 height 1161
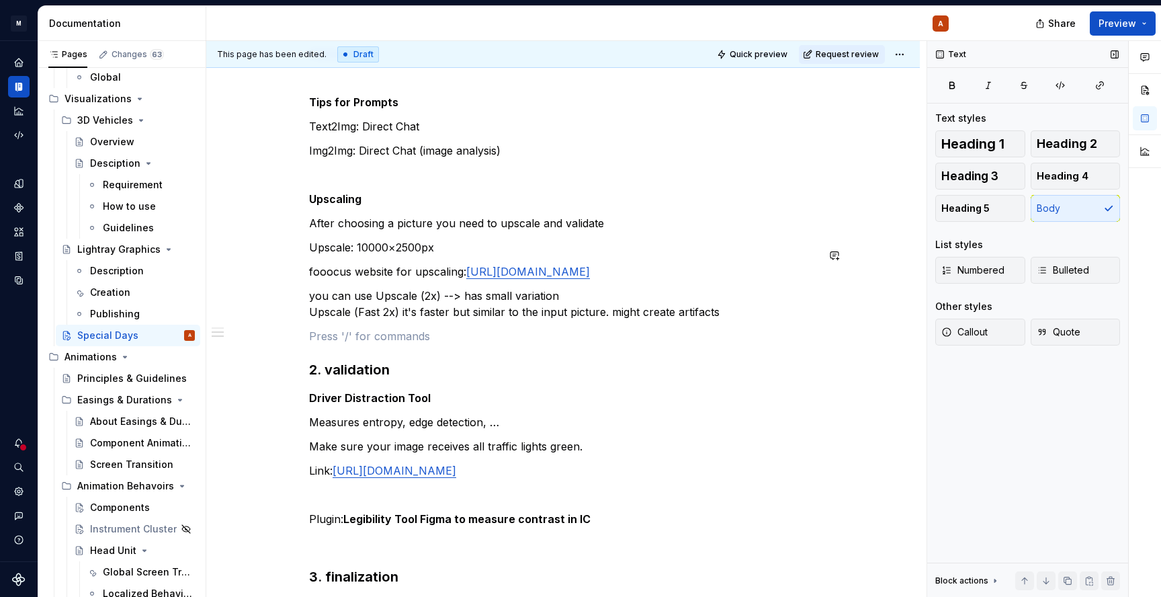
scroll to position [671, 0]
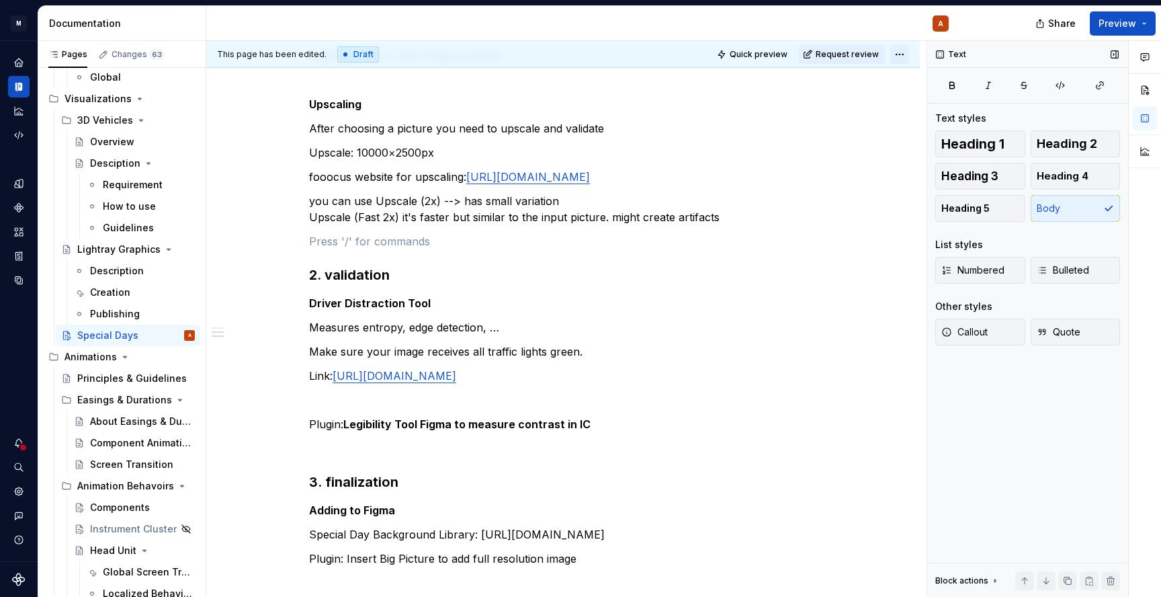
click at [910, 52] on html "M MBUX-DesignSystem A Dataset Default Documentation A Share Preview Pages Chang…" at bounding box center [580, 298] width 1161 height 597
click at [702, 287] on html "M MBUX-DesignSystem A Dataset Default Documentation A Share Preview Pages Chang…" at bounding box center [580, 298] width 1161 height 597
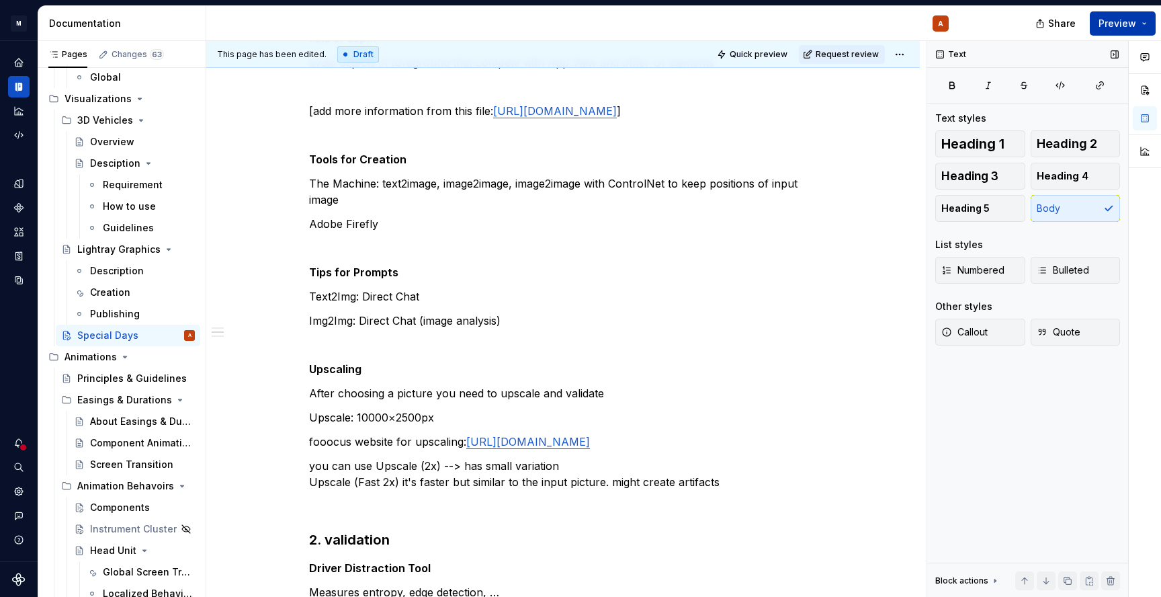
click at [1145, 24] on button "Preview" at bounding box center [1123, 23] width 66 height 24
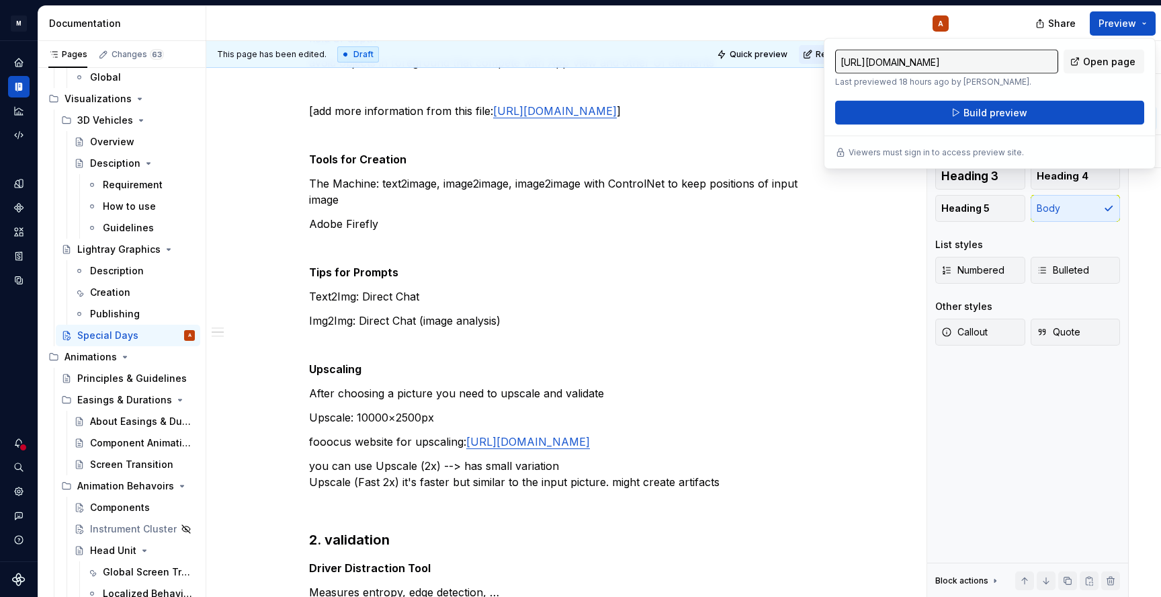
click at [1040, 62] on input "https://design.mbos.mercedes-benz.com/latest/visualizations/special-days-kPDv4q…" at bounding box center [946, 62] width 223 height 24
drag, startPoint x: 1006, startPoint y: 63, endPoint x: 1081, endPoint y: 67, distance: 74.7
click at [1081, 67] on div "https://design.mbos.mercedes-benz.com/latest/visualizations/special-days-kPDv4q…" at bounding box center [989, 69] width 309 height 38
click at [1020, 66] on input "https://design.mbos.mercedes-benz.com/latest/visualizations/special-days-kPDv4q…" at bounding box center [946, 62] width 223 height 24
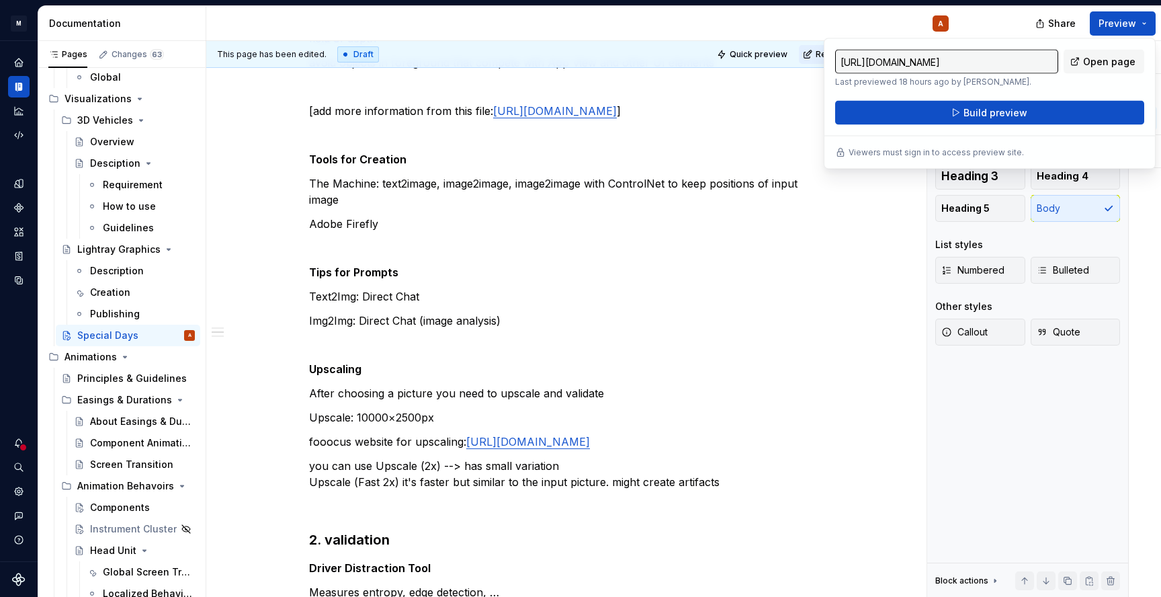
click at [1004, 55] on input "https://design.mbos.mercedes-benz.com/latest/visualizations/special-days-kPDv4q…" at bounding box center [946, 62] width 223 height 24
click at [807, 256] on p at bounding box center [563, 248] width 508 height 16
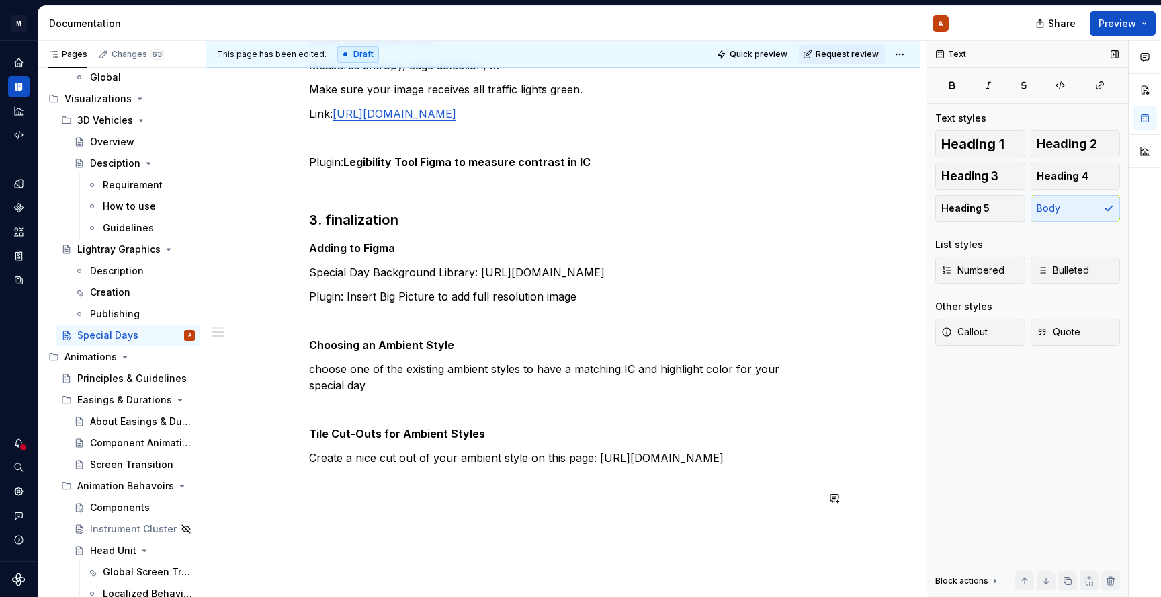
scroll to position [934, 0]
click at [1075, 23] on span "Share" at bounding box center [1062, 23] width 28 height 13
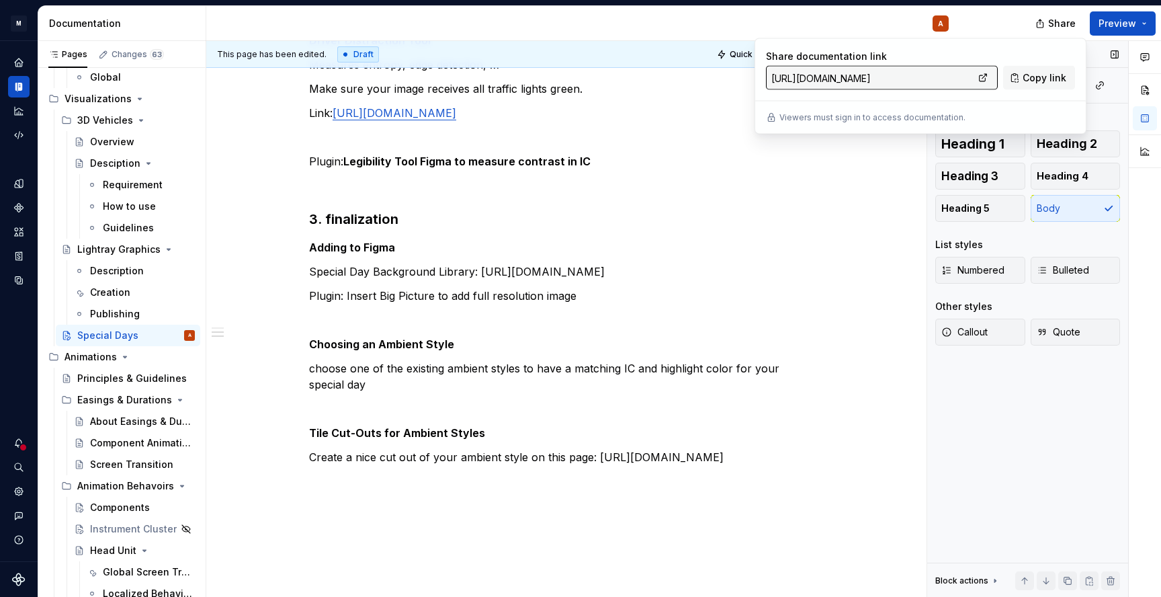
click at [954, 70] on input "https://design.mbos.mercedes-benz.com/latest" at bounding box center [870, 78] width 208 height 24
drag, startPoint x: 971, startPoint y: 71, endPoint x: 1158, endPoint y: 71, distance: 186.1
click at [1148, 71] on body "M MBUX-DesignSystem A Dataset Default Documentation A Share Preview Pages Chang…" at bounding box center [580, 298] width 1161 height 597
click at [764, 279] on p "Special Day Background Library: https://www.figma.com/design/3Rs9ID0CmlcadsknHO…" at bounding box center [563, 271] width 508 height 16
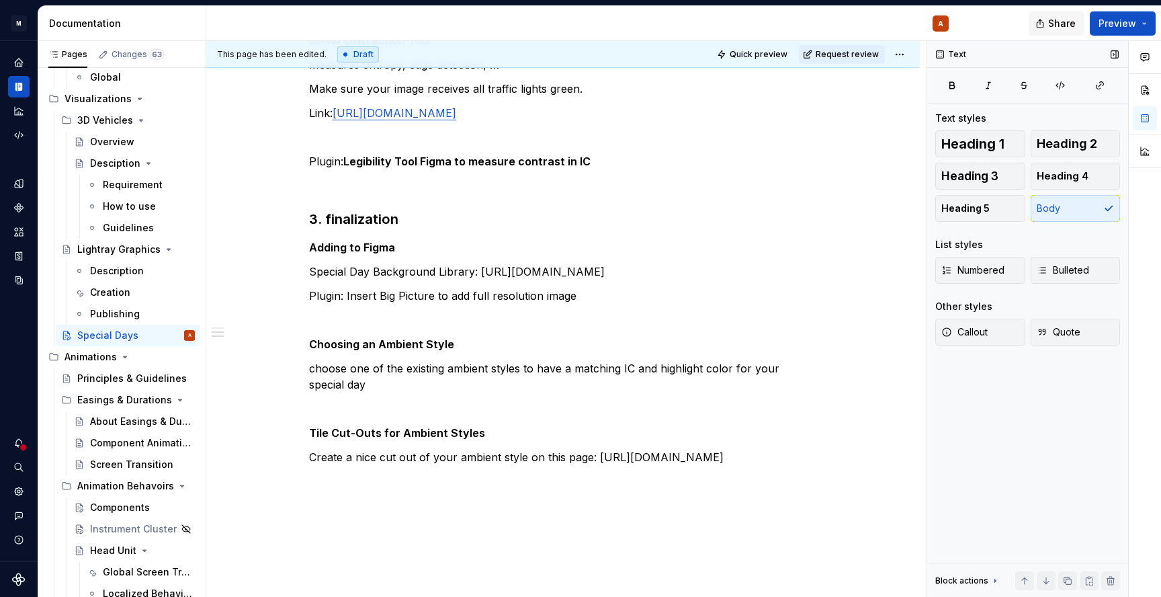
click at [1062, 26] on span "Share" at bounding box center [1062, 23] width 28 height 13
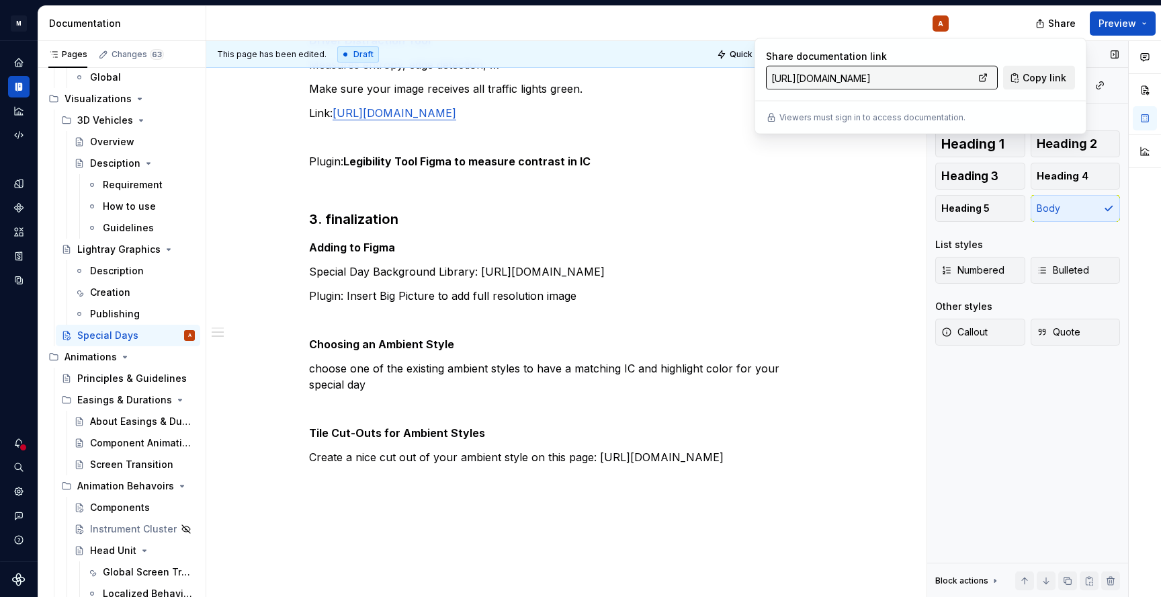
click at [1051, 81] on span "Copy link" at bounding box center [1045, 77] width 44 height 13
click at [988, 74] on link at bounding box center [982, 78] width 19 height 19
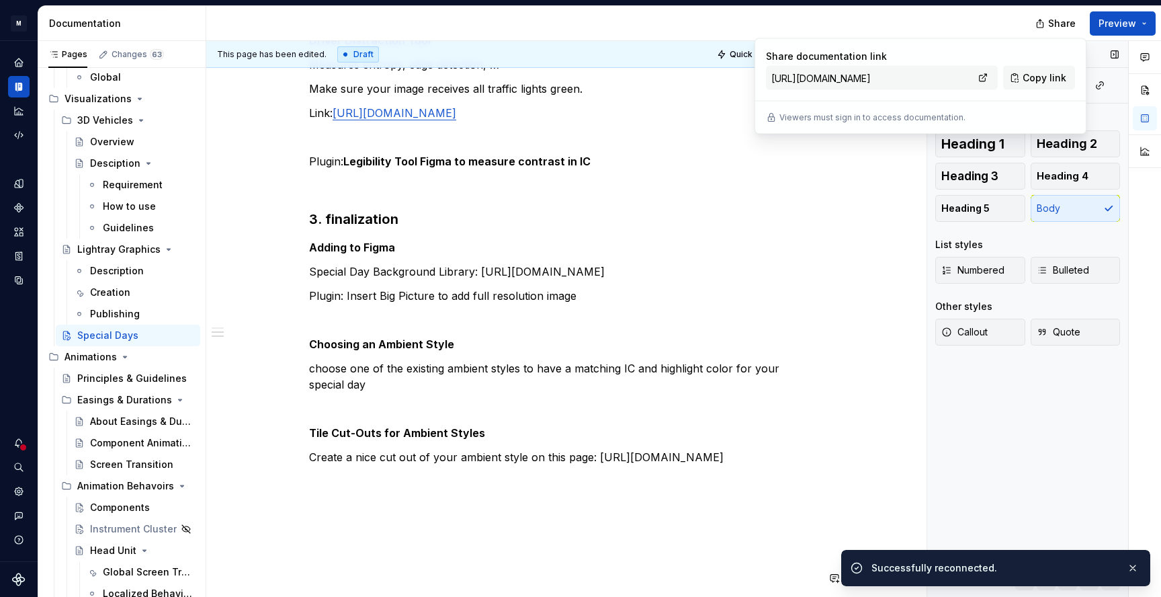
type textarea "*"
